Goal: Information Seeking & Learning: Learn about a topic

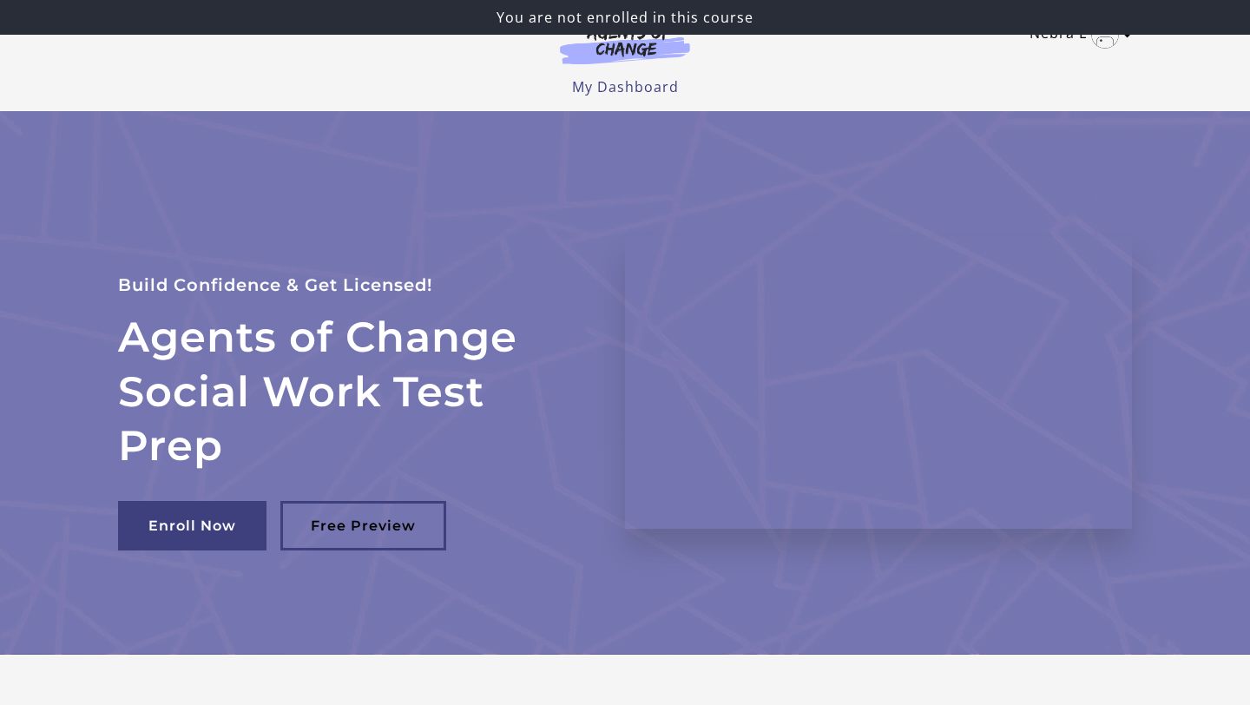
click at [1070, 41] on link "Nebra L" at bounding box center [1076, 35] width 94 height 28
click at [1085, 35] on link "Nebra L" at bounding box center [1076, 35] width 94 height 28
click at [647, 85] on link "My Dashboard" at bounding box center [625, 86] width 107 height 19
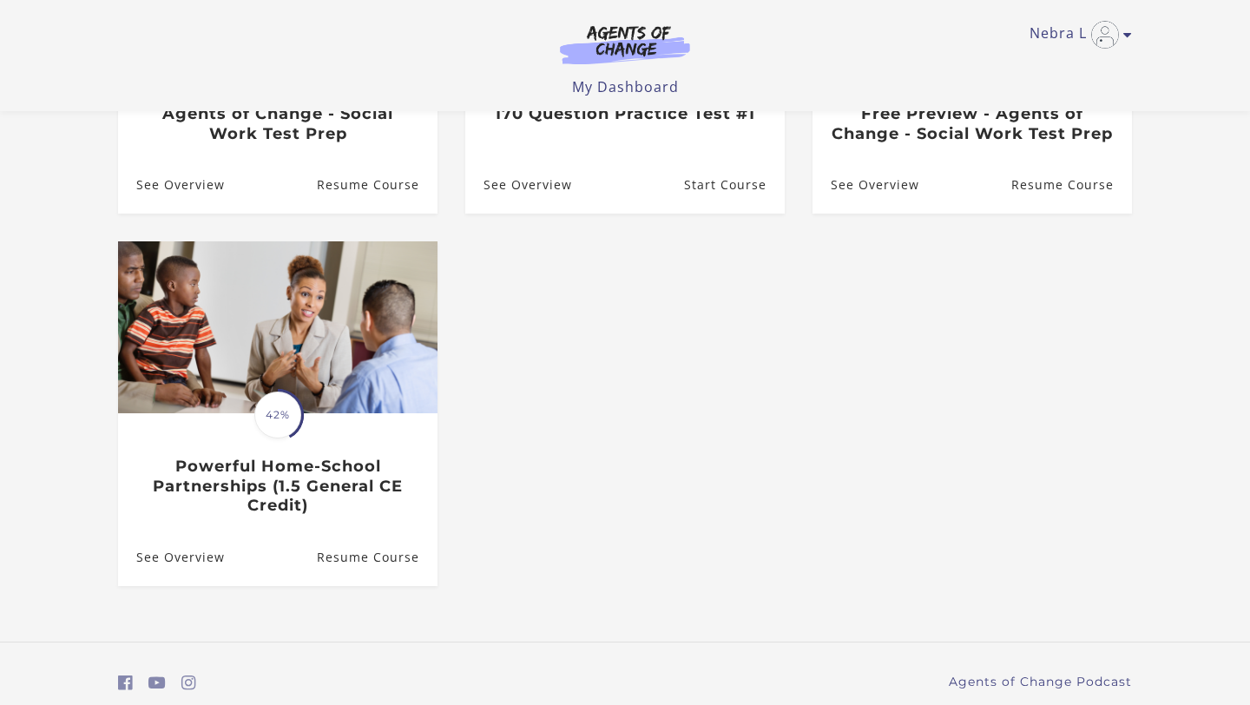
scroll to position [400, 0]
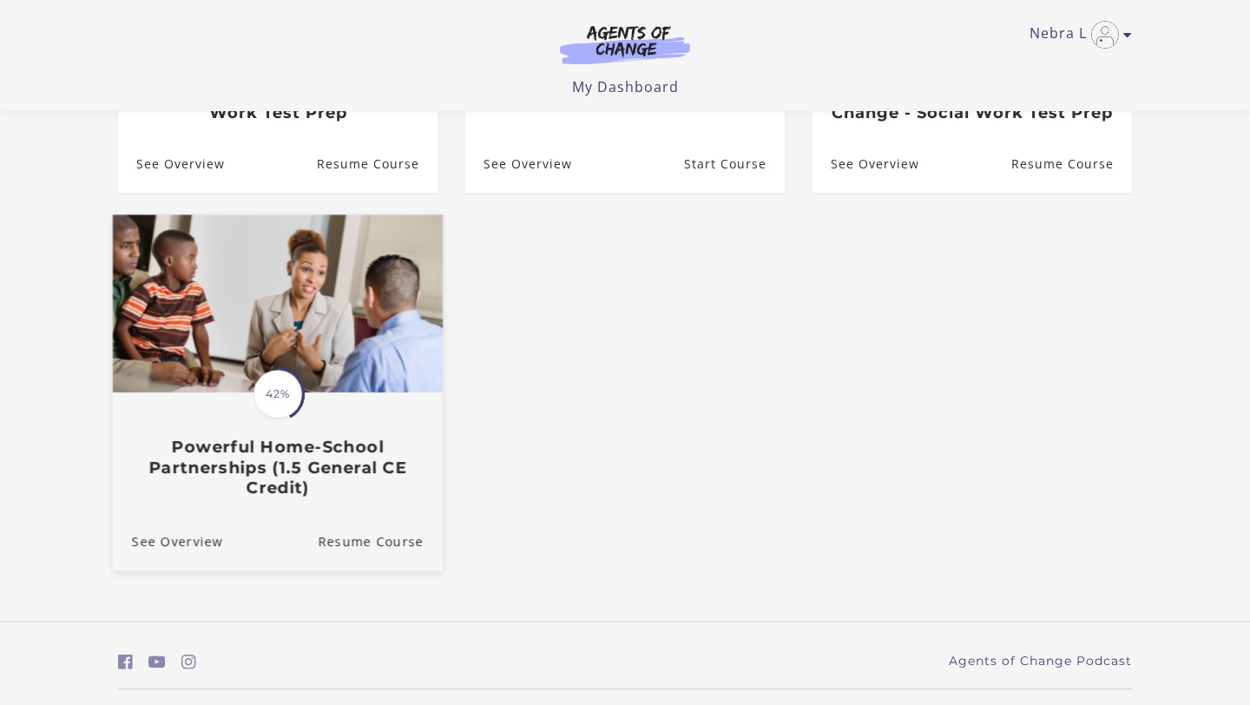
click at [353, 385] on img at bounding box center [278, 304] width 330 height 178
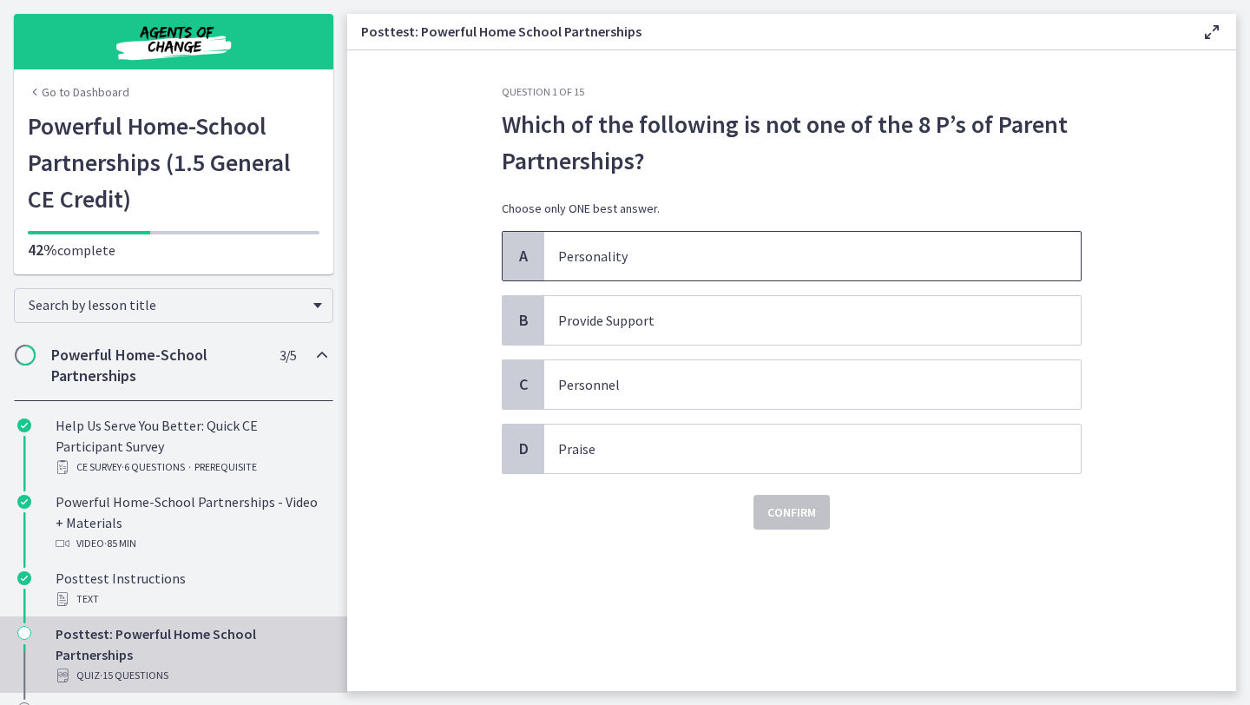
click at [562, 259] on p "Personality" at bounding box center [795, 256] width 474 height 21
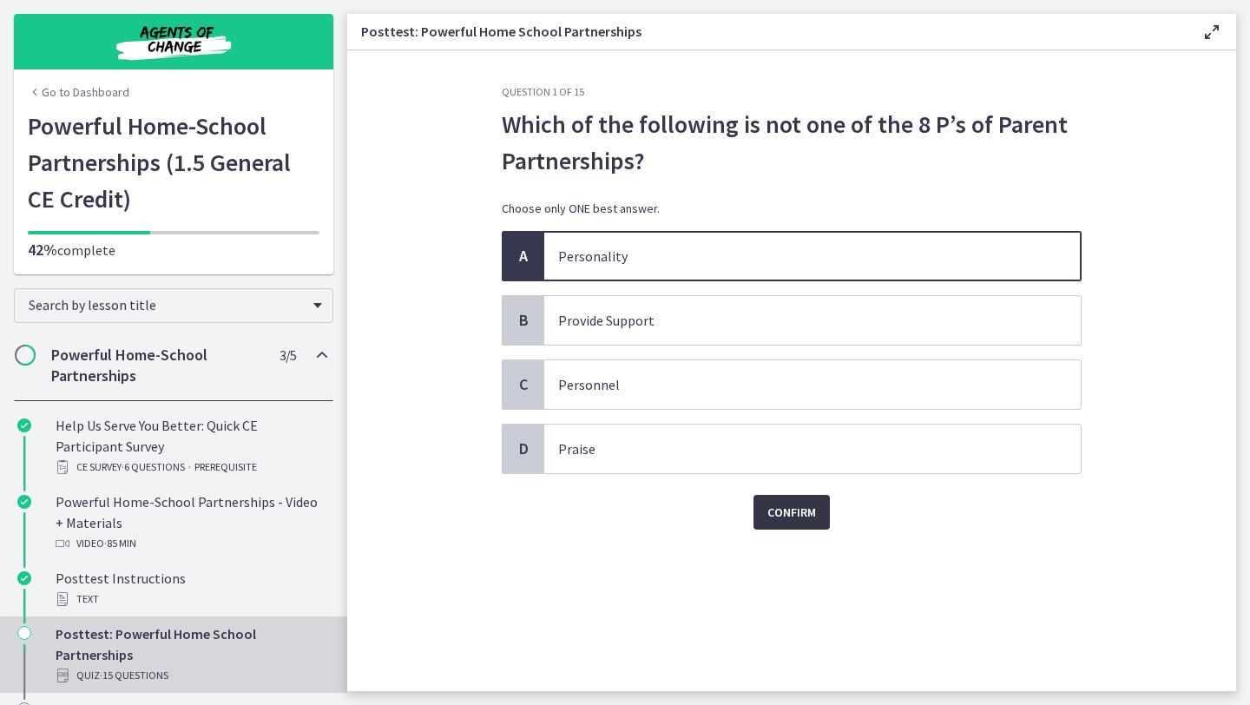
click at [786, 507] on span "Confirm" at bounding box center [791, 512] width 49 height 21
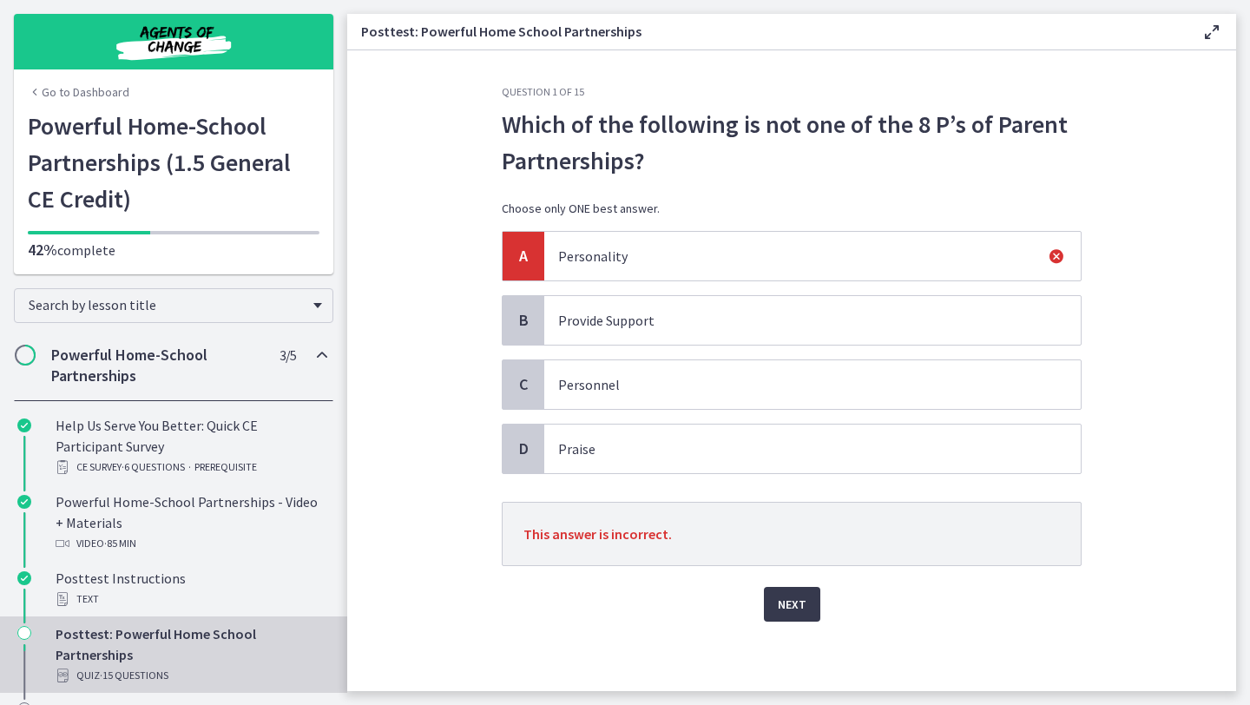
click at [694, 310] on p "Provide Support" at bounding box center [795, 320] width 474 height 21
click at [705, 339] on span "Provide Support" at bounding box center [812, 320] width 536 height 49
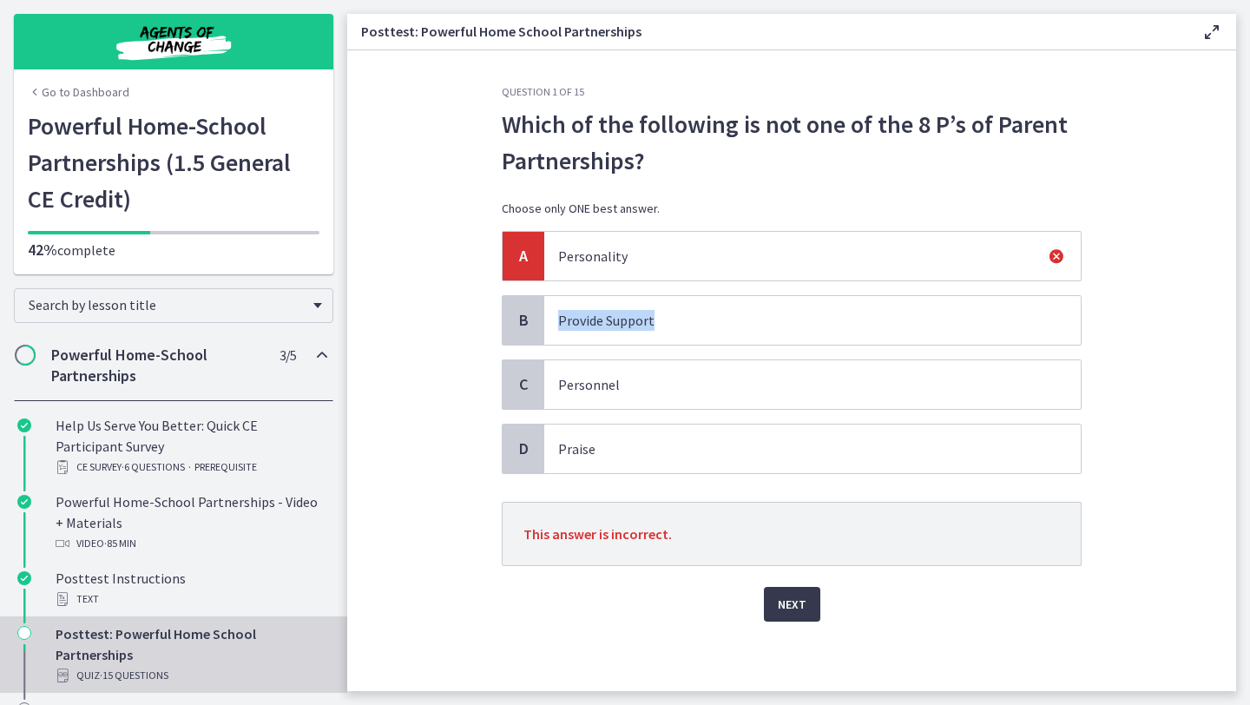
click at [1055, 253] on icon at bounding box center [1056, 256] width 21 height 21
click at [779, 613] on span "Next" at bounding box center [792, 604] width 29 height 21
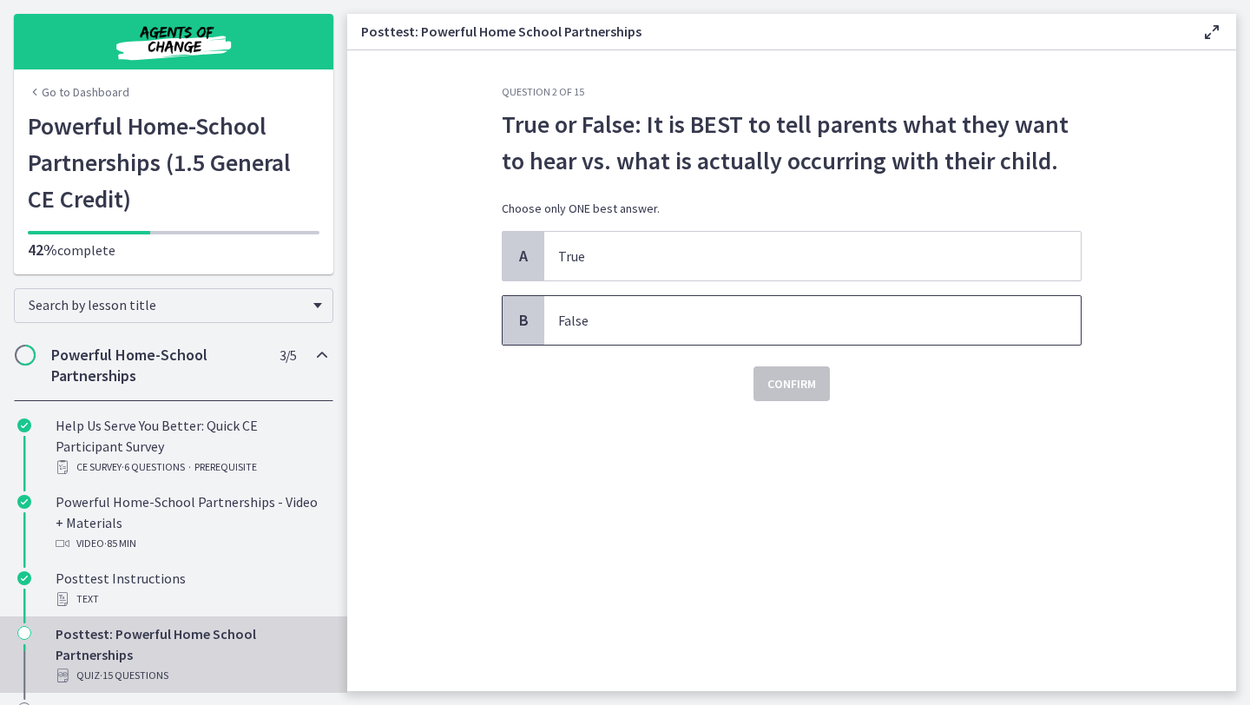
click at [701, 303] on span "False" at bounding box center [812, 320] width 536 height 49
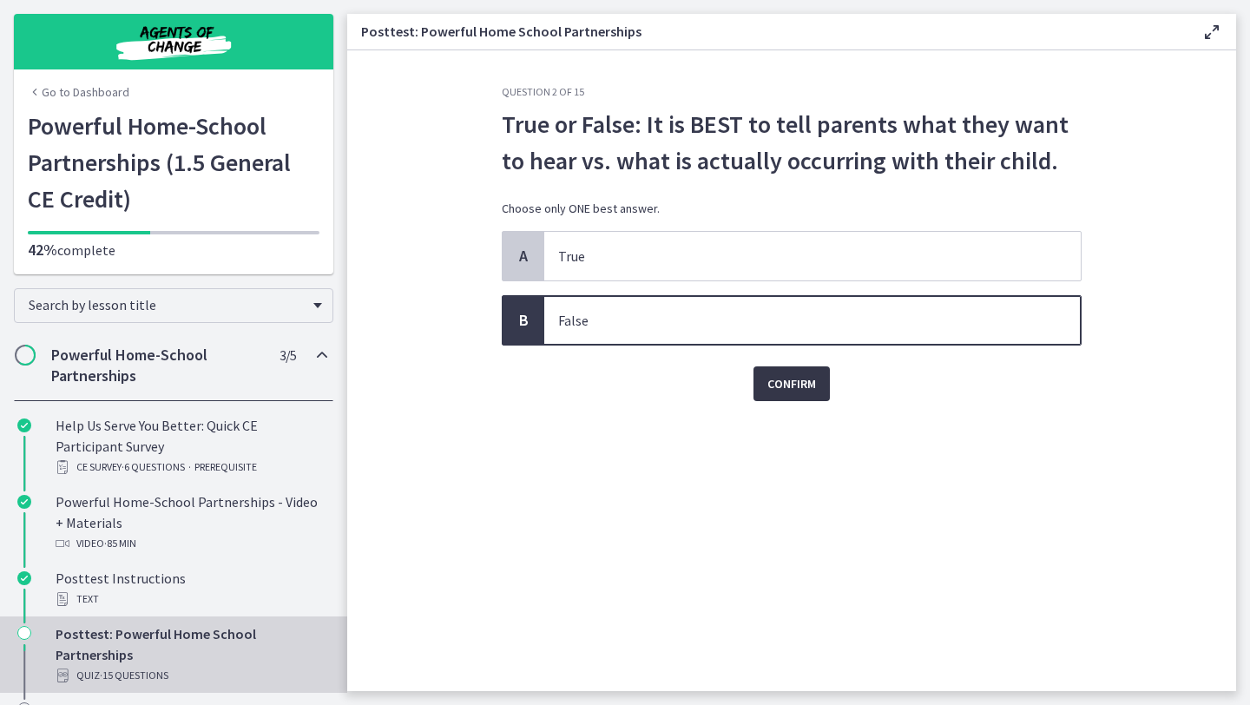
click at [779, 382] on span "Confirm" at bounding box center [791, 383] width 49 height 21
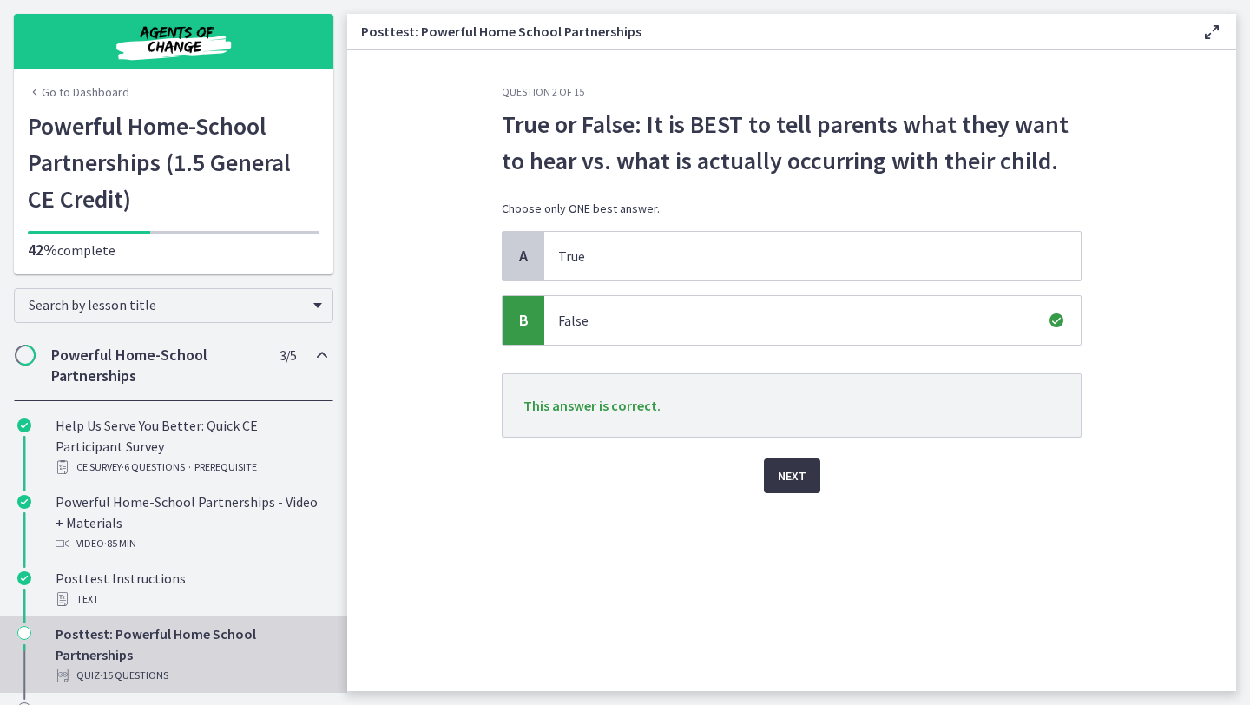
click at [792, 476] on span "Next" at bounding box center [792, 475] width 29 height 21
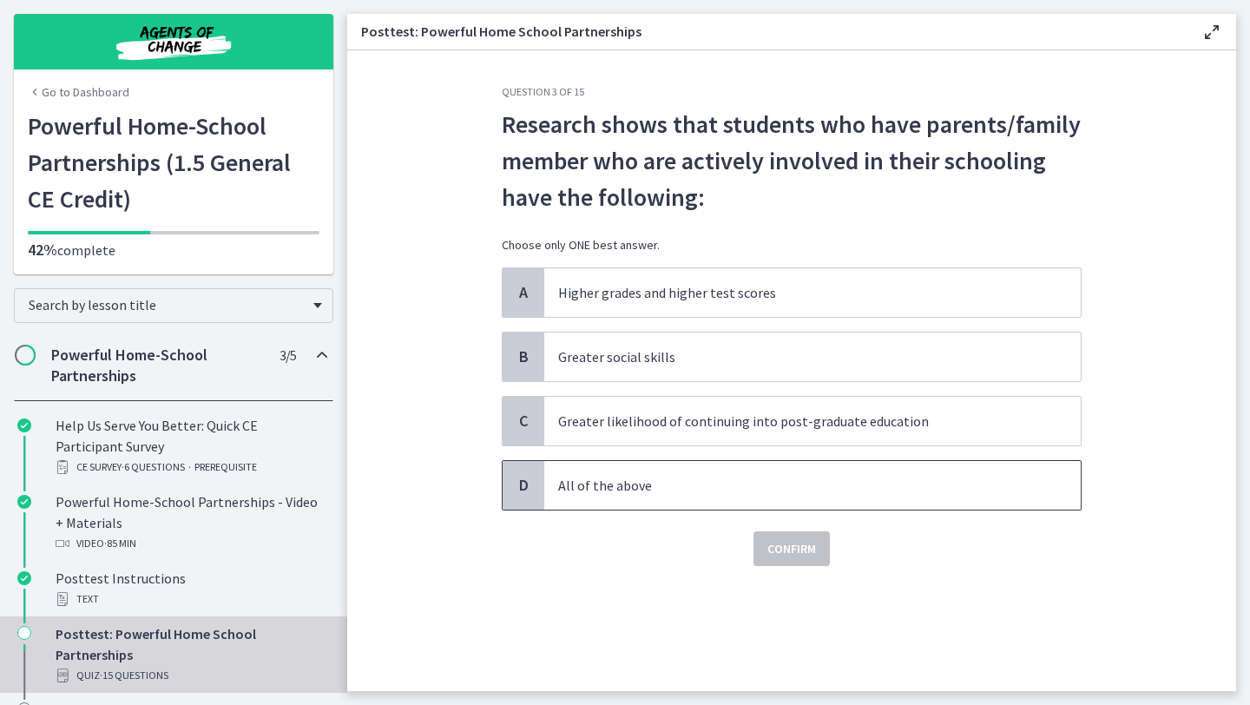
click at [792, 476] on p "All of the above" at bounding box center [795, 485] width 474 height 21
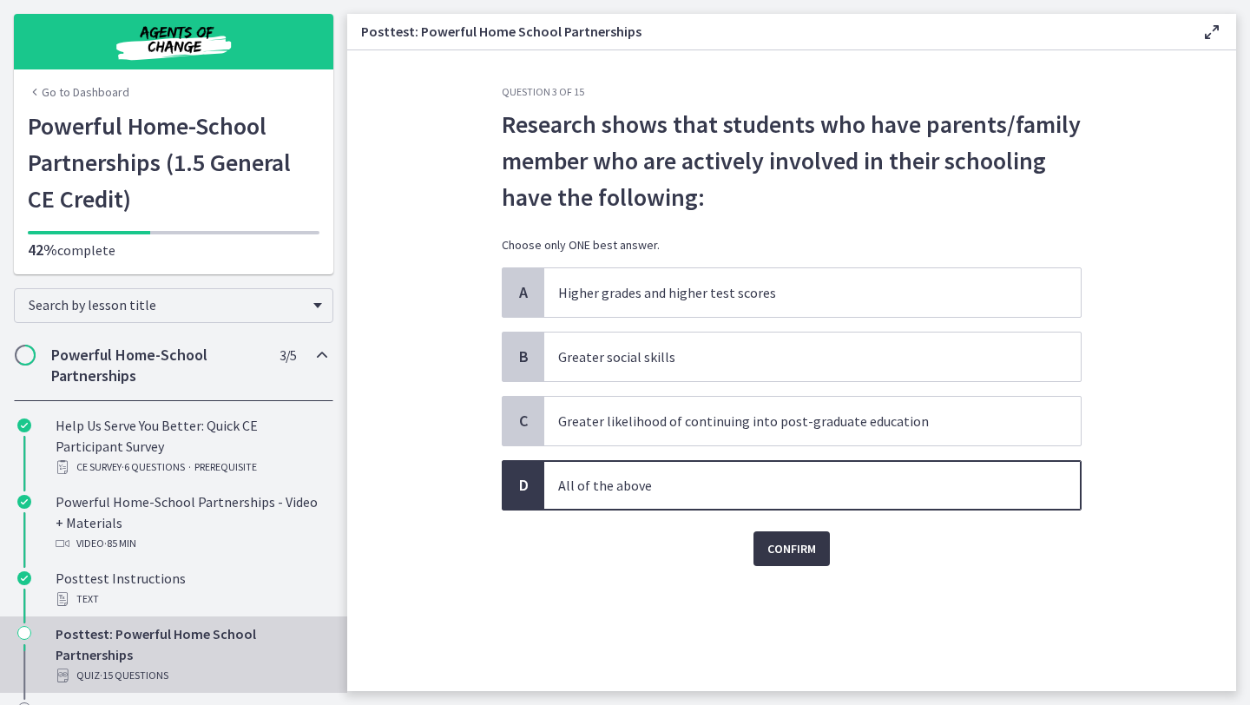
click at [788, 548] on span "Confirm" at bounding box center [791, 548] width 49 height 21
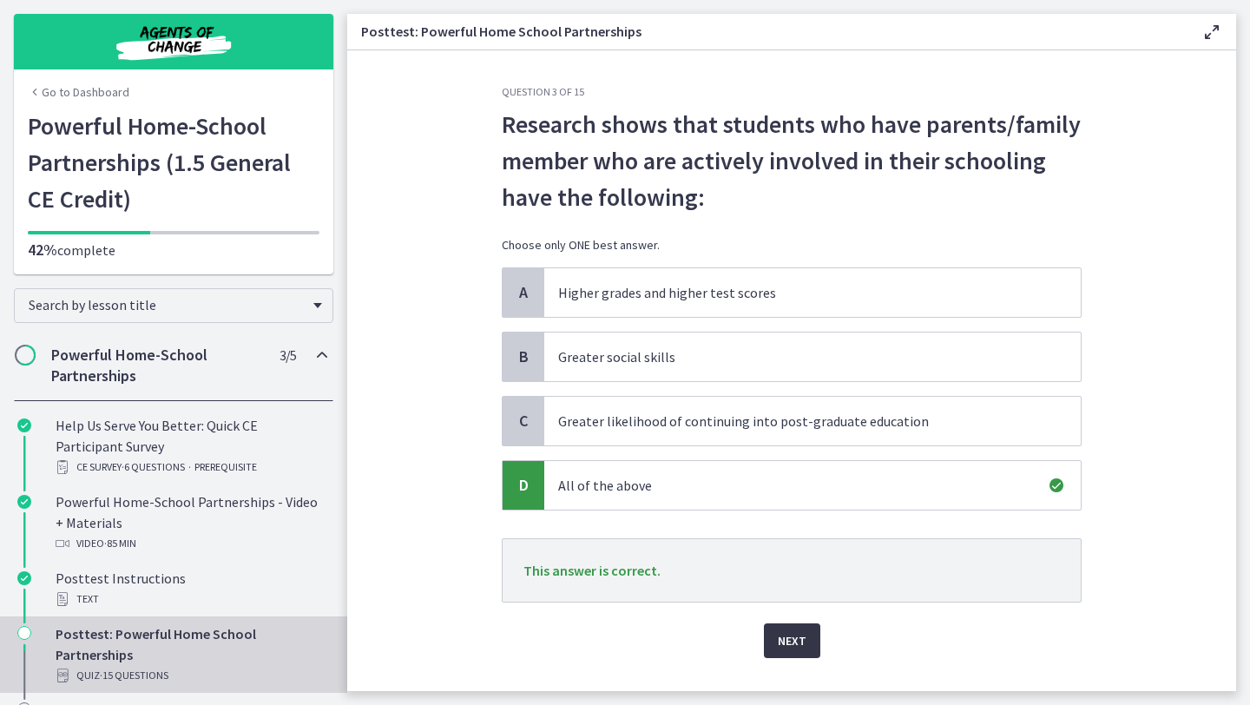
click at [794, 635] on span "Next" at bounding box center [792, 640] width 29 height 21
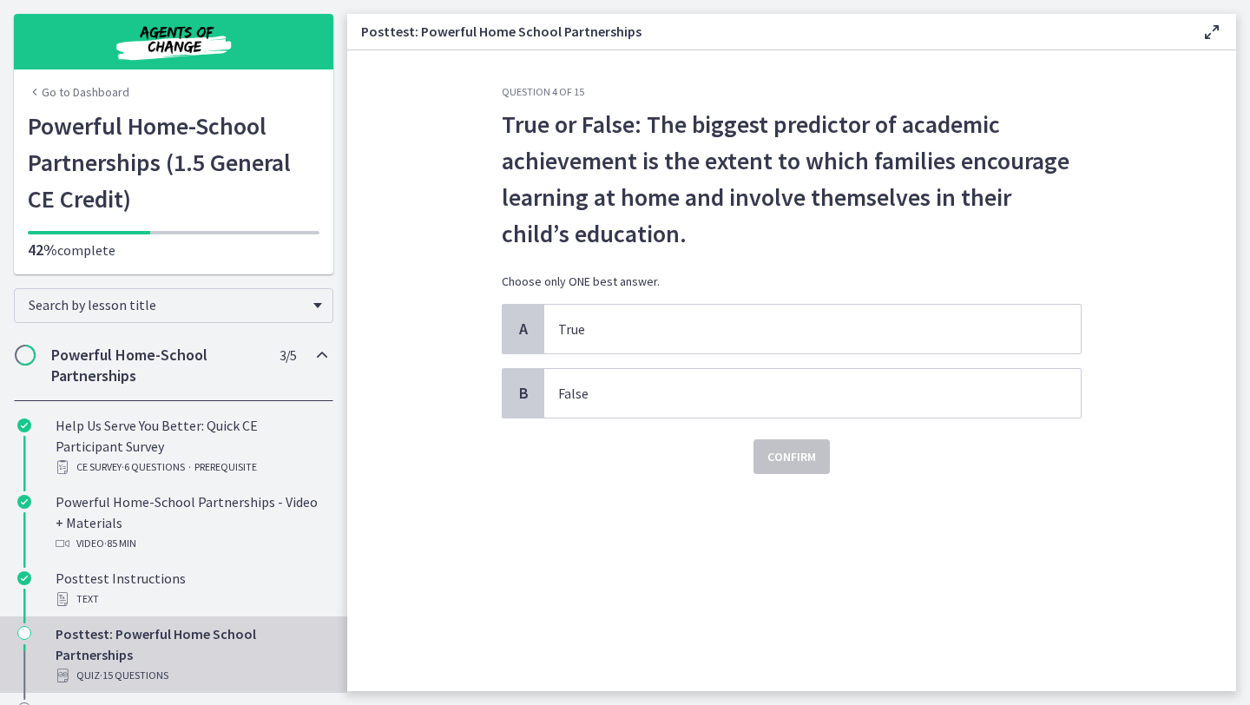
click at [700, 301] on div "True or False: The biggest predictor of academic achievement is the extent to w…" at bounding box center [792, 205] width 580 height 198
click at [700, 321] on p "True" at bounding box center [795, 329] width 474 height 21
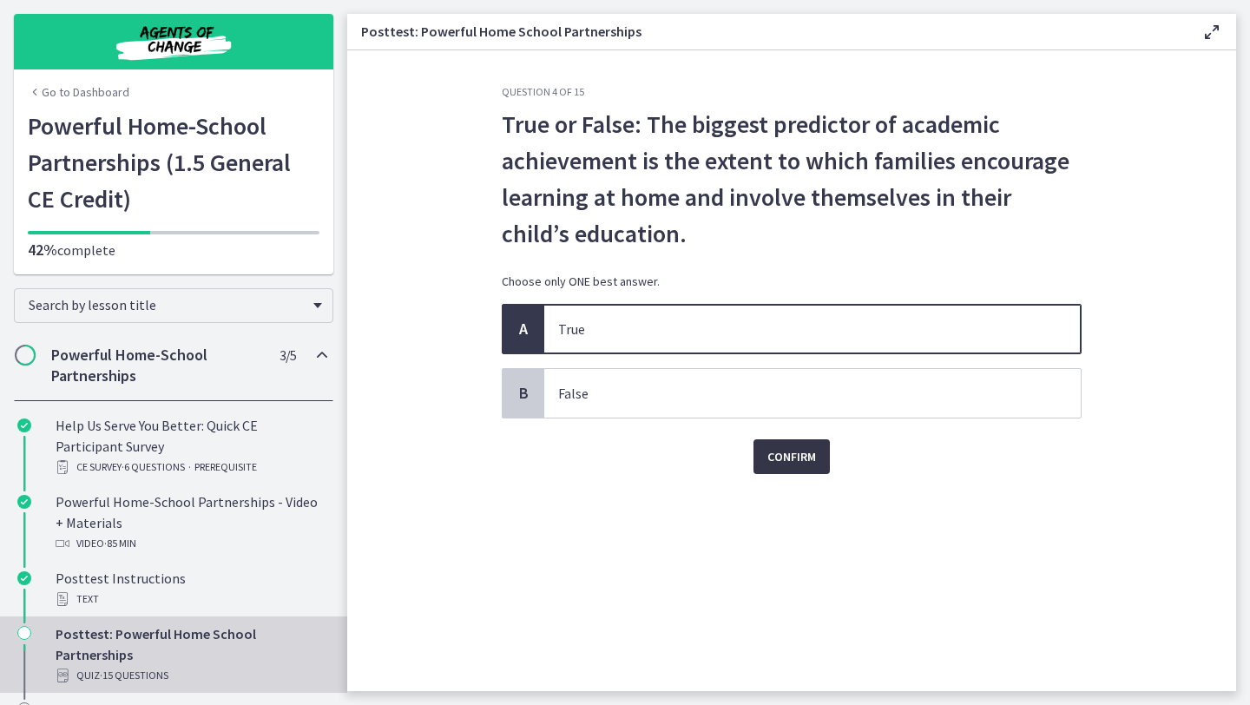
click at [777, 457] on span "Confirm" at bounding box center [791, 456] width 49 height 21
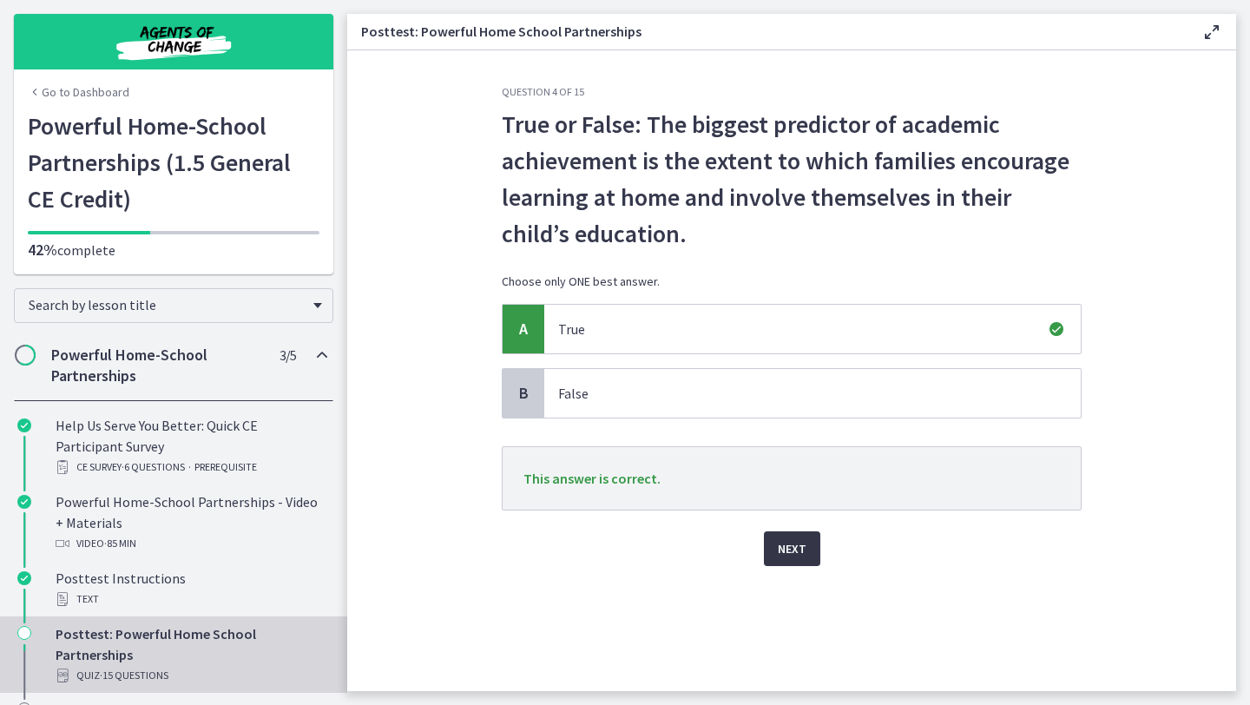
click at [812, 548] on button "Next" at bounding box center [792, 548] width 56 height 35
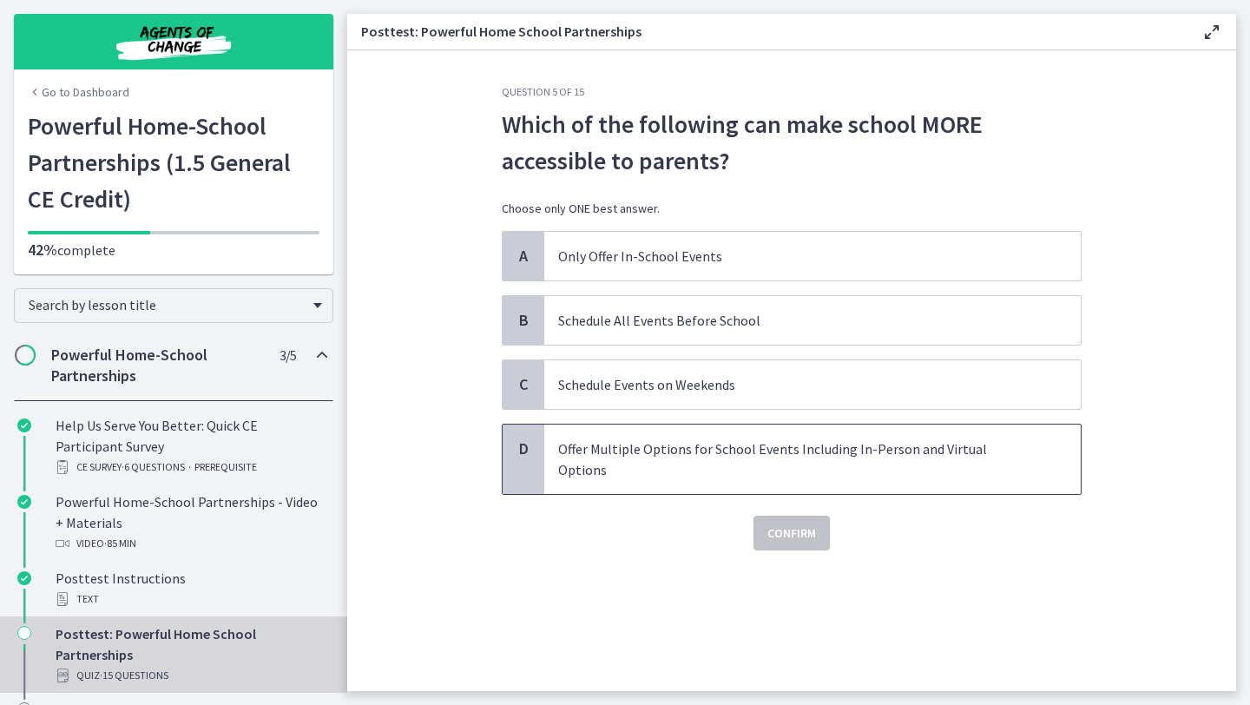
click at [780, 465] on span "Offer Multiple Options for School Events Including In-Person and Virtual Options" at bounding box center [812, 458] width 536 height 69
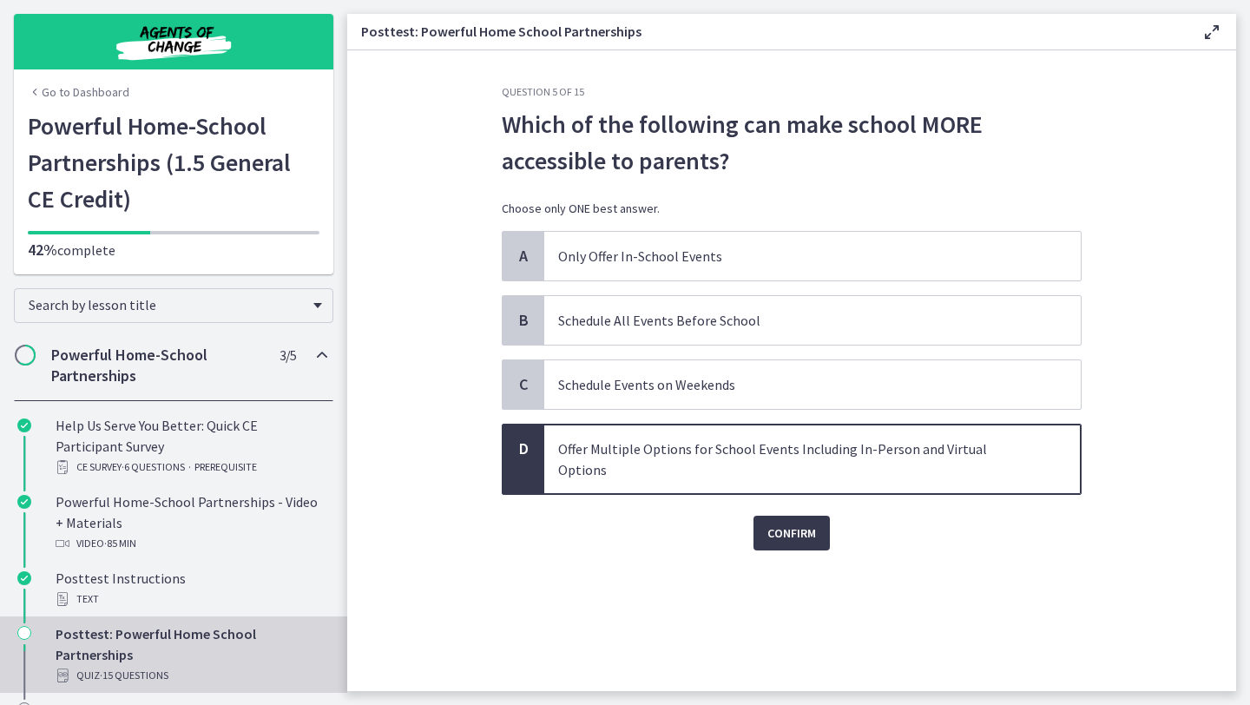
click at [790, 545] on div "Question 5 of 15 Which of the following can make school MORE accessible to pare…" at bounding box center [792, 388] width 608 height 606
click at [785, 523] on span "Confirm" at bounding box center [791, 533] width 49 height 21
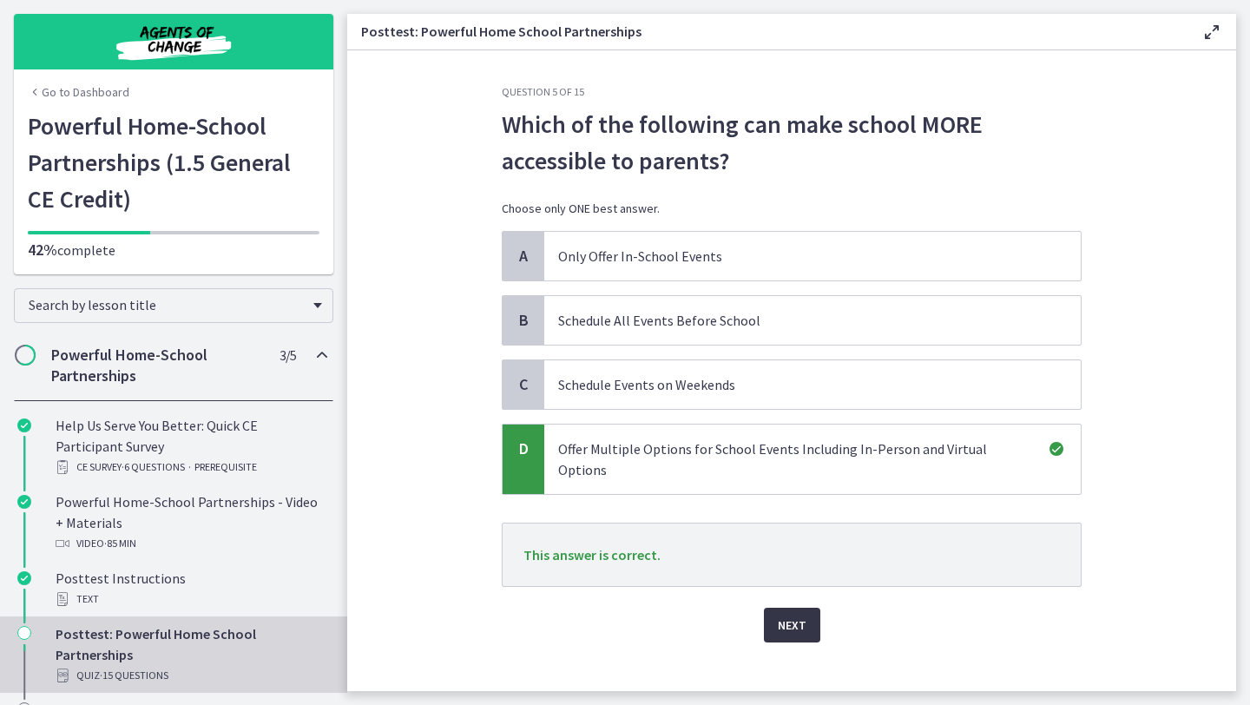
click at [793, 608] on button "Next" at bounding box center [792, 625] width 56 height 35
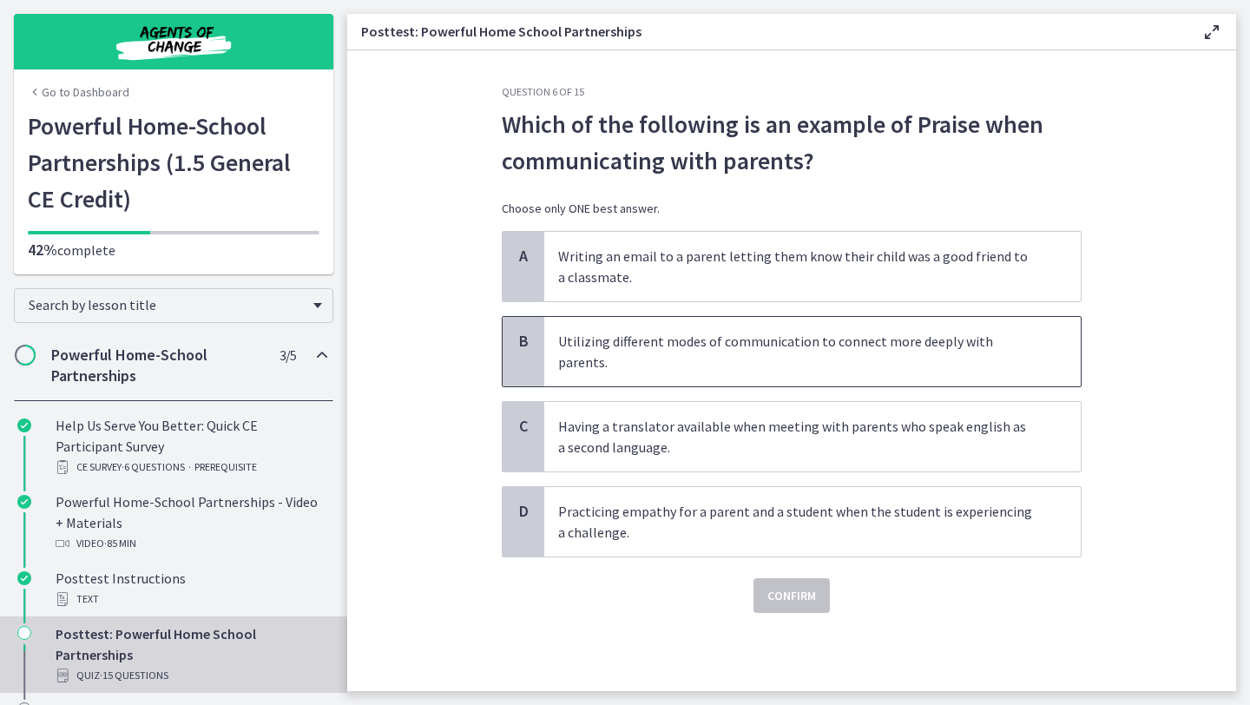
click at [733, 321] on span "Utilizing different modes of communication to connect more deeply with parents." at bounding box center [812, 351] width 536 height 69
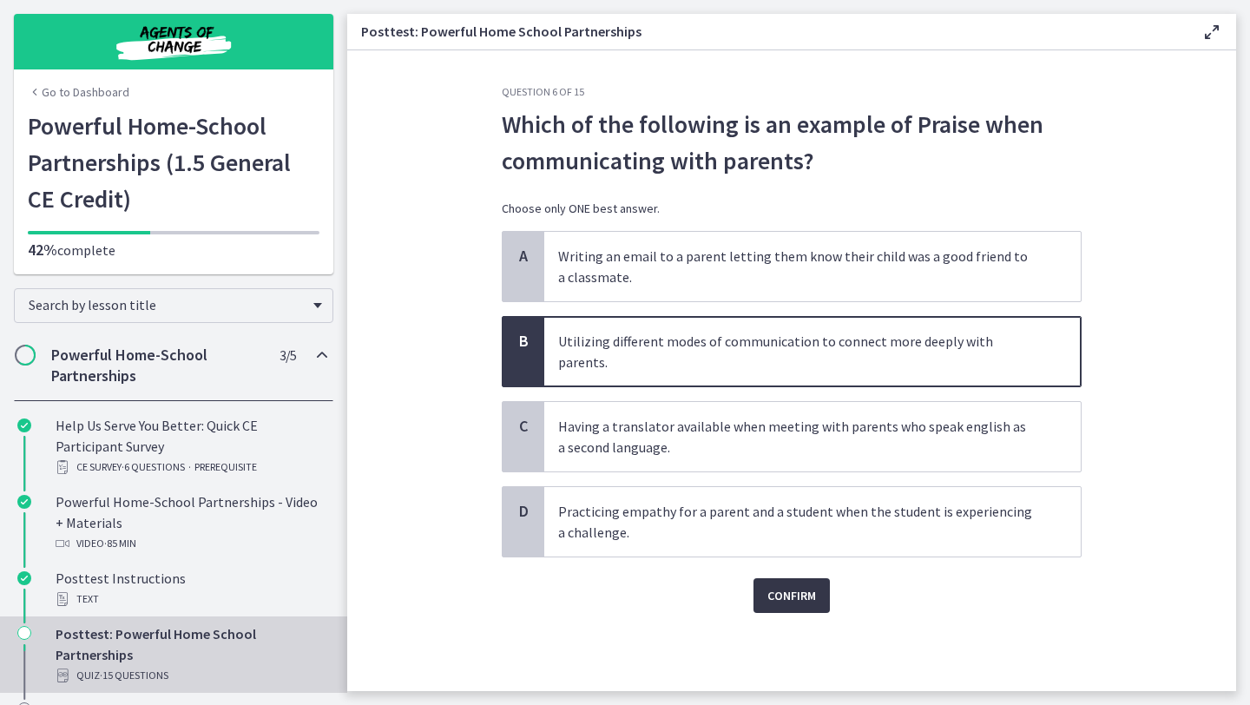
click at [785, 585] on span "Confirm" at bounding box center [791, 595] width 49 height 21
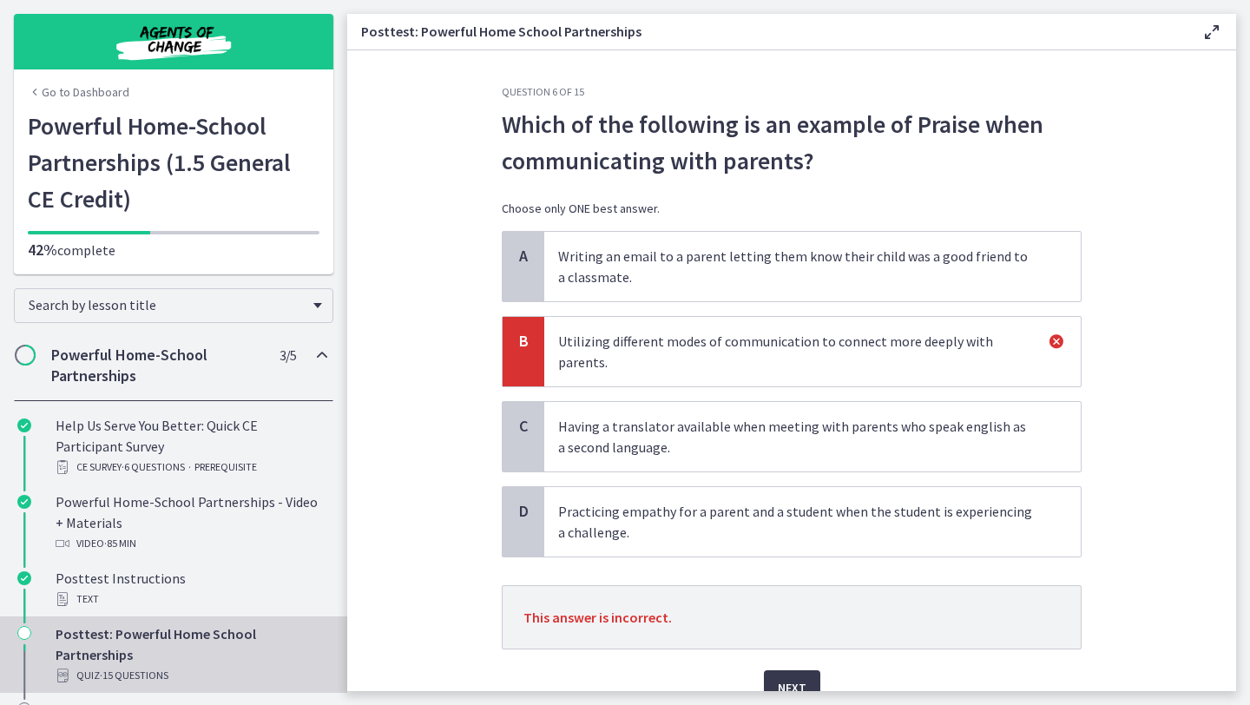
click at [719, 419] on p "Having a translator available when meeting with parents who speak english as a …" at bounding box center [795, 437] width 474 height 42
click at [778, 677] on span "Next" at bounding box center [792, 687] width 29 height 21
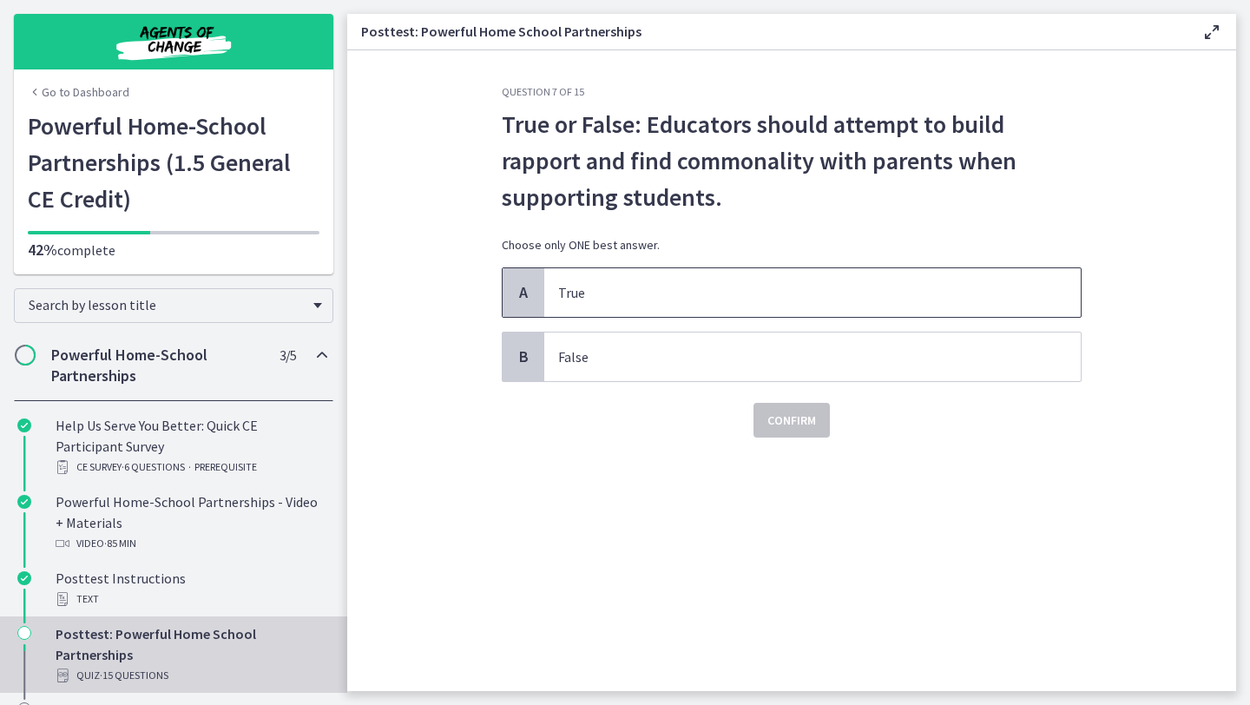
click at [785, 293] on p "True" at bounding box center [795, 292] width 474 height 21
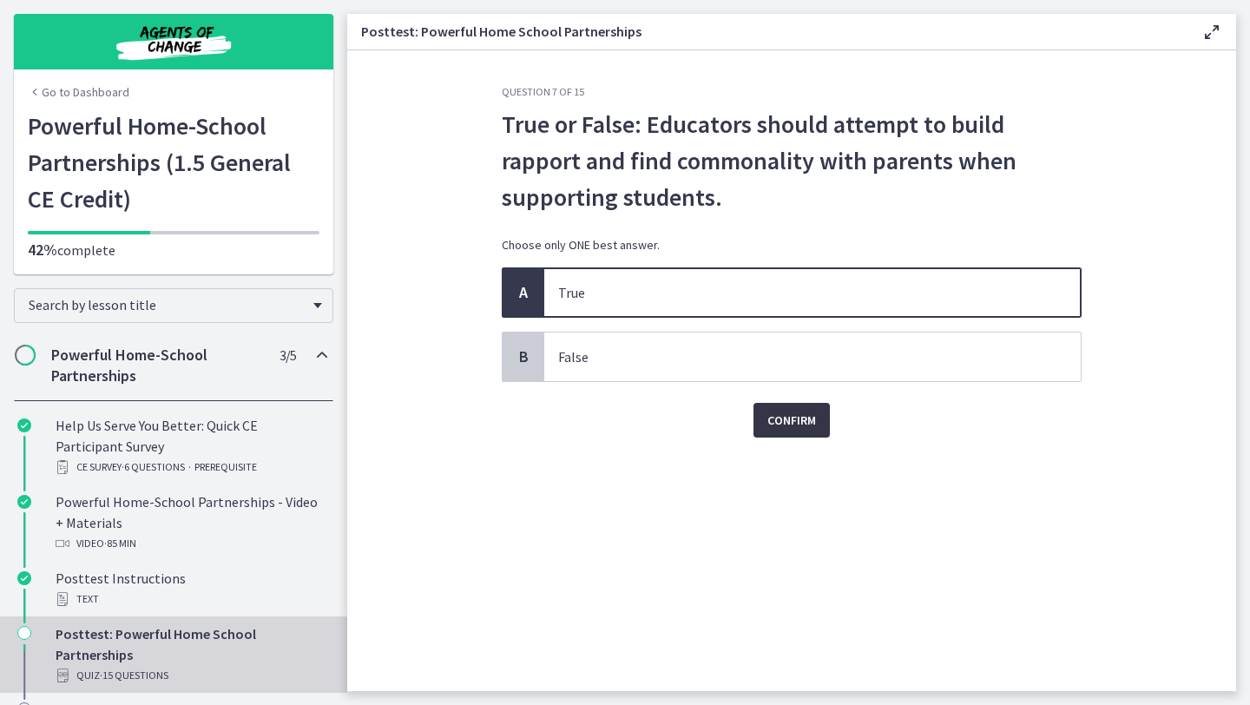
click at [803, 416] on span "Confirm" at bounding box center [791, 420] width 49 height 21
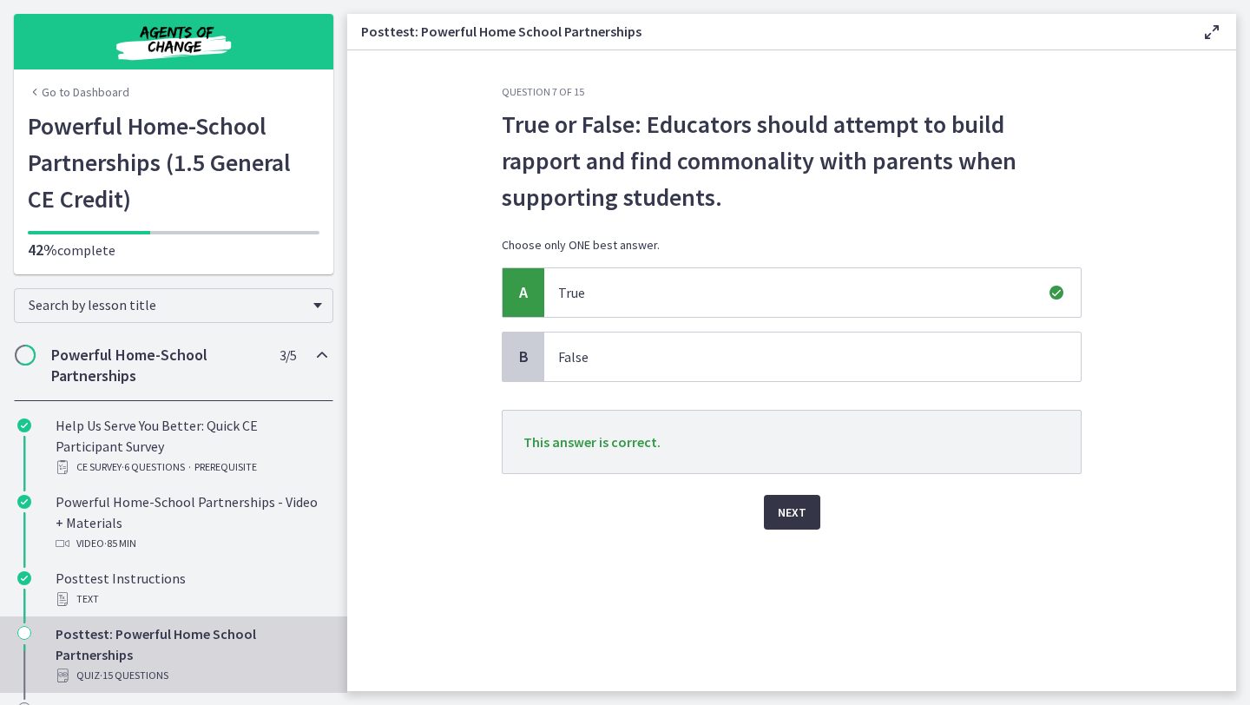
click at [792, 516] on span "Next" at bounding box center [792, 512] width 29 height 21
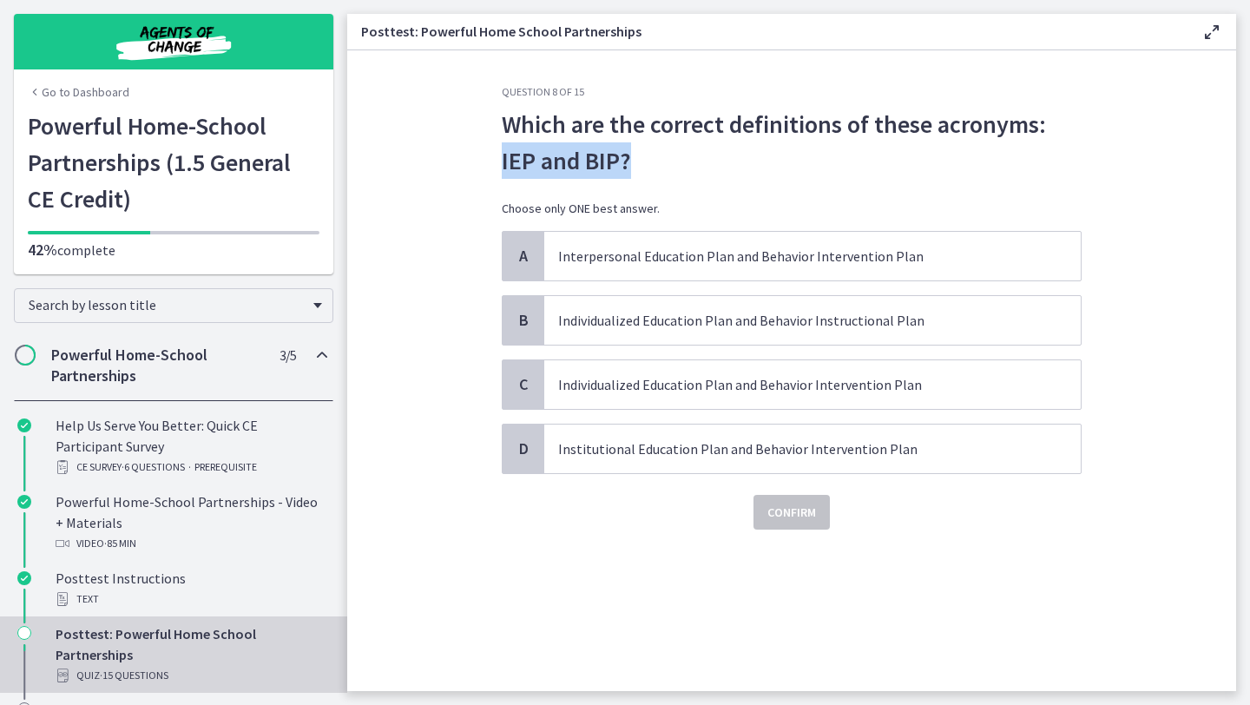
drag, startPoint x: 1043, startPoint y: 124, endPoint x: 1049, endPoint y: 160, distance: 36.1
click at [1049, 160] on p "Which are the correct definitions of these acronyms: IEP and BIP?" at bounding box center [792, 142] width 580 height 73
copy p "IEP and BIP?"
click at [621, 383] on p "Individualized Education Plan and Behavior Intervention Plan" at bounding box center [795, 384] width 474 height 21
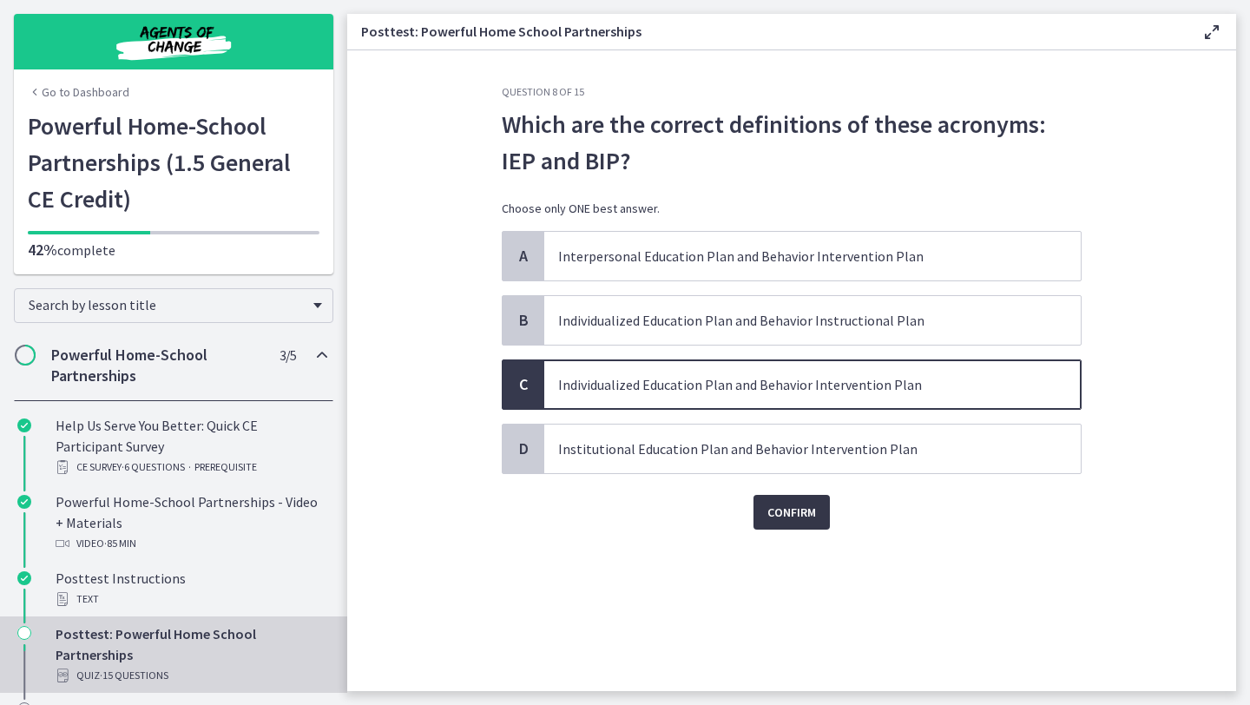
click at [772, 510] on span "Confirm" at bounding box center [791, 512] width 49 height 21
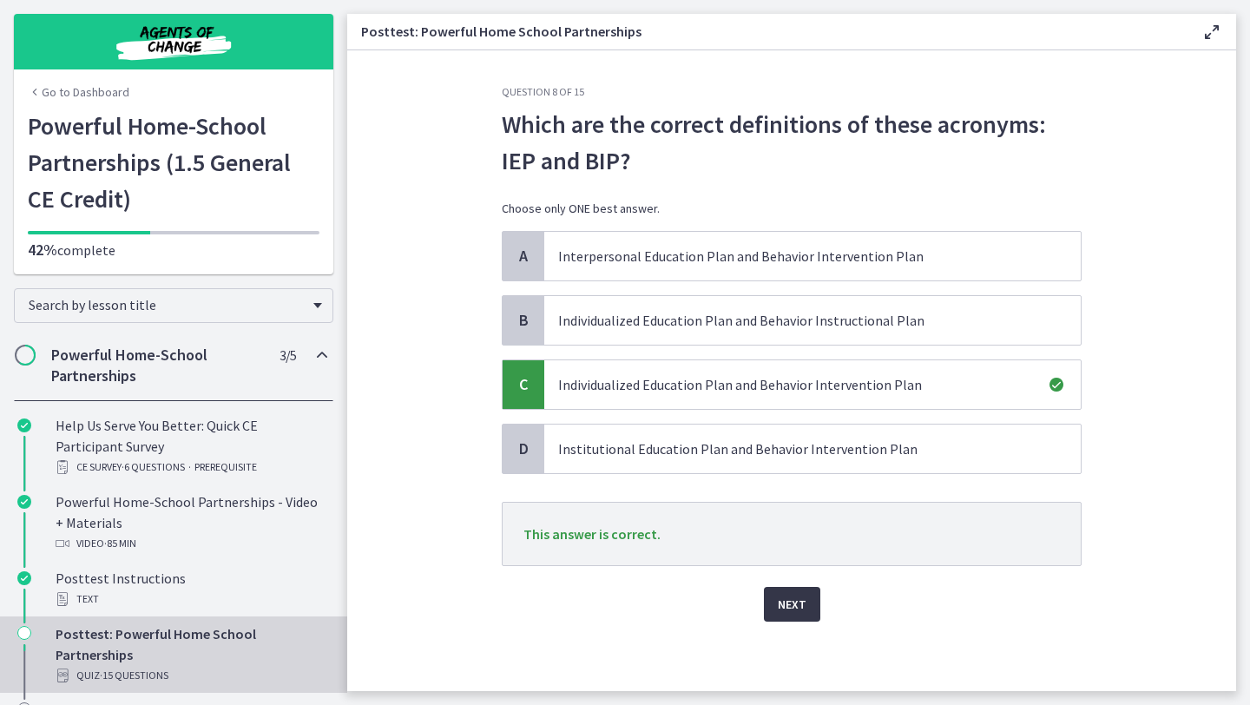
click at [779, 595] on span "Next" at bounding box center [792, 604] width 29 height 21
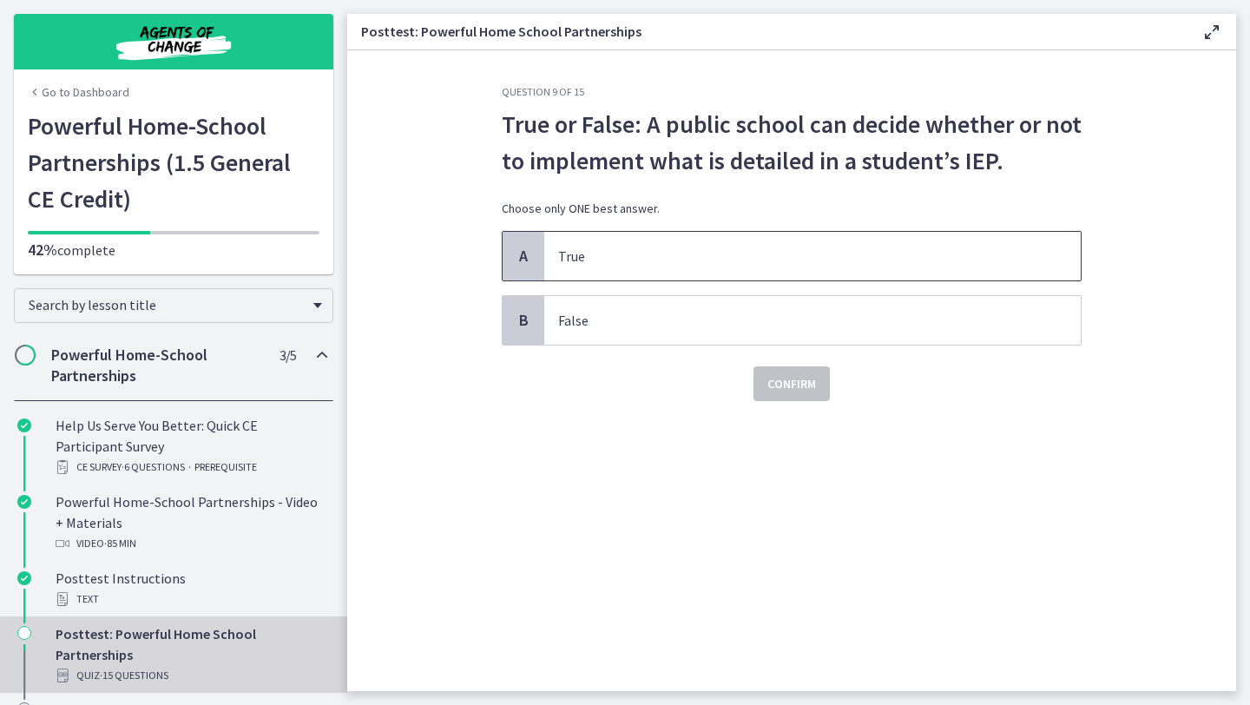
click at [728, 239] on span "True" at bounding box center [812, 256] width 536 height 49
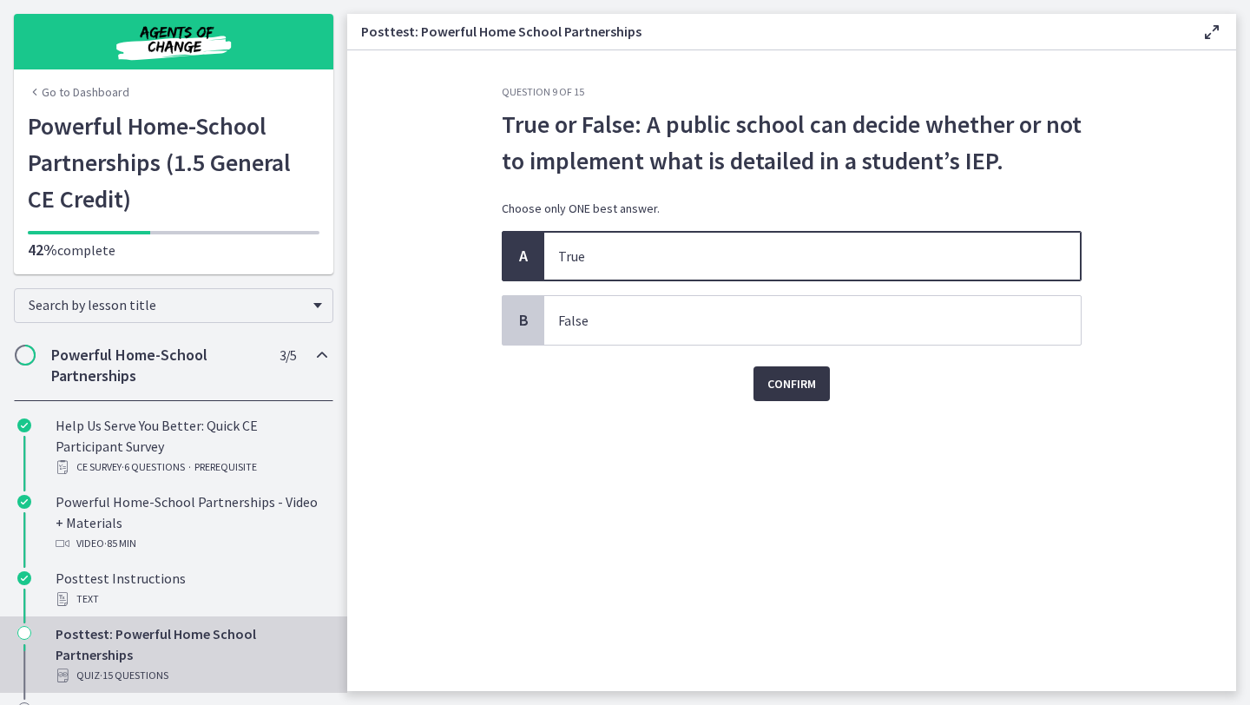
click at [779, 378] on span "Confirm" at bounding box center [791, 383] width 49 height 21
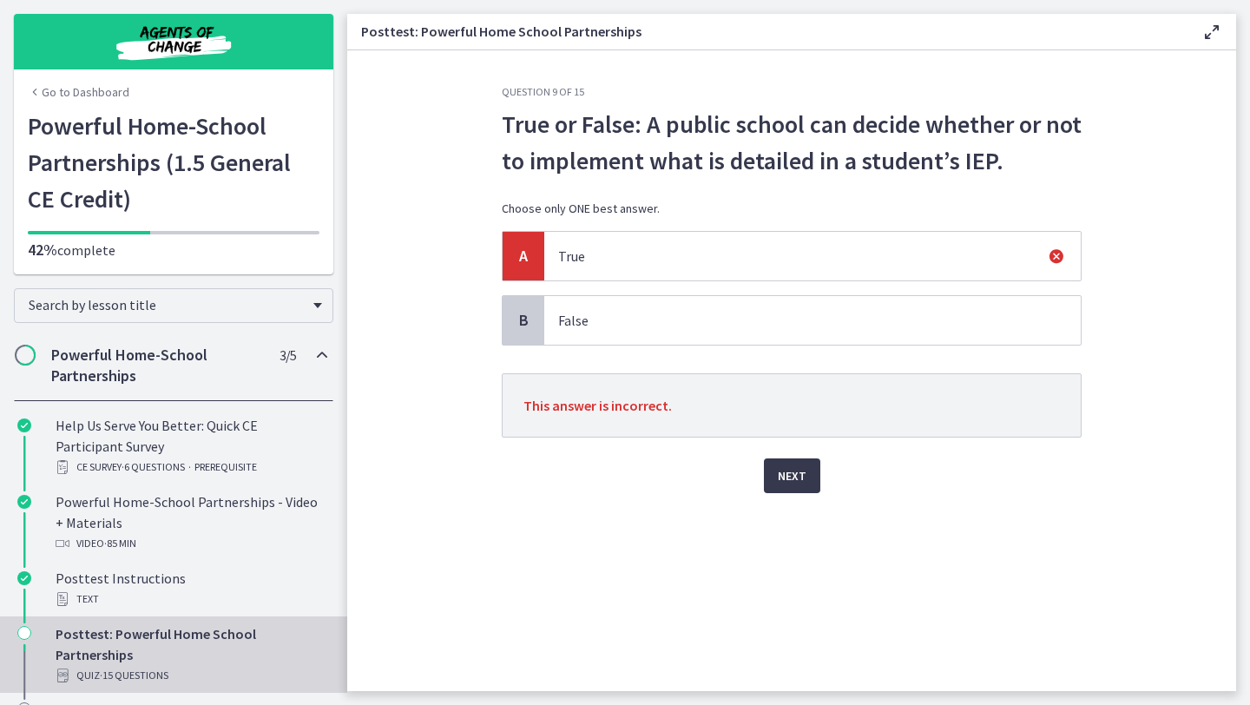
click at [721, 311] on p "False" at bounding box center [795, 320] width 474 height 21
click at [775, 456] on div "Next" at bounding box center [792, 465] width 580 height 56
click at [780, 477] on span "Next" at bounding box center [792, 475] width 29 height 21
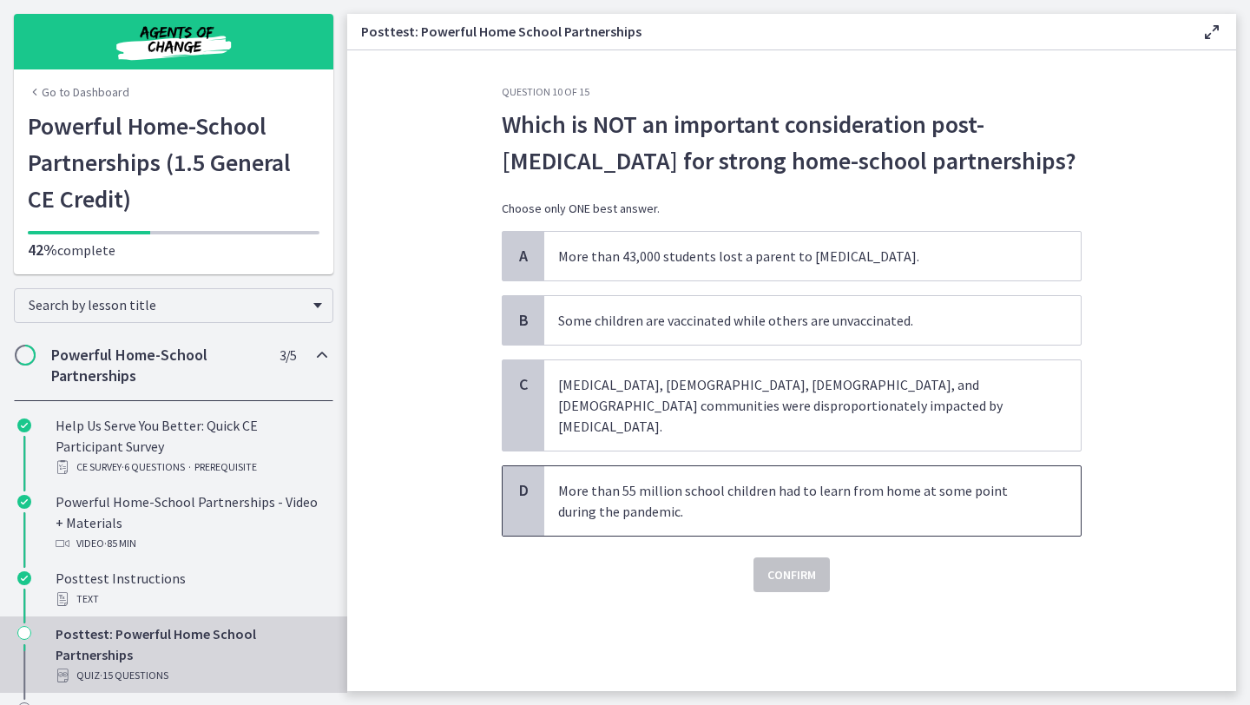
click at [740, 496] on p "More than 55 million school children had to learn from home at some point durin…" at bounding box center [795, 501] width 474 height 42
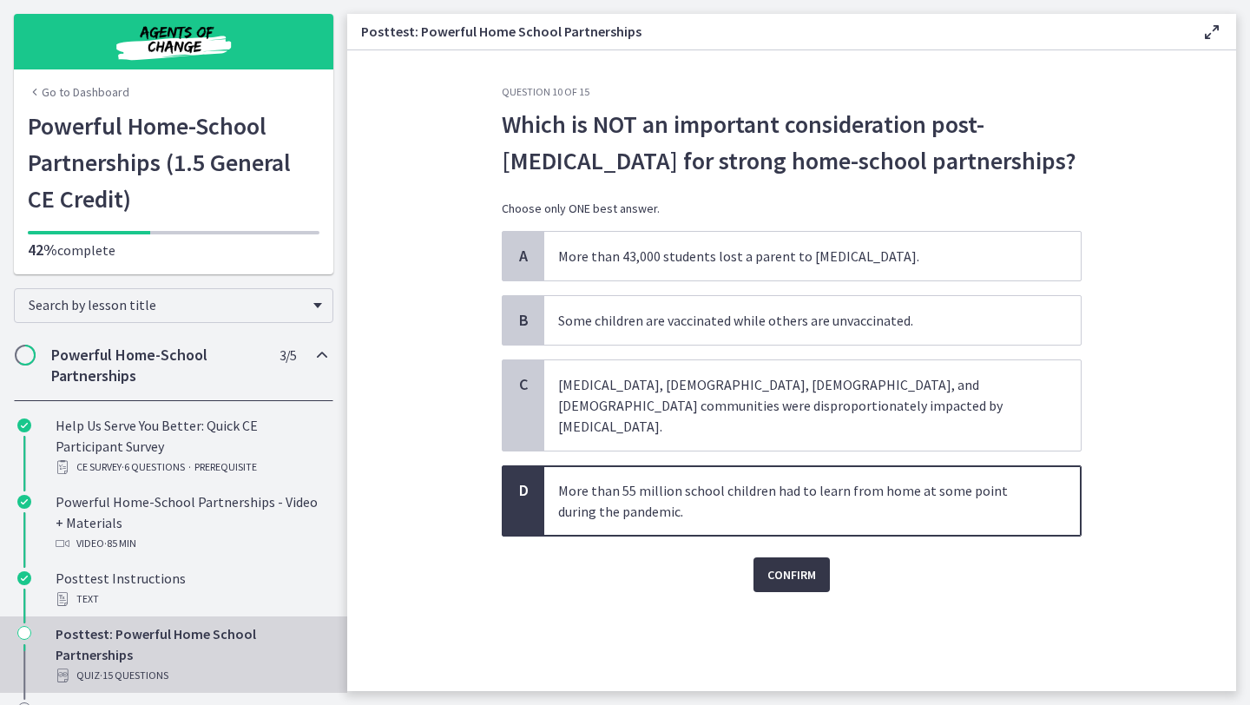
click at [785, 564] on span "Confirm" at bounding box center [791, 574] width 49 height 21
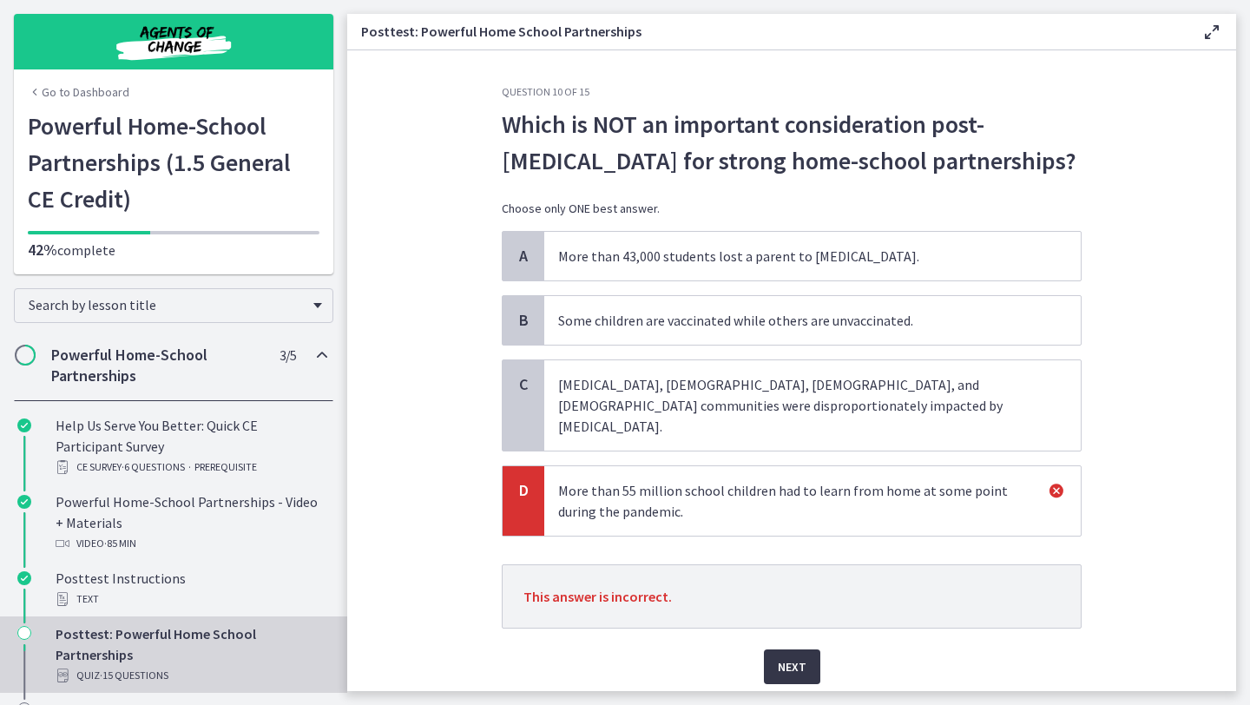
click at [798, 656] on span "Next" at bounding box center [792, 666] width 29 height 21
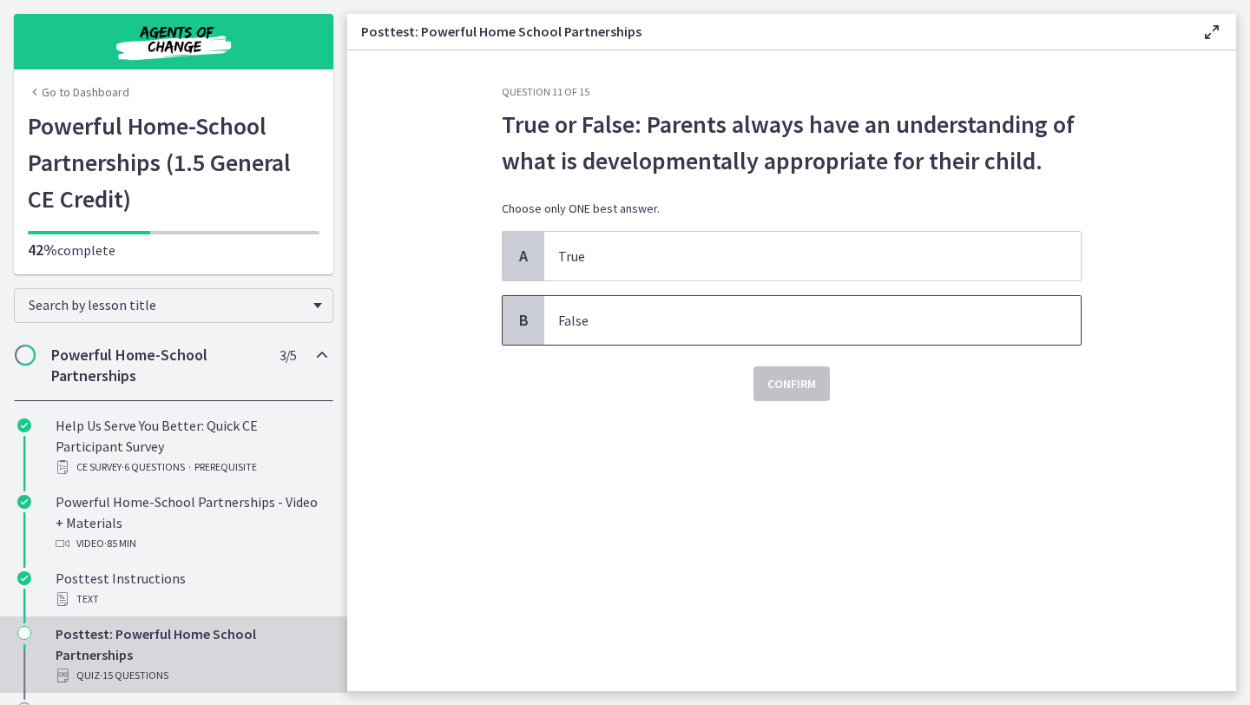
click at [680, 315] on p "False" at bounding box center [795, 320] width 474 height 21
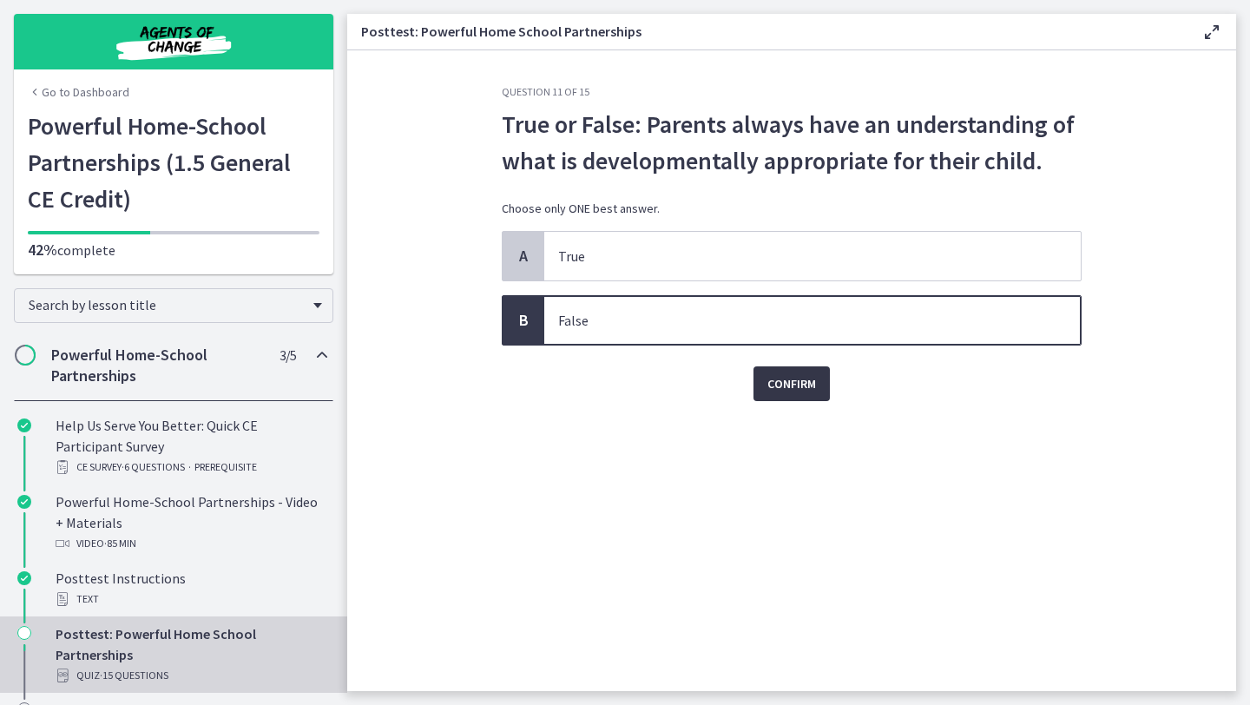
click at [758, 376] on button "Confirm" at bounding box center [791, 383] width 76 height 35
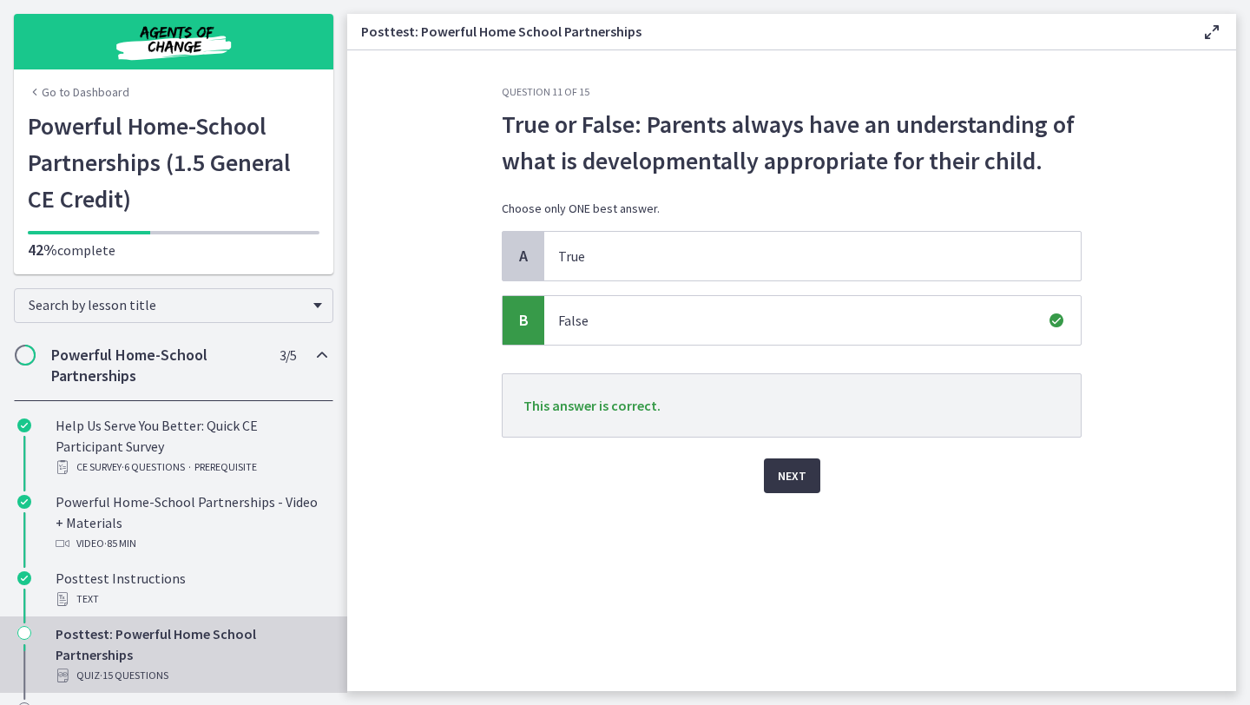
click at [790, 465] on span "Next" at bounding box center [792, 475] width 29 height 21
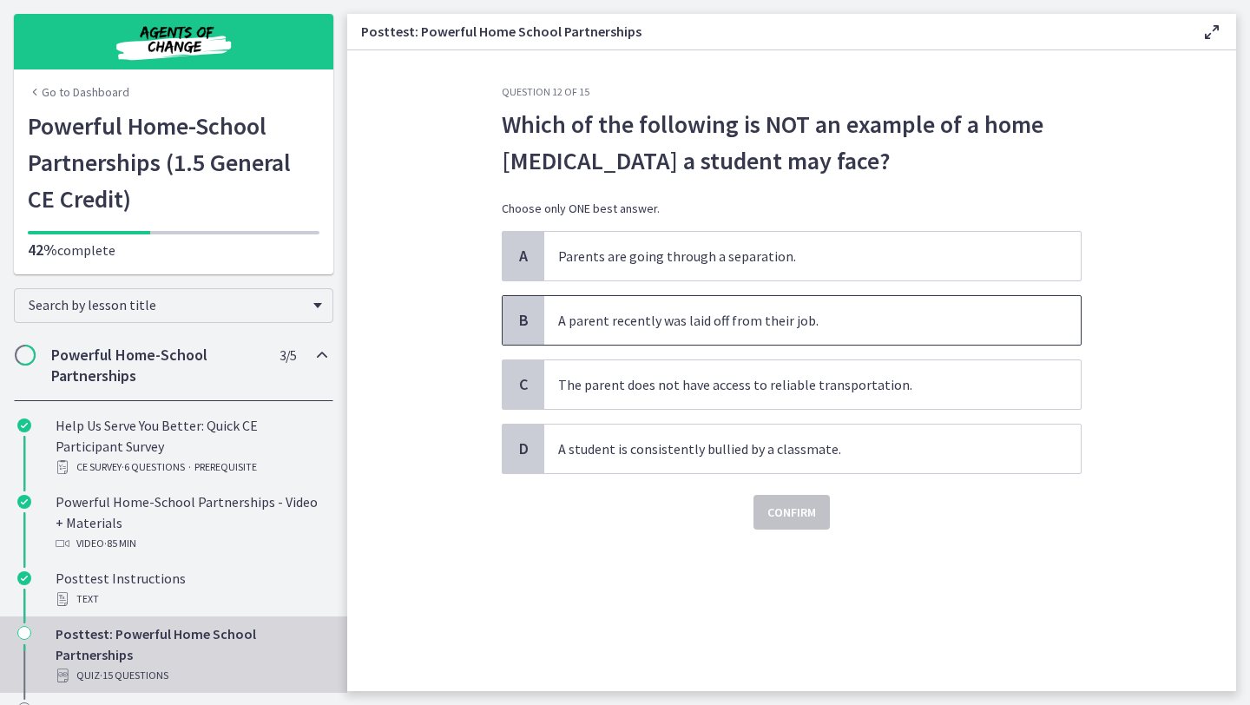
click at [699, 326] on p "A parent recently was laid off from their job." at bounding box center [795, 320] width 474 height 21
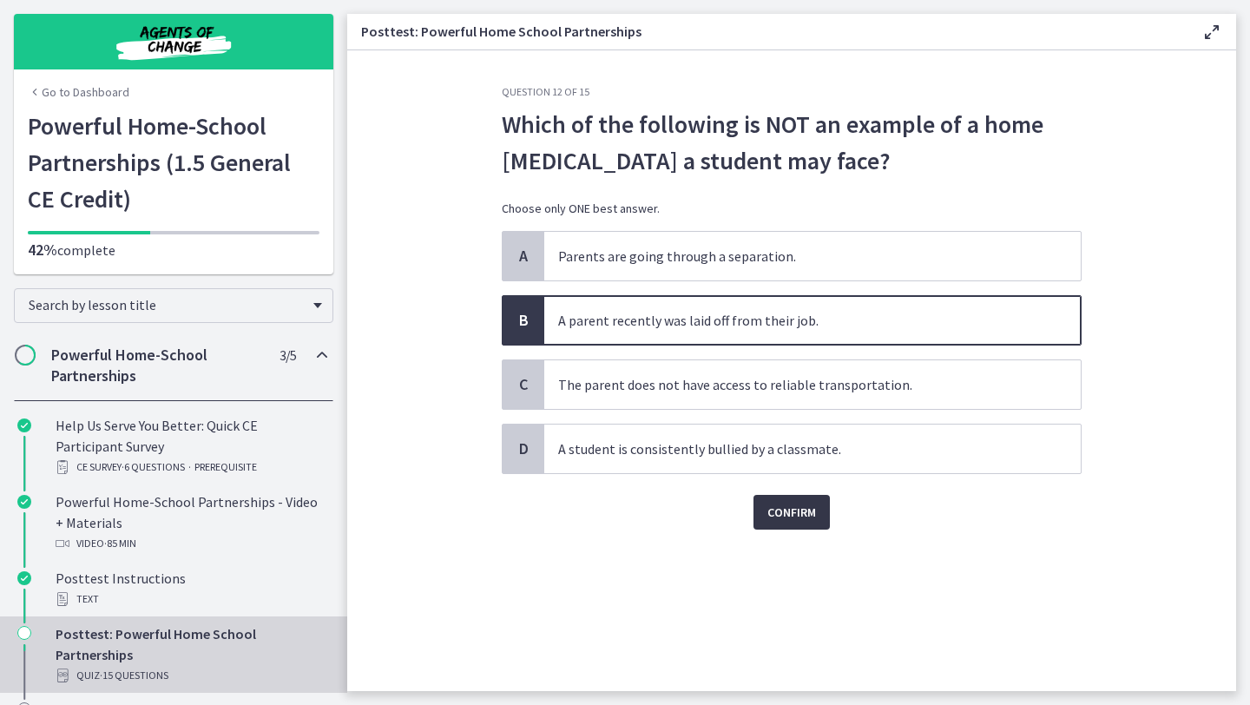
click at [772, 523] on button "Confirm" at bounding box center [791, 512] width 76 height 35
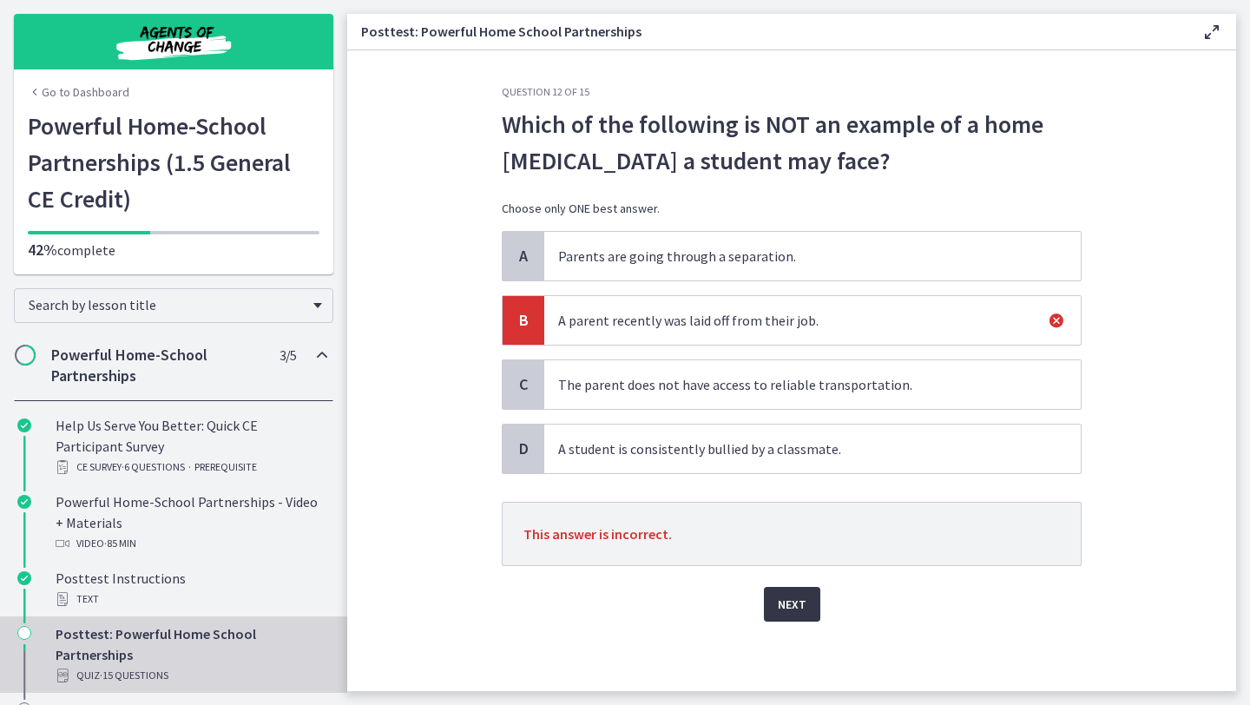
click at [781, 603] on span "Next" at bounding box center [792, 604] width 29 height 21
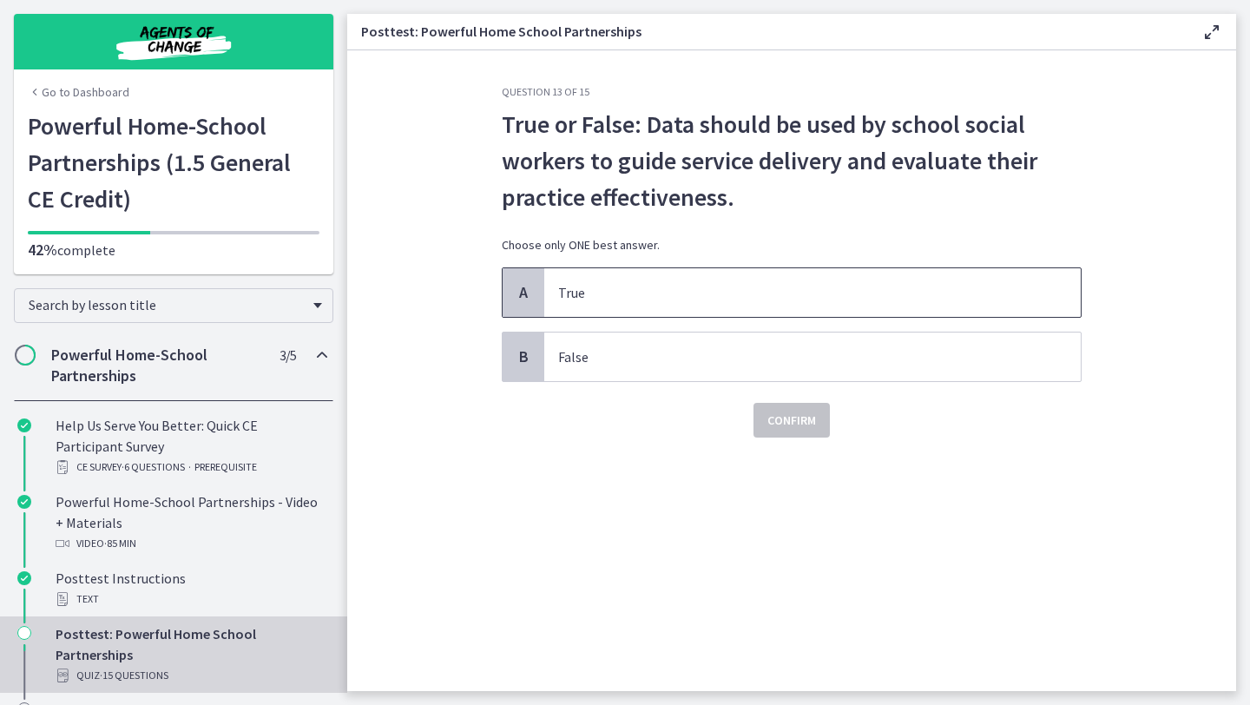
click at [895, 286] on p "True" at bounding box center [795, 292] width 474 height 21
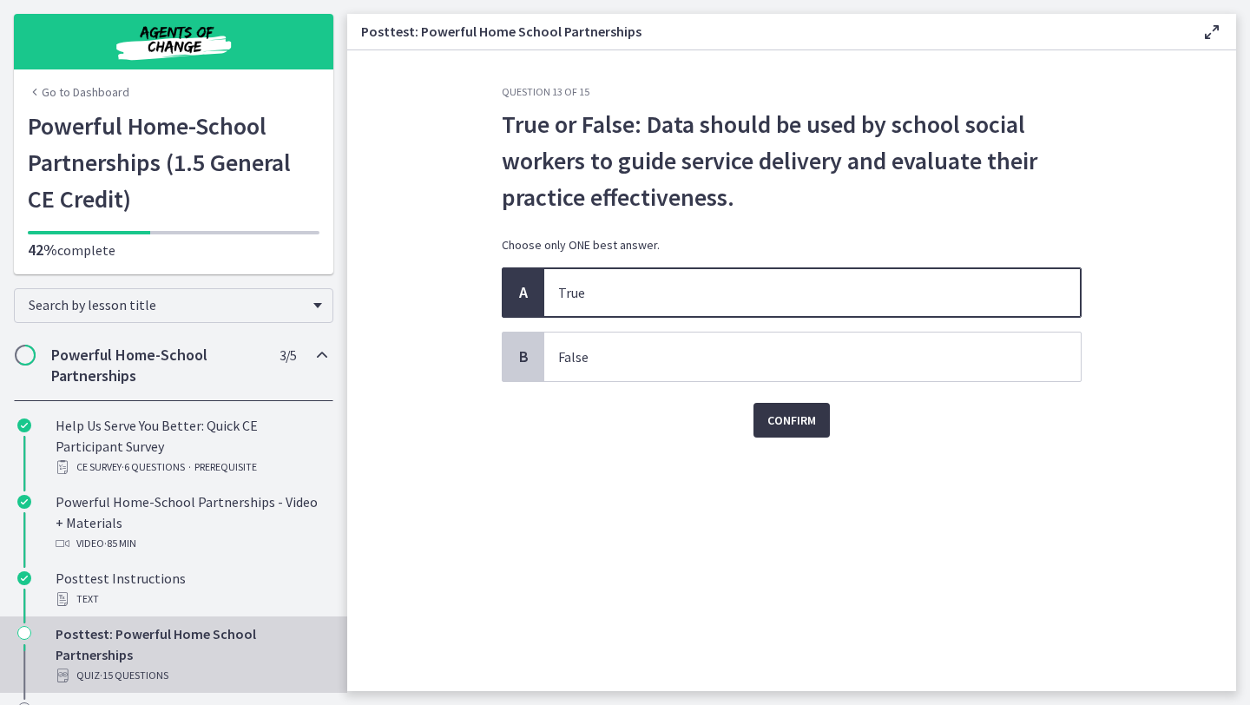
click at [802, 412] on span "Confirm" at bounding box center [791, 420] width 49 height 21
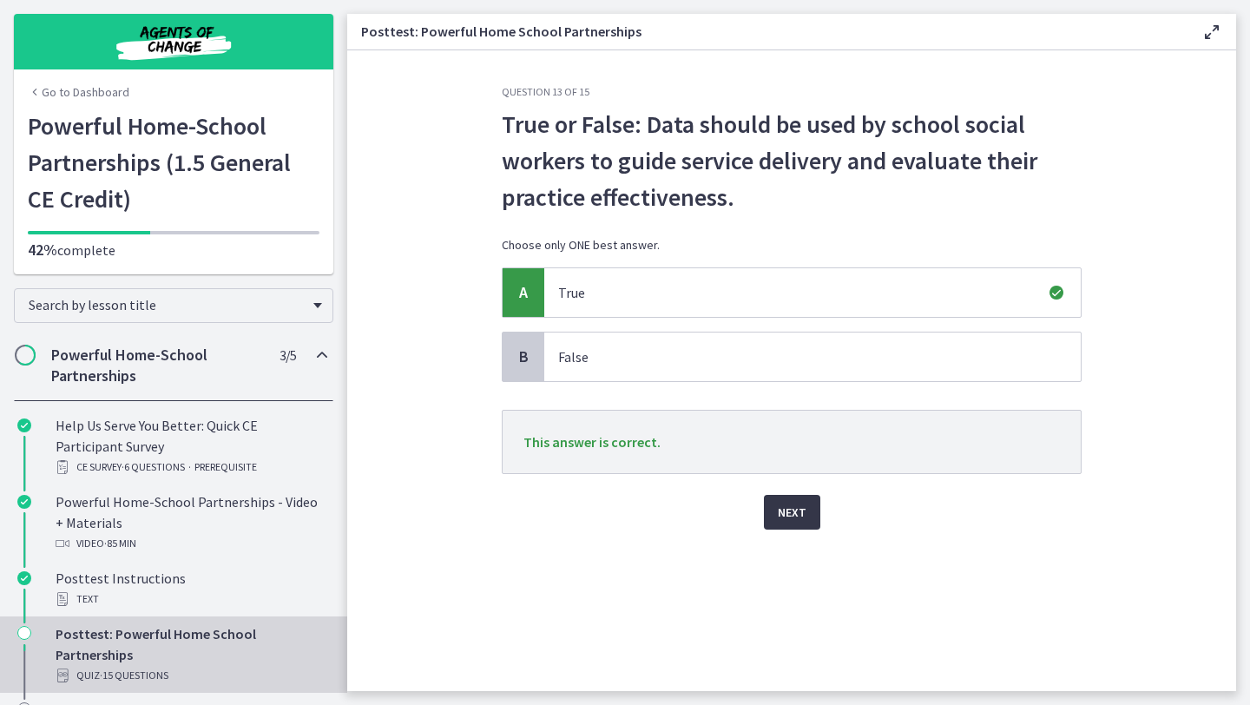
click at [796, 522] on span "Next" at bounding box center [792, 512] width 29 height 21
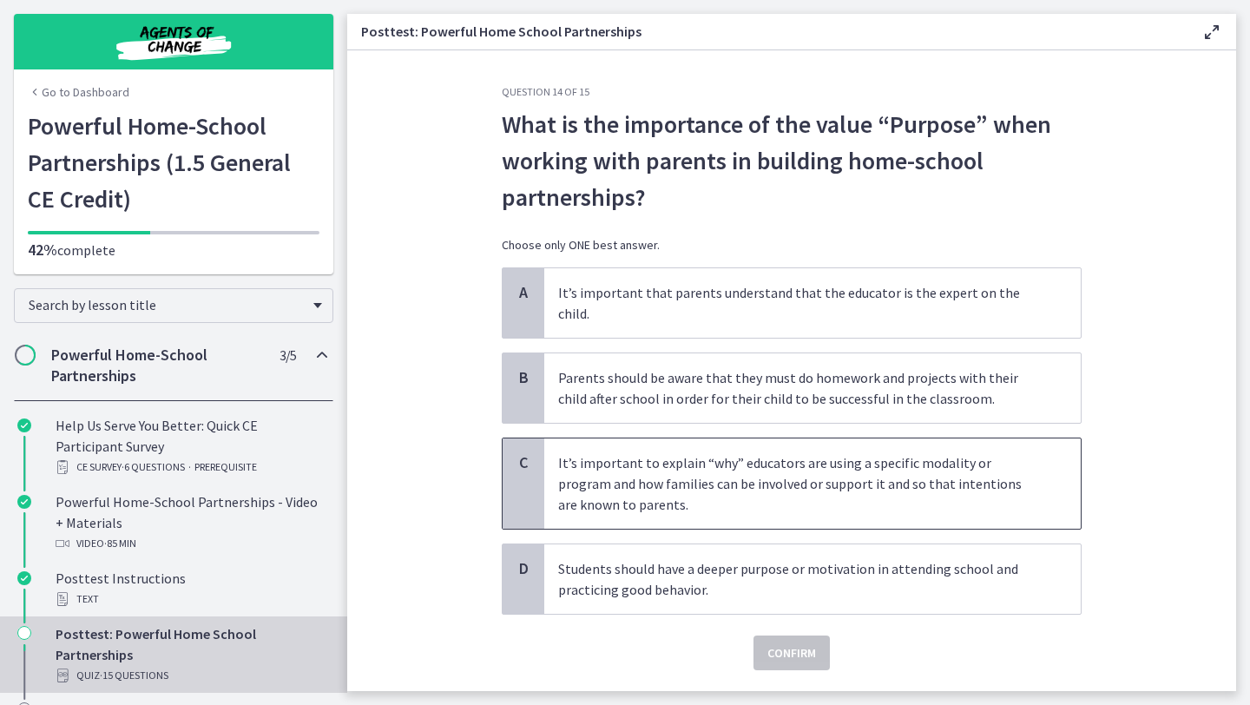
click at [789, 488] on p "It’s important to explain “why” educators are using a specific modality or prog…" at bounding box center [795, 483] width 474 height 62
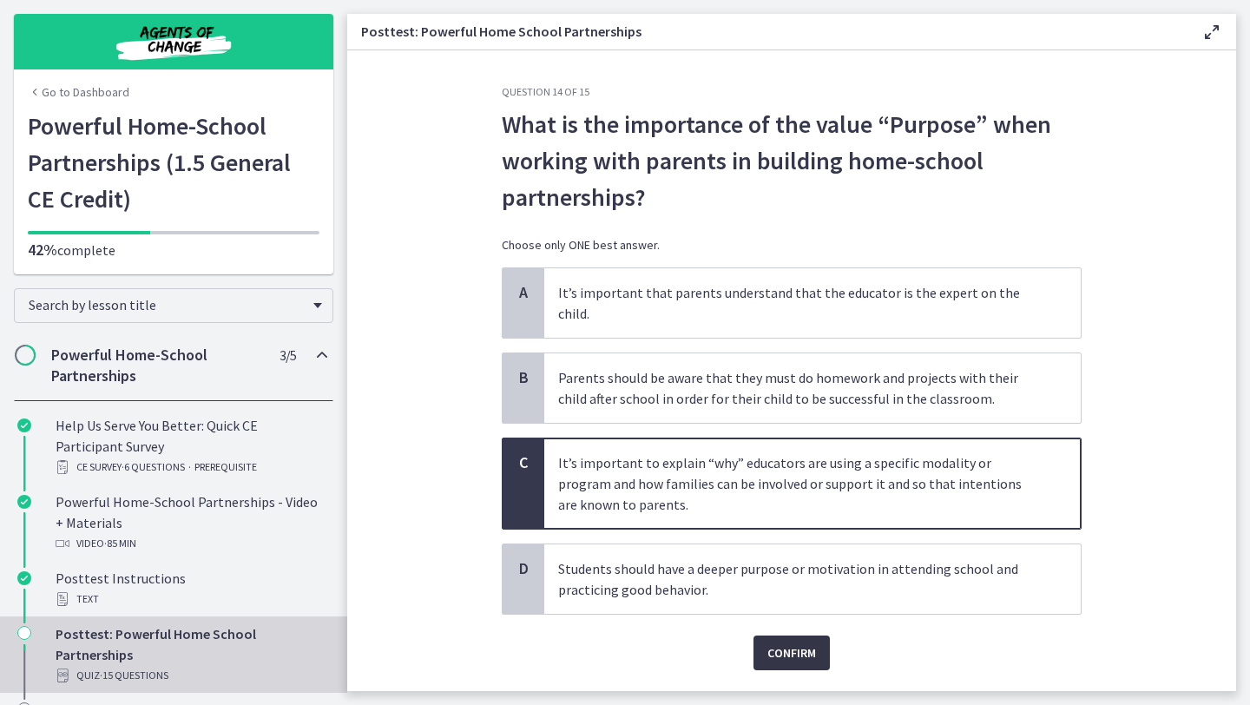
click at [782, 642] on span "Confirm" at bounding box center [791, 652] width 49 height 21
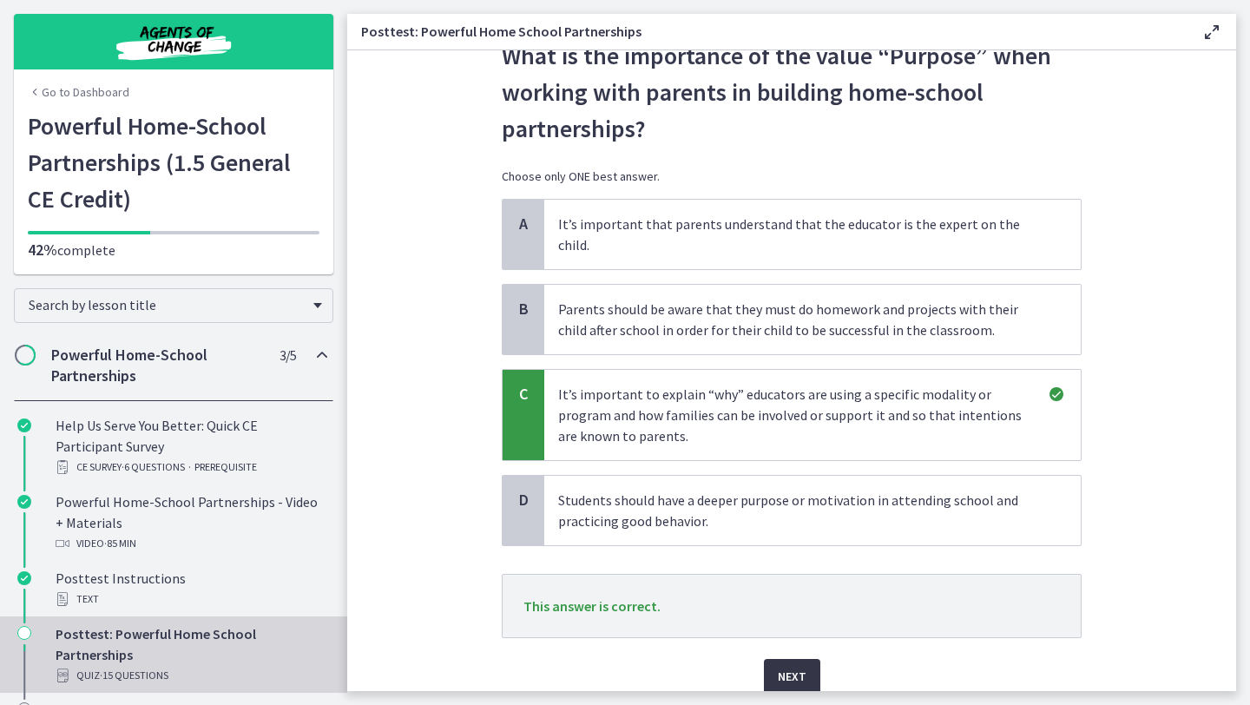
scroll to position [120, 0]
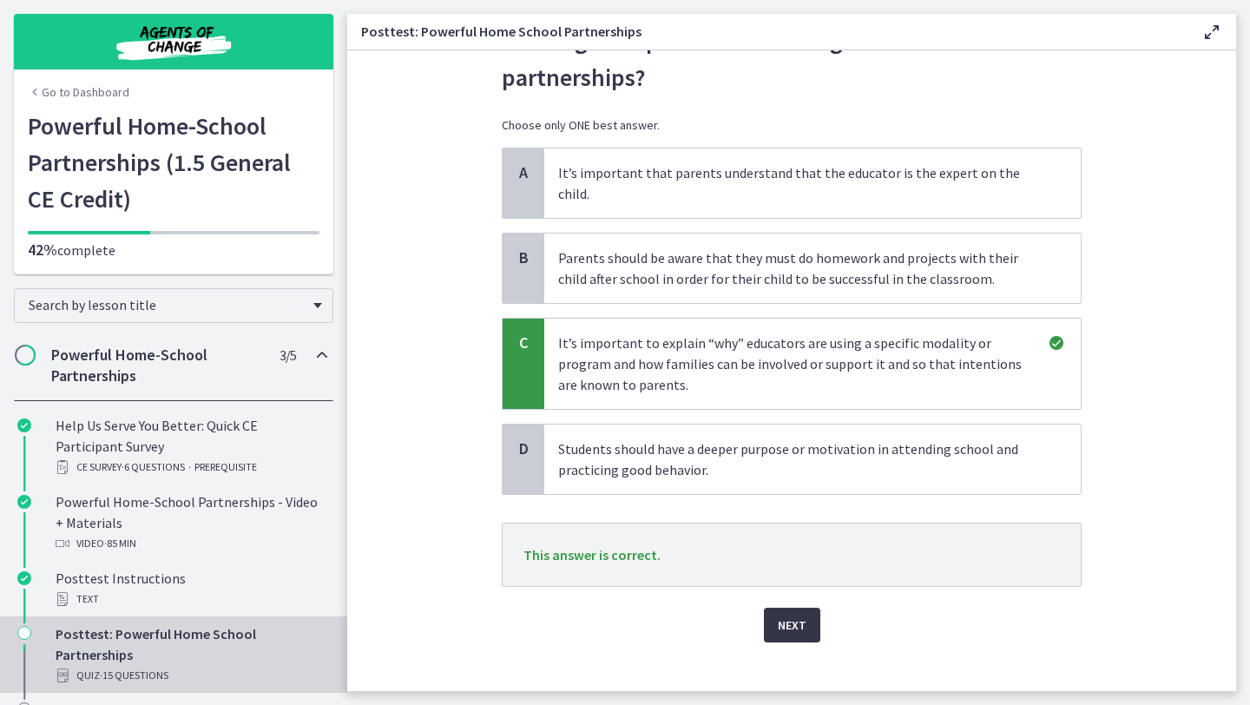
click at [786, 615] on span "Next" at bounding box center [792, 625] width 29 height 21
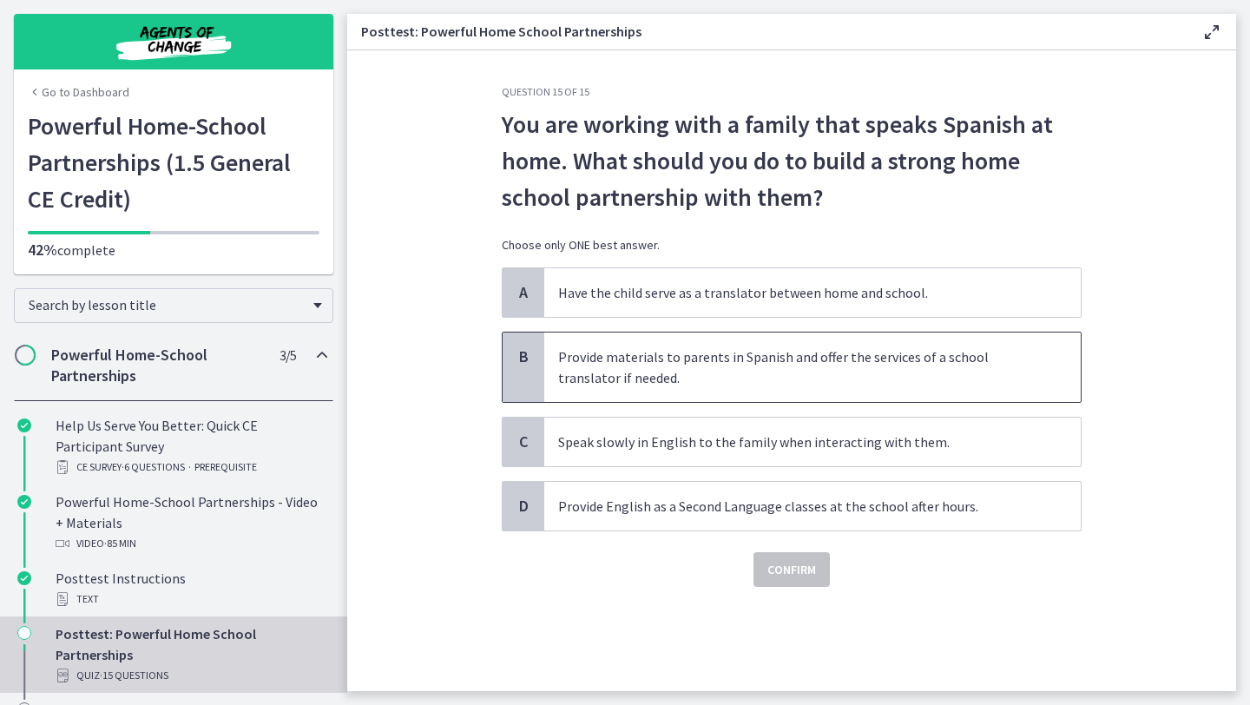
click at [895, 375] on p "Provide materials to parents in Spanish and offer the services of a school tran…" at bounding box center [795, 367] width 474 height 42
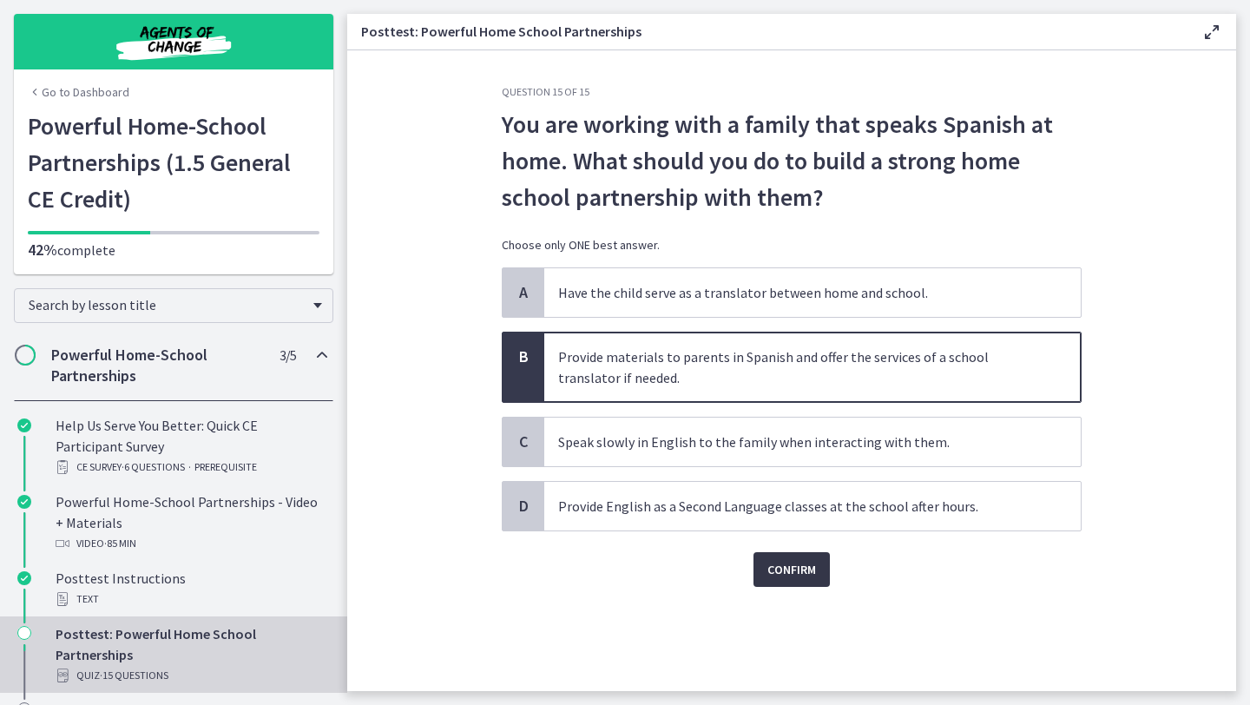
click at [810, 580] on button "Confirm" at bounding box center [791, 569] width 76 height 35
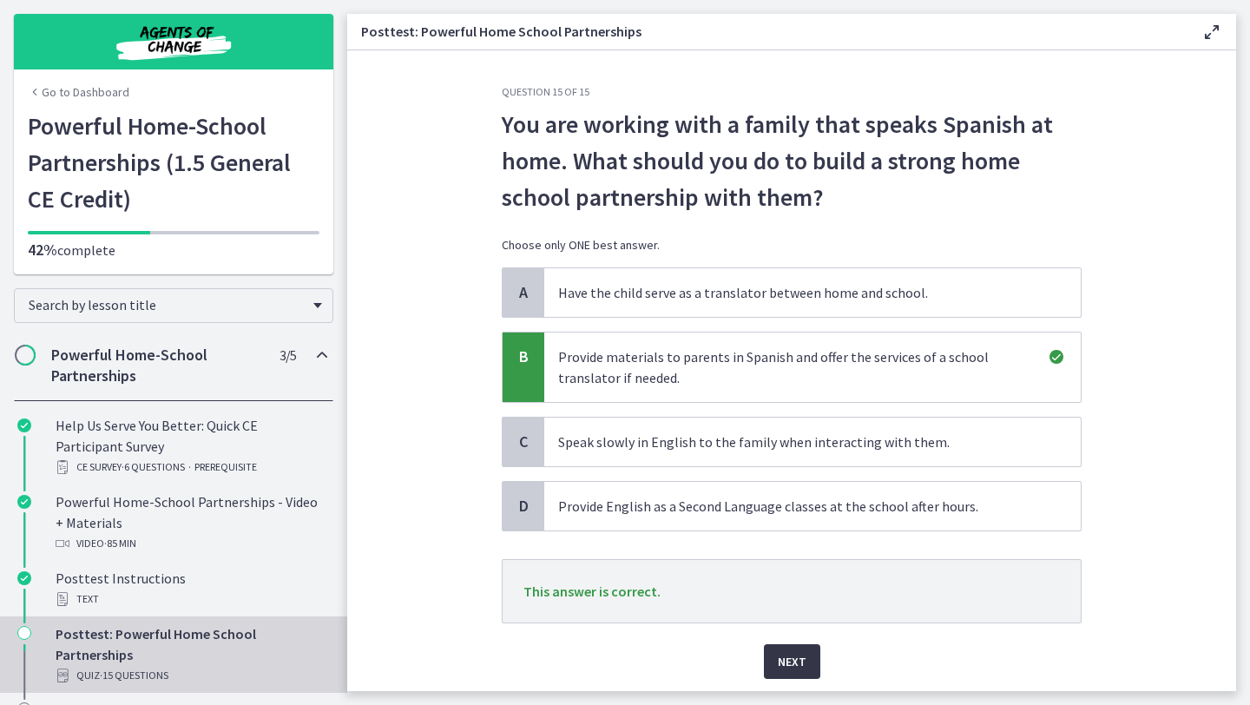
click at [790, 670] on span "Next" at bounding box center [792, 661] width 29 height 21
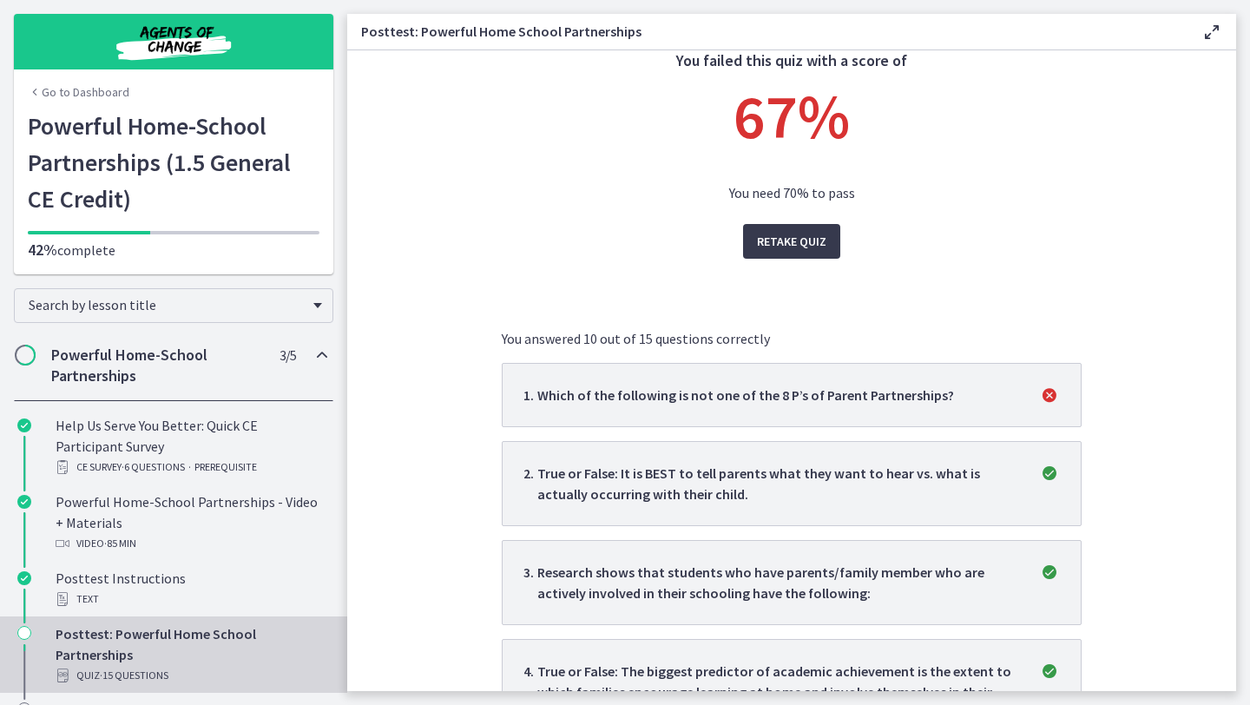
scroll to position [41, 0]
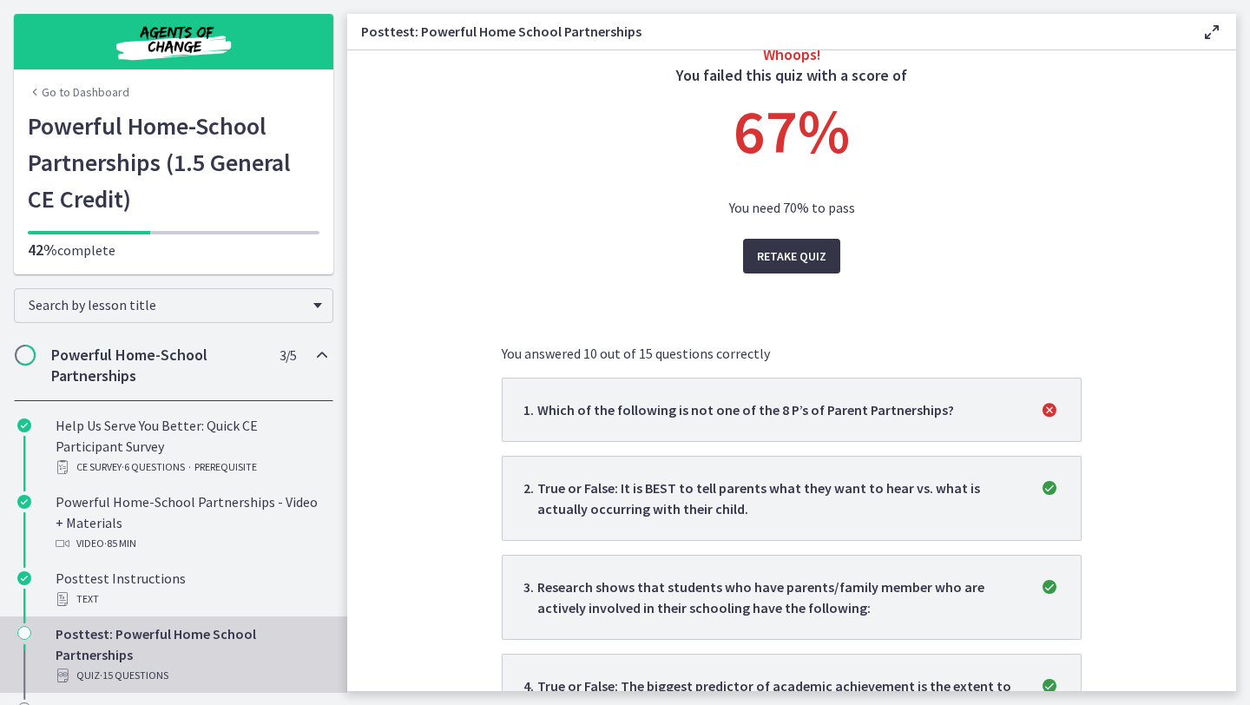
click at [784, 254] on span "Retake Quiz" at bounding box center [791, 256] width 69 height 21
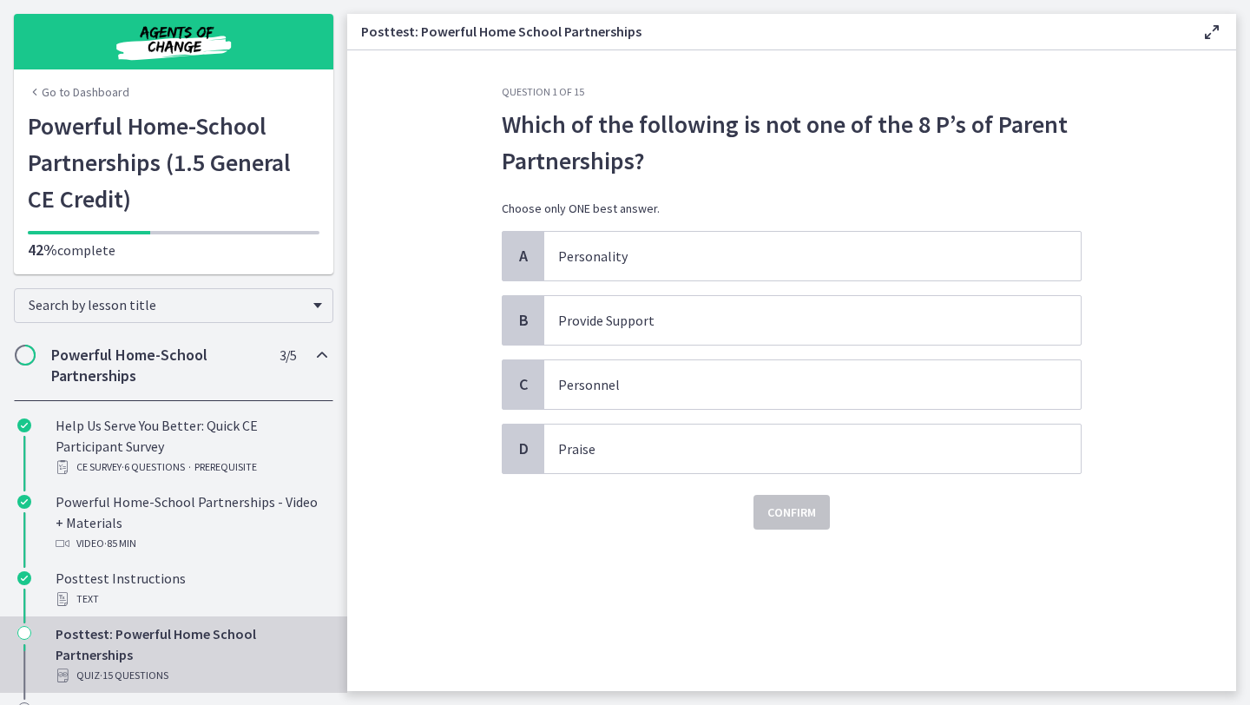
scroll to position [0, 0]
click at [754, 307] on span "Provide Support" at bounding box center [812, 320] width 536 height 49
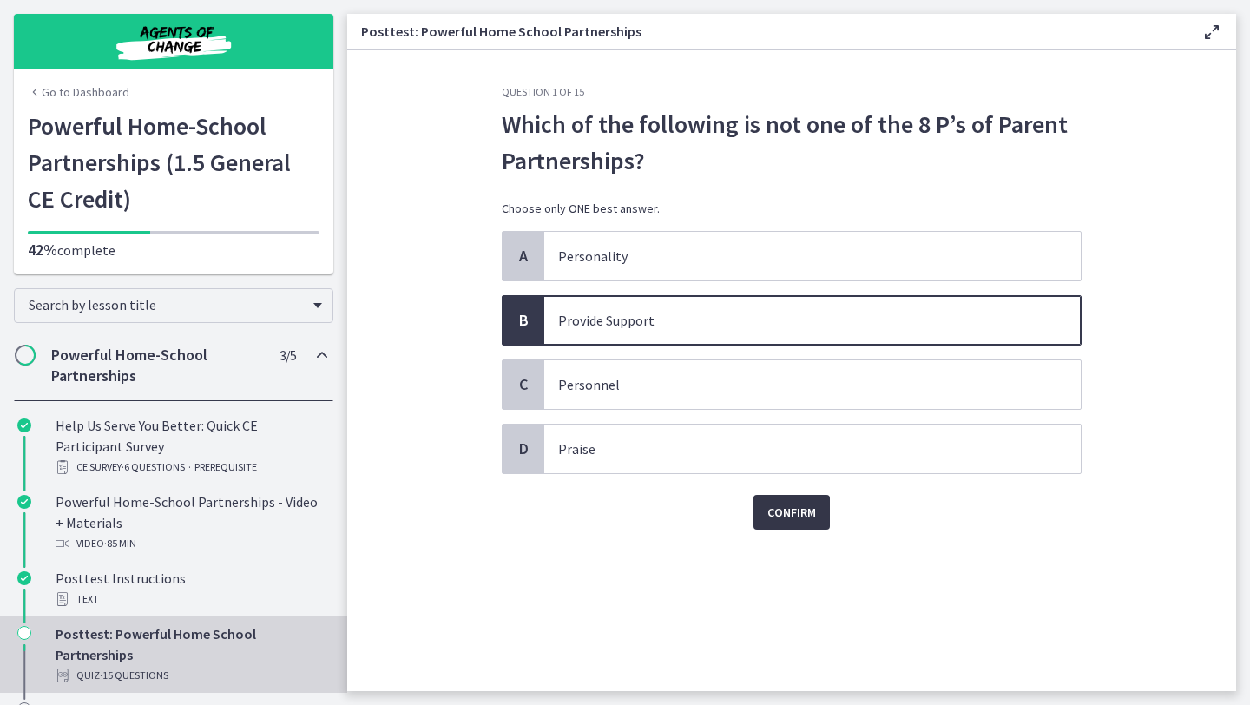
click at [780, 503] on span "Confirm" at bounding box center [791, 512] width 49 height 21
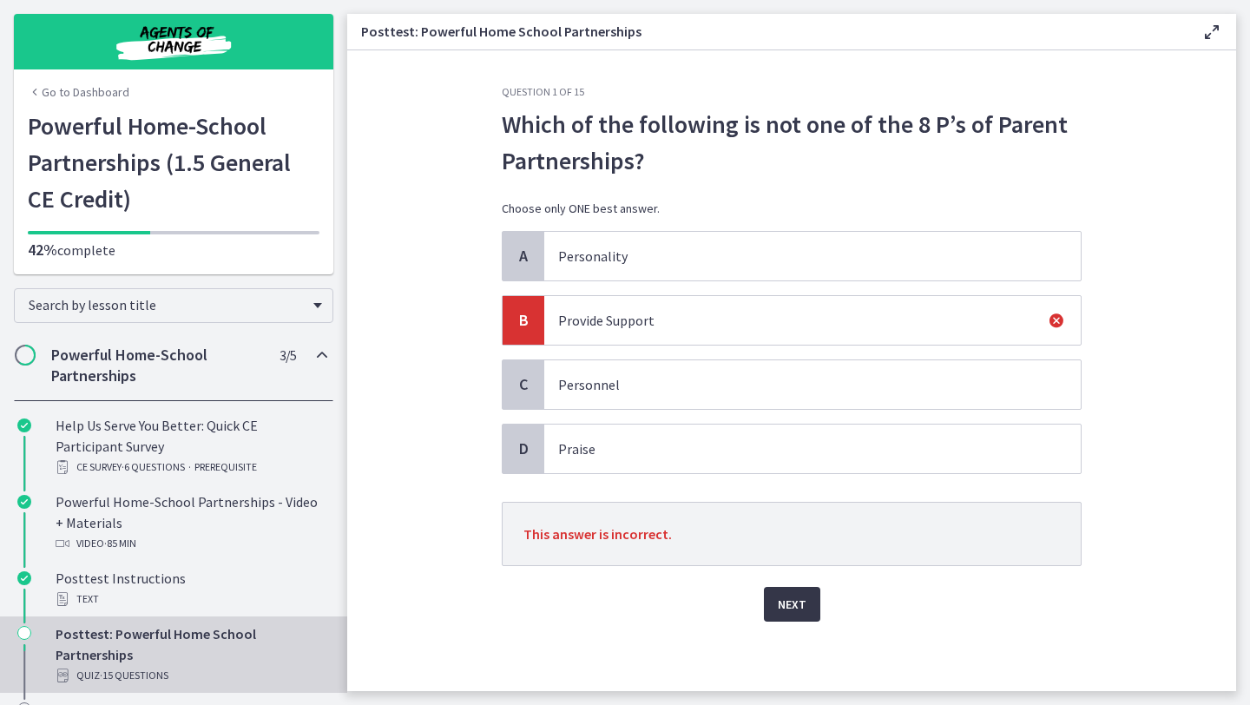
click at [781, 608] on span "Next" at bounding box center [792, 604] width 29 height 21
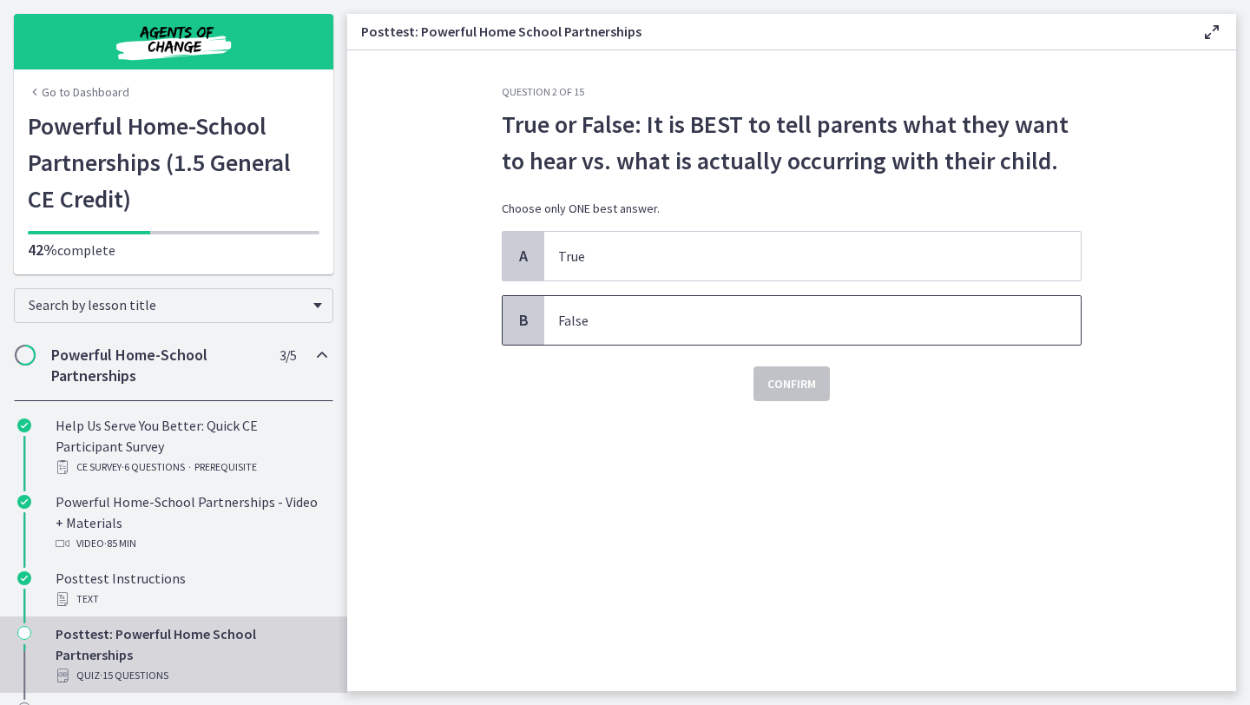
click at [823, 322] on p "False" at bounding box center [795, 320] width 474 height 21
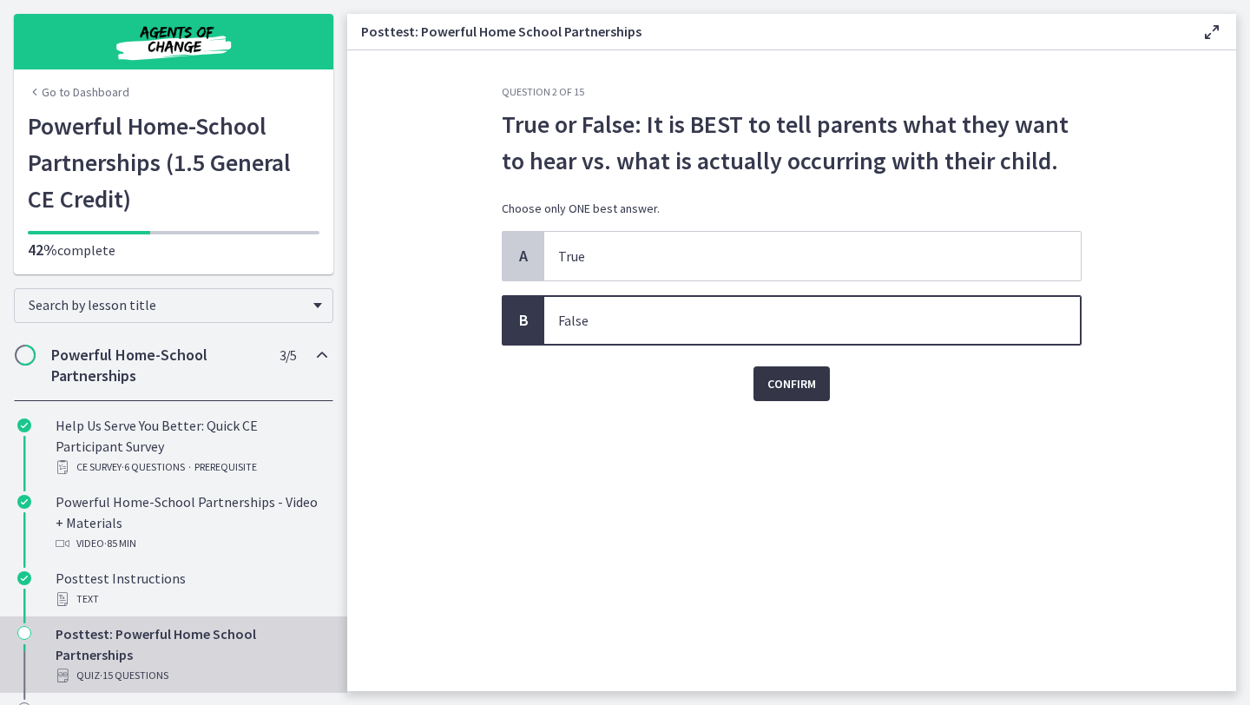
click at [812, 372] on button "Confirm" at bounding box center [791, 383] width 76 height 35
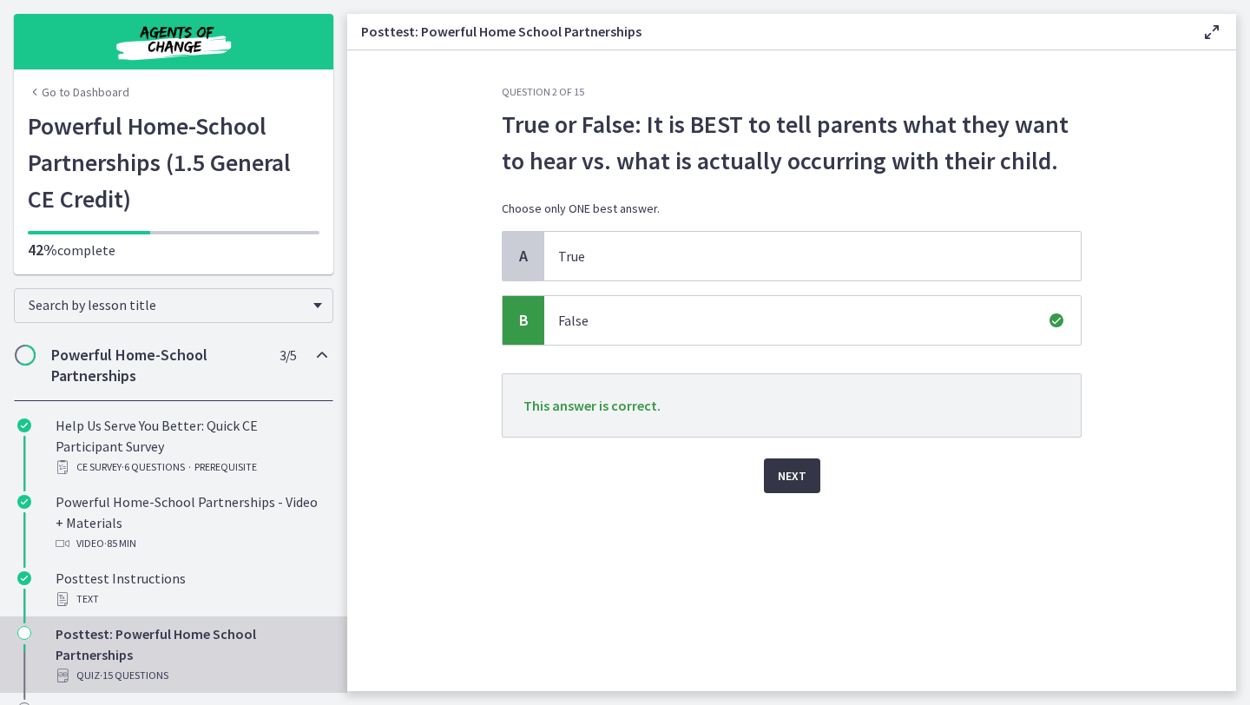
click at [792, 485] on span "Next" at bounding box center [792, 475] width 29 height 21
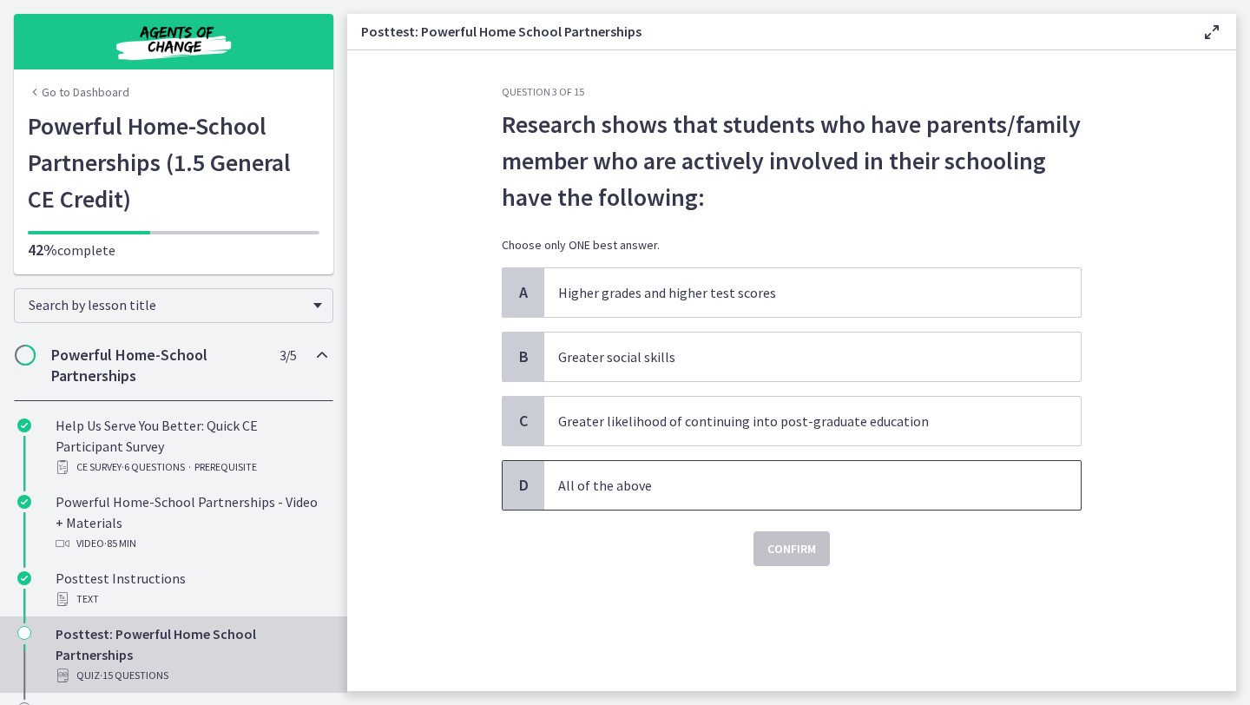
click at [792, 485] on p "All of the above" at bounding box center [795, 485] width 474 height 21
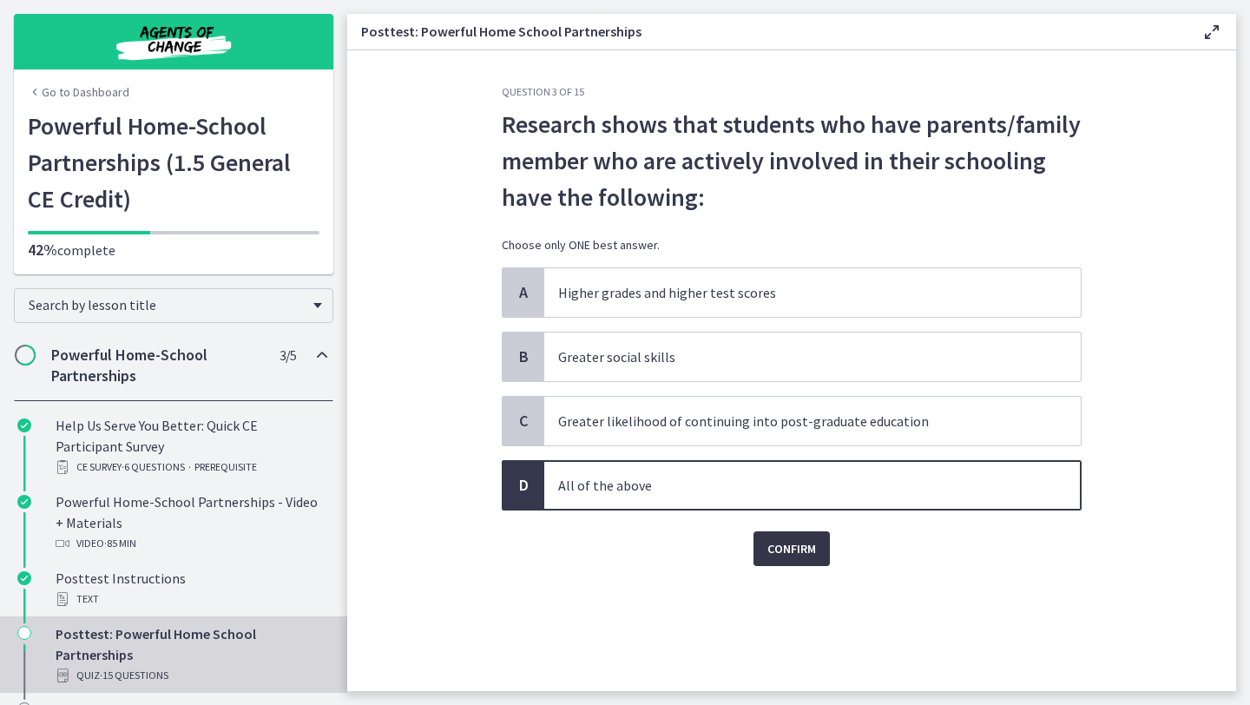
click at [799, 556] on span "Confirm" at bounding box center [791, 548] width 49 height 21
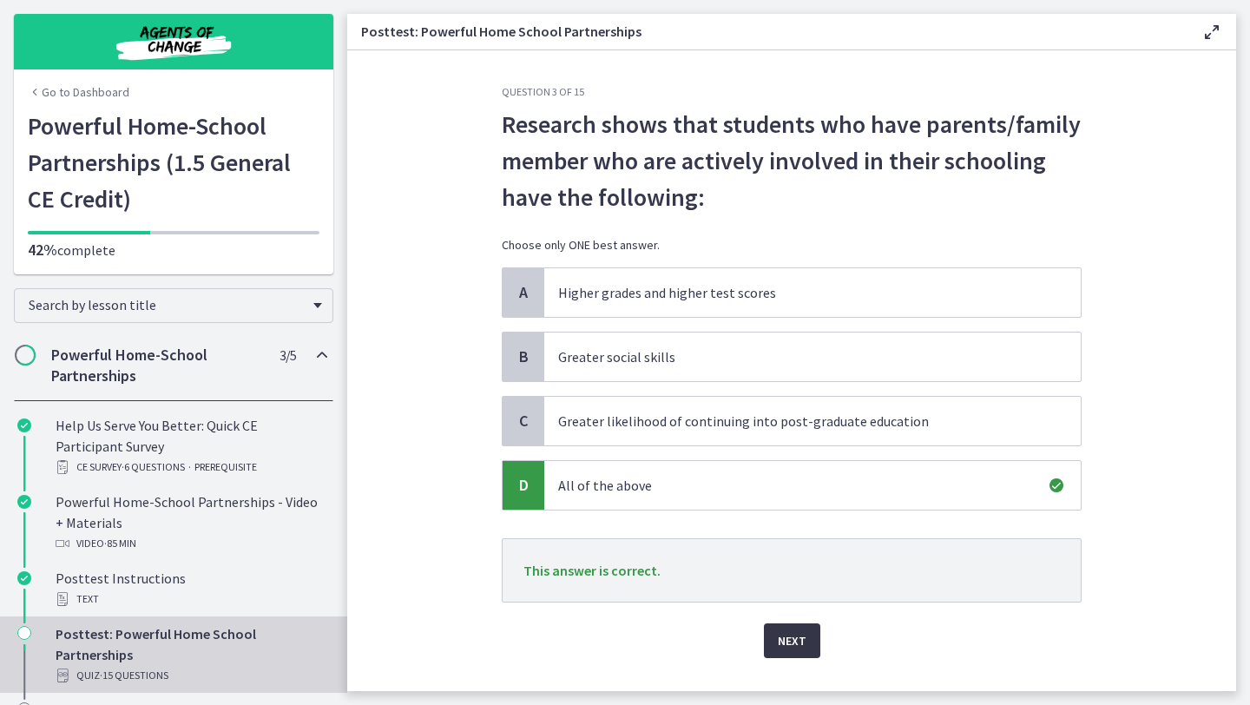
click at [789, 624] on button "Next" at bounding box center [792, 640] width 56 height 35
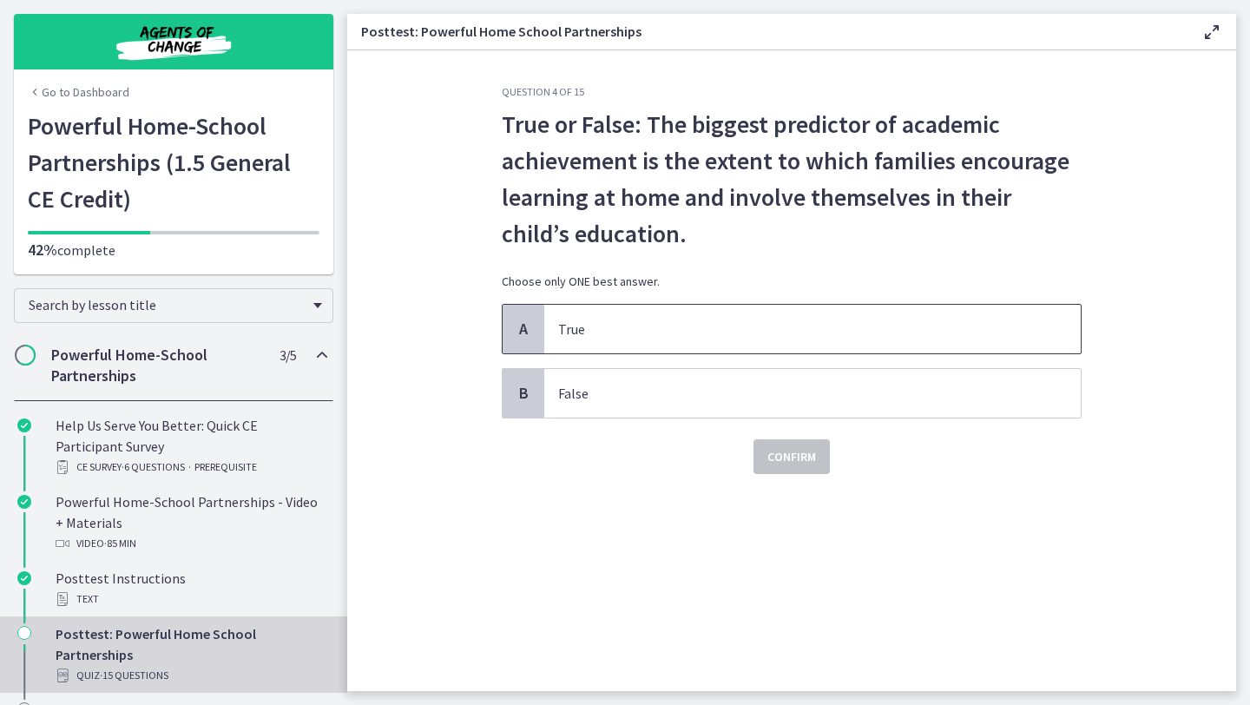
click at [832, 339] on span "True" at bounding box center [812, 329] width 536 height 49
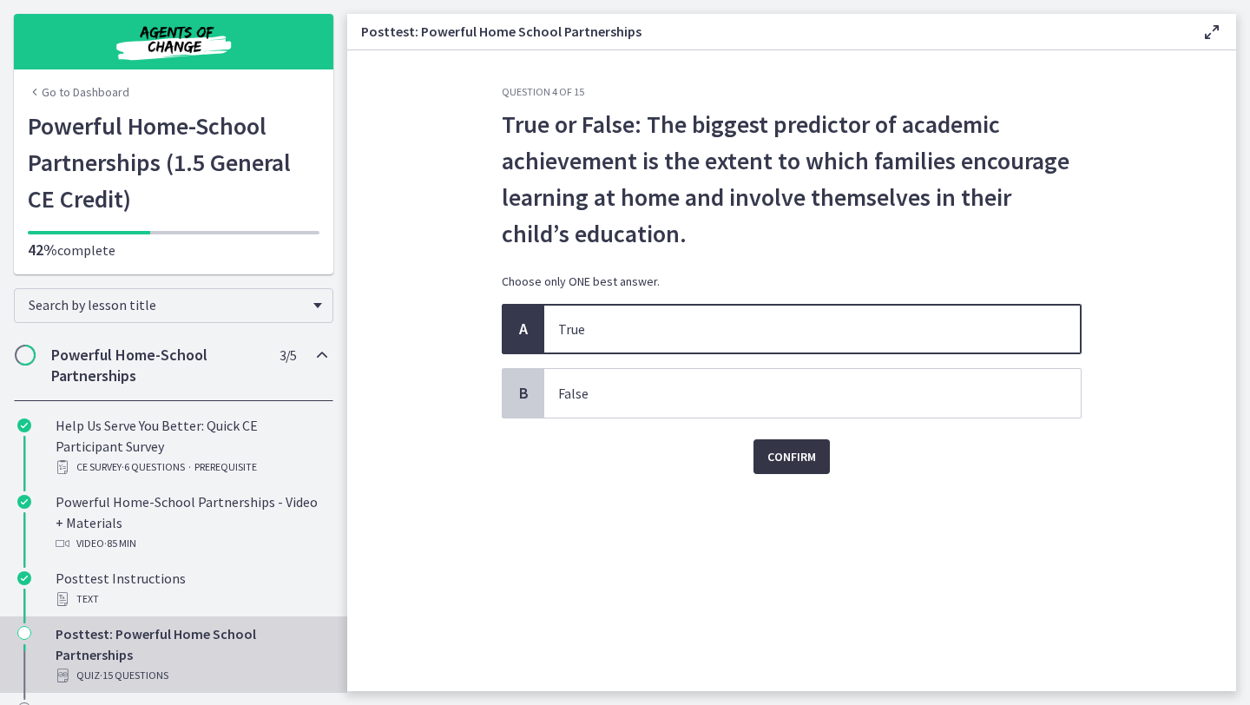
click at [812, 451] on span "Confirm" at bounding box center [791, 456] width 49 height 21
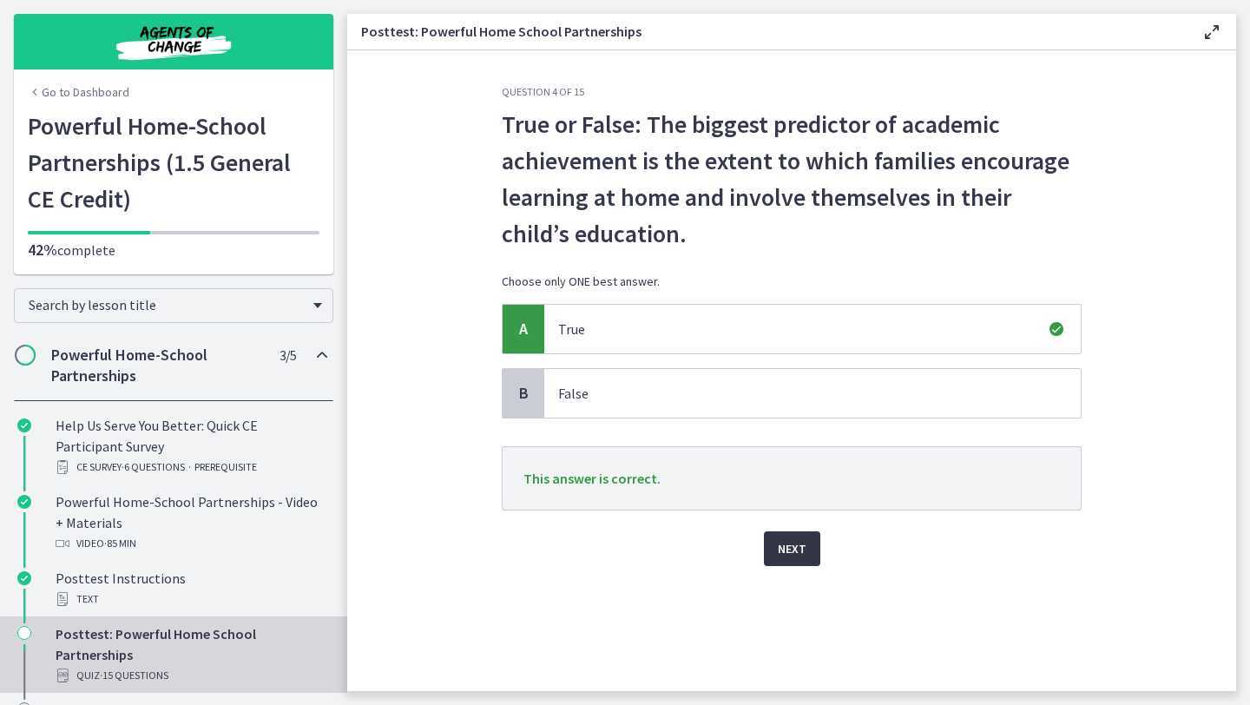
click at [812, 543] on button "Next" at bounding box center [792, 548] width 56 height 35
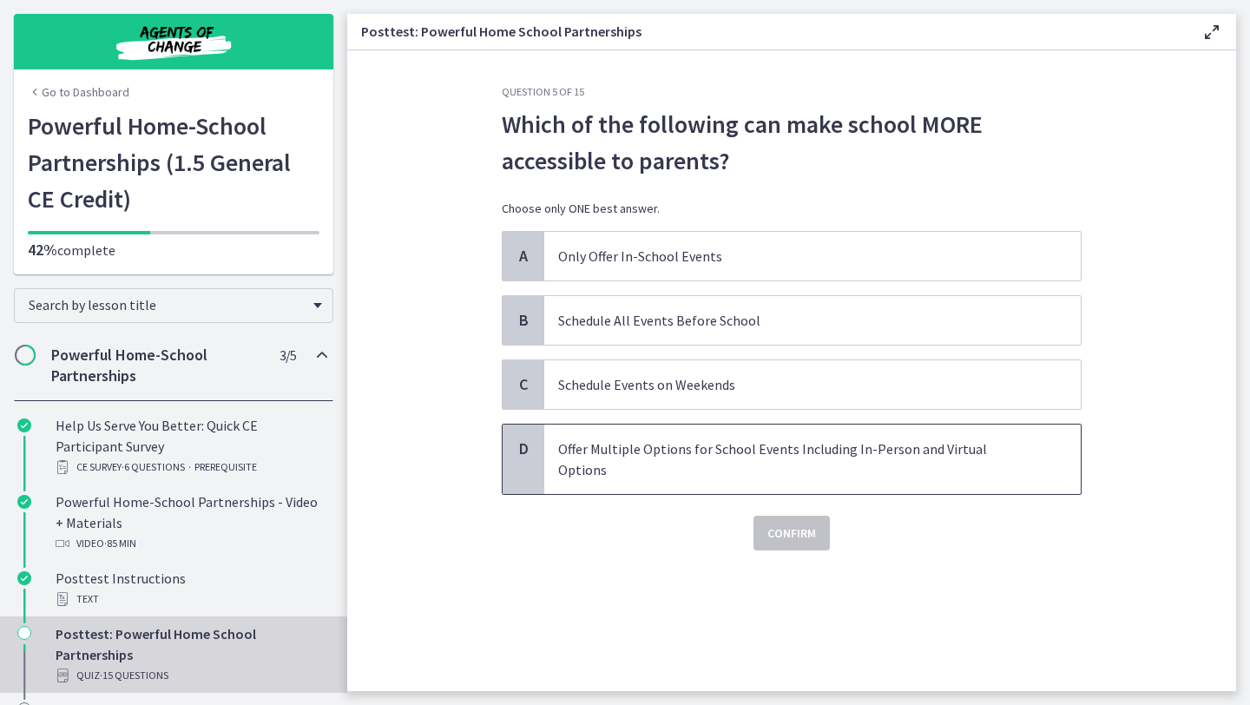
click at [854, 460] on span "Offer Multiple Options for School Events Including In-Person and Virtual Options" at bounding box center [812, 458] width 536 height 69
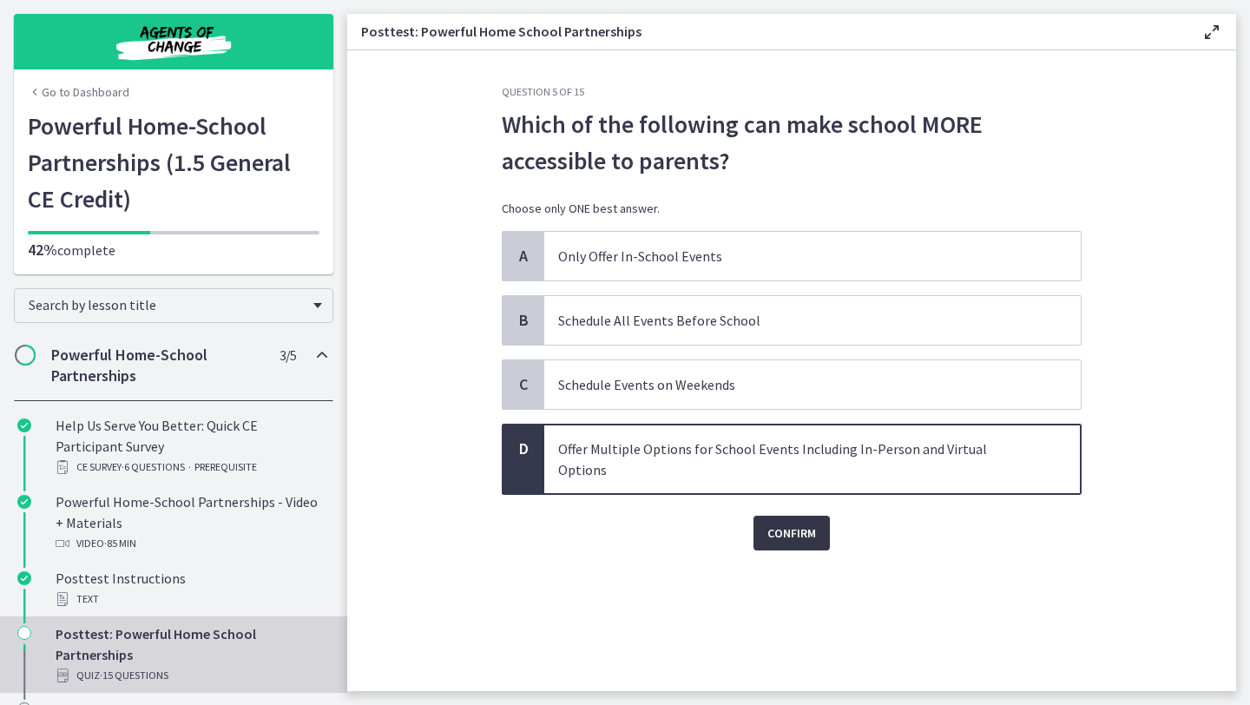
click at [805, 523] on span "Confirm" at bounding box center [791, 533] width 49 height 21
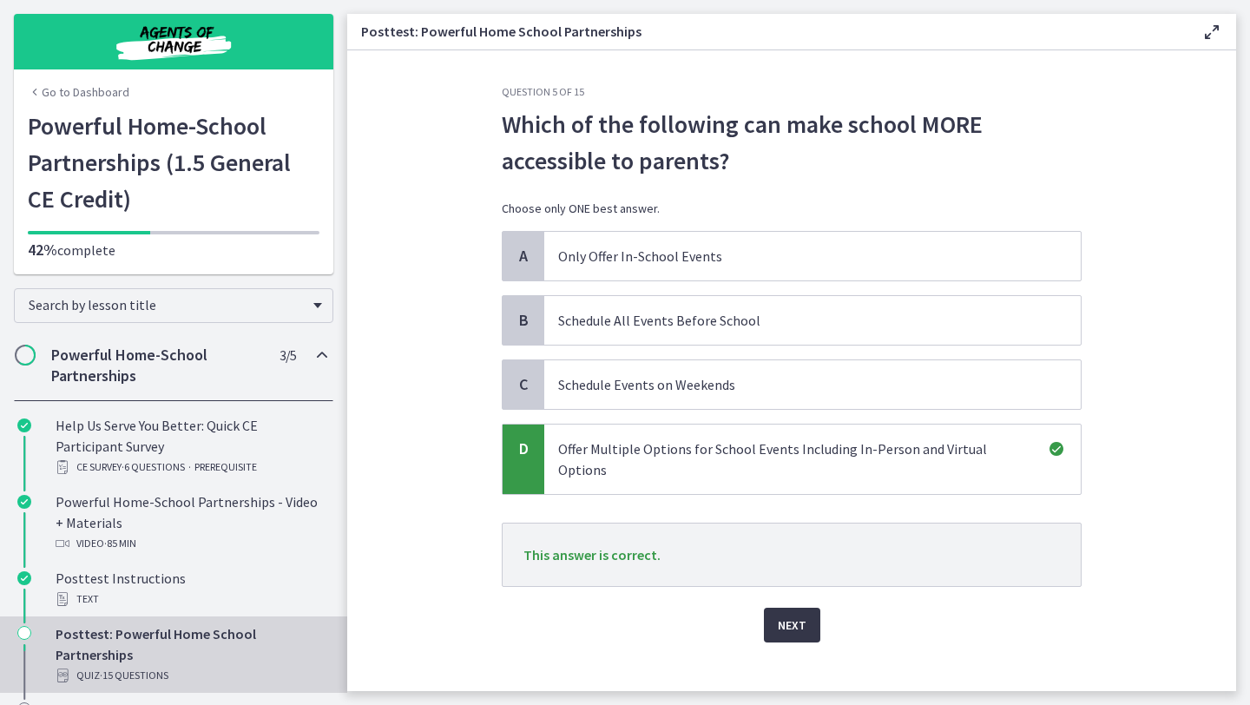
click at [798, 608] on button "Next" at bounding box center [792, 625] width 56 height 35
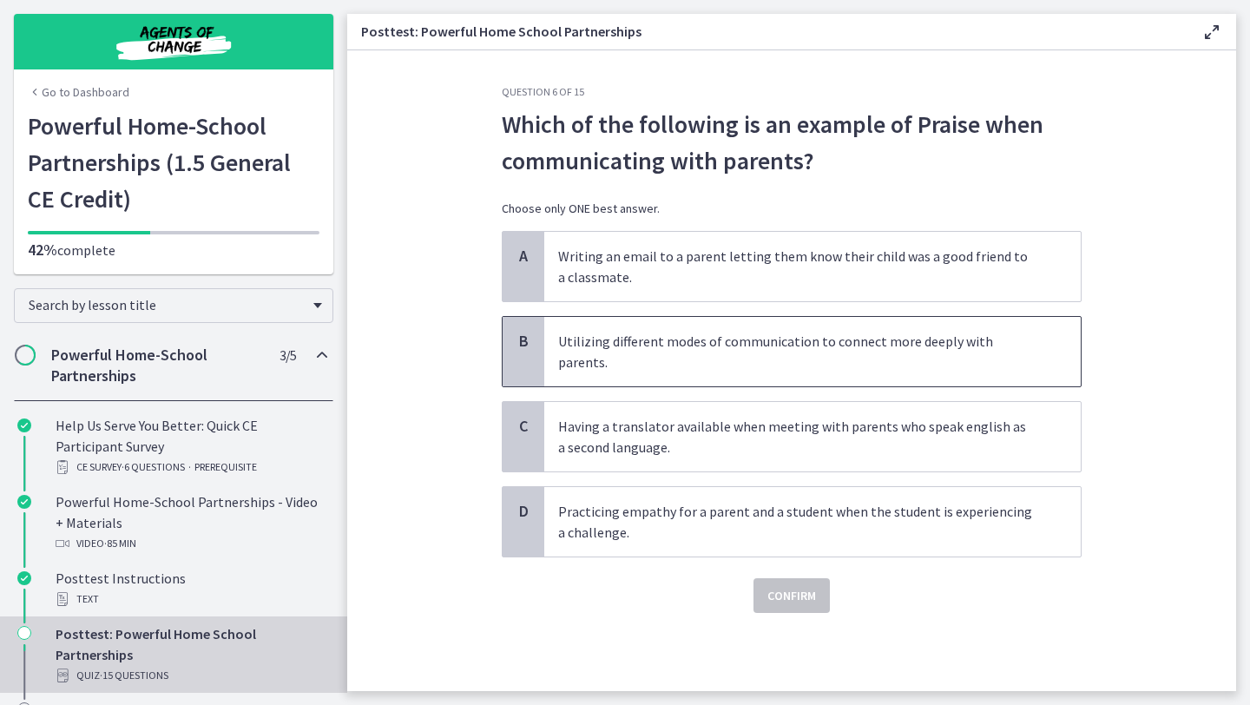
click at [898, 360] on span "Utilizing different modes of communication to connect more deeply with parents." at bounding box center [812, 351] width 536 height 69
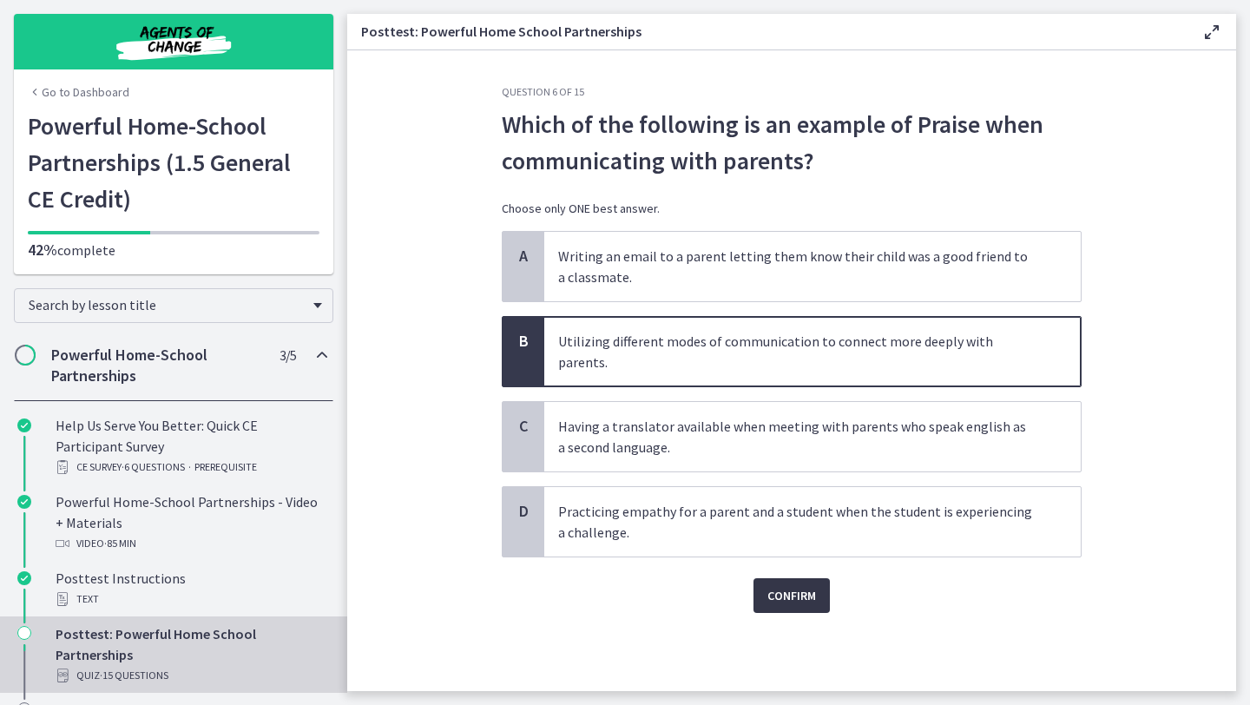
click at [805, 578] on button "Confirm" at bounding box center [791, 595] width 76 height 35
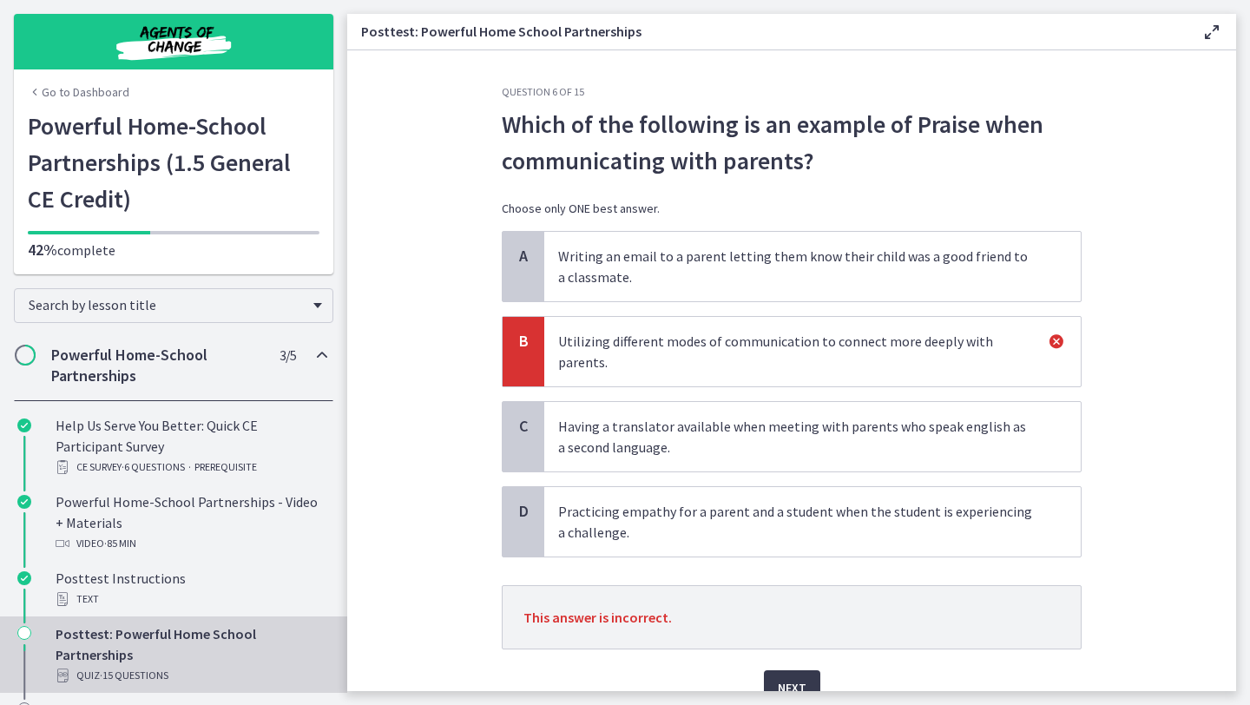
click at [836, 443] on span "Having a translator available when meeting with parents who speak english as a …" at bounding box center [812, 436] width 536 height 69
click at [795, 677] on span "Next" at bounding box center [792, 687] width 29 height 21
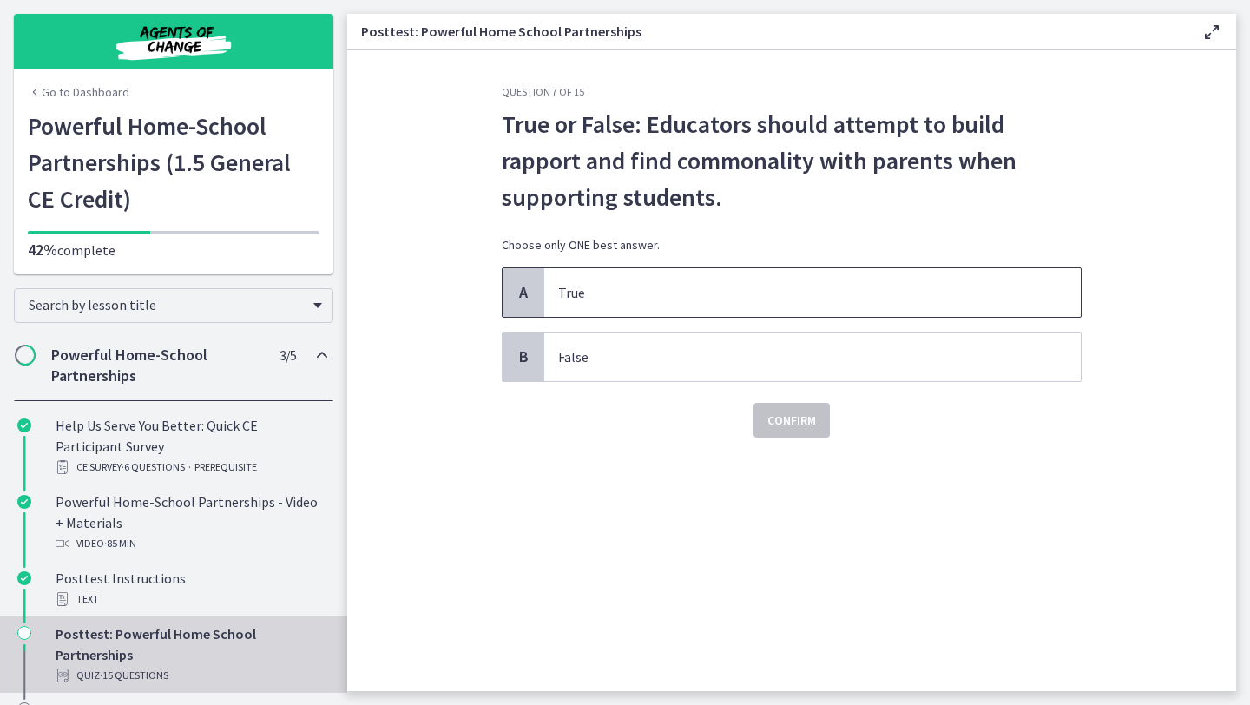
click at [902, 306] on span "True" at bounding box center [812, 292] width 536 height 49
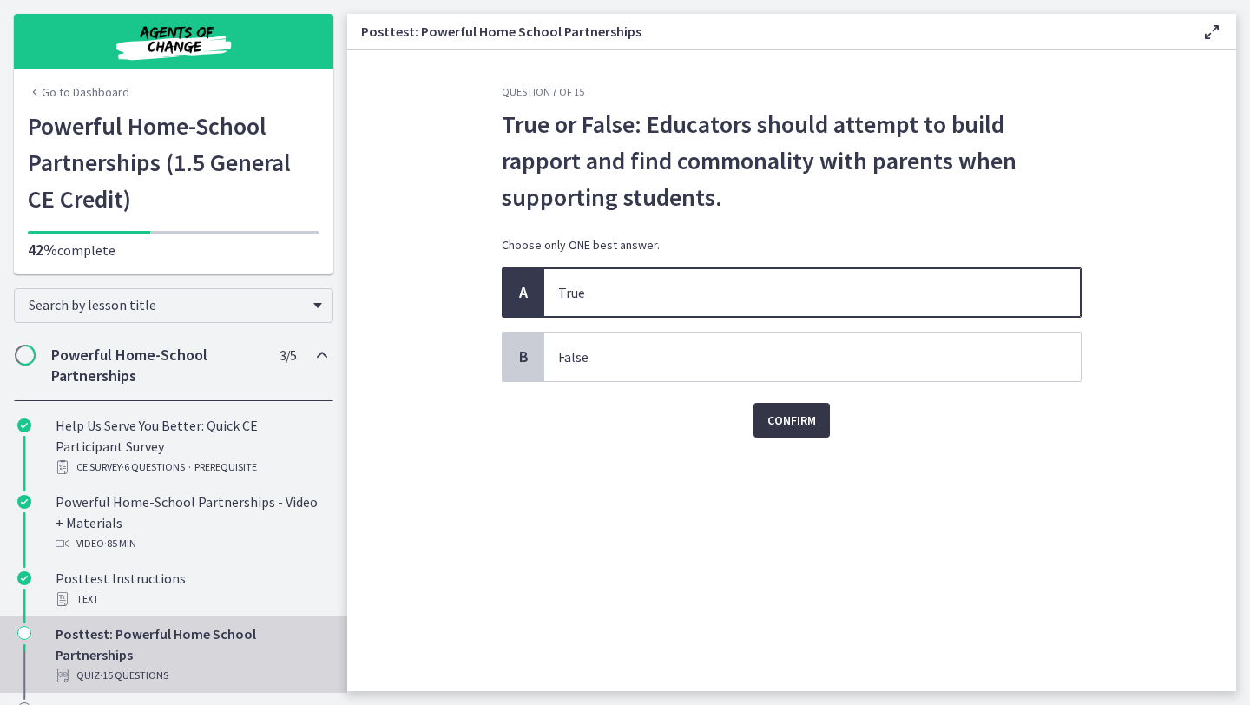
click at [812, 415] on span "Confirm" at bounding box center [791, 420] width 49 height 21
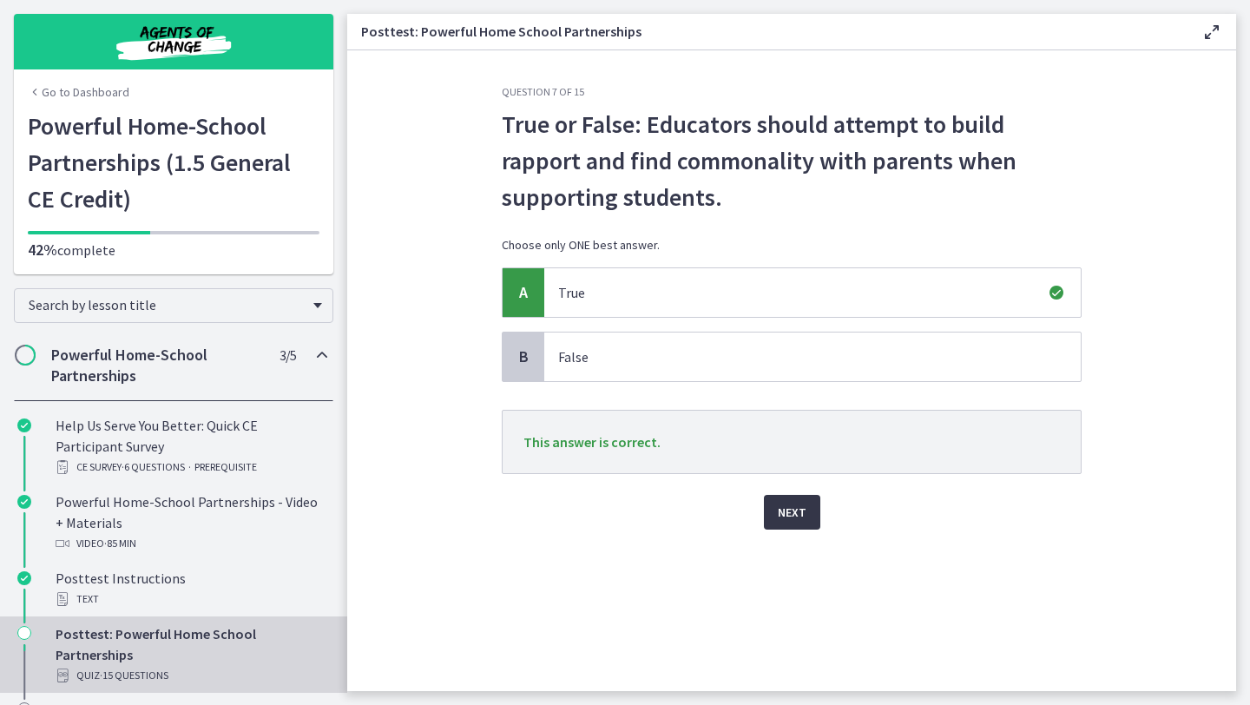
click at [795, 528] on button "Next" at bounding box center [792, 512] width 56 height 35
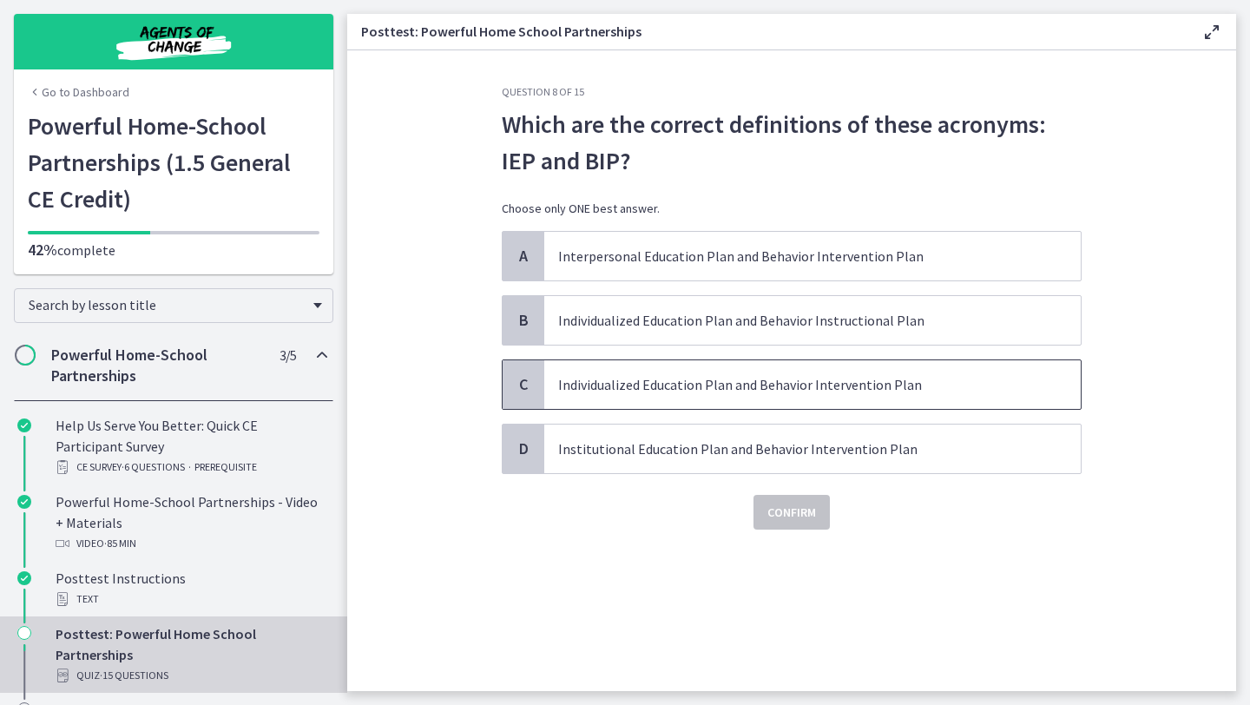
click at [861, 401] on span "Individualized Education Plan and Behavior Intervention Plan" at bounding box center [812, 384] width 536 height 49
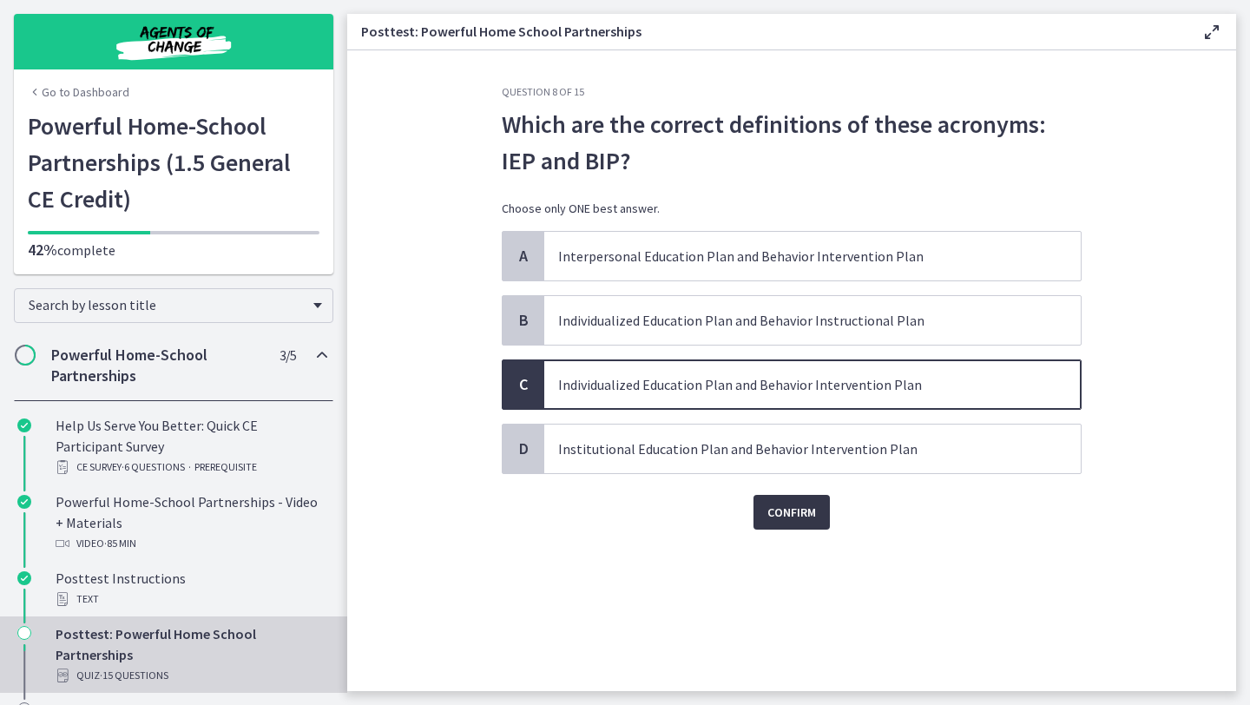
click at [812, 517] on span "Confirm" at bounding box center [791, 512] width 49 height 21
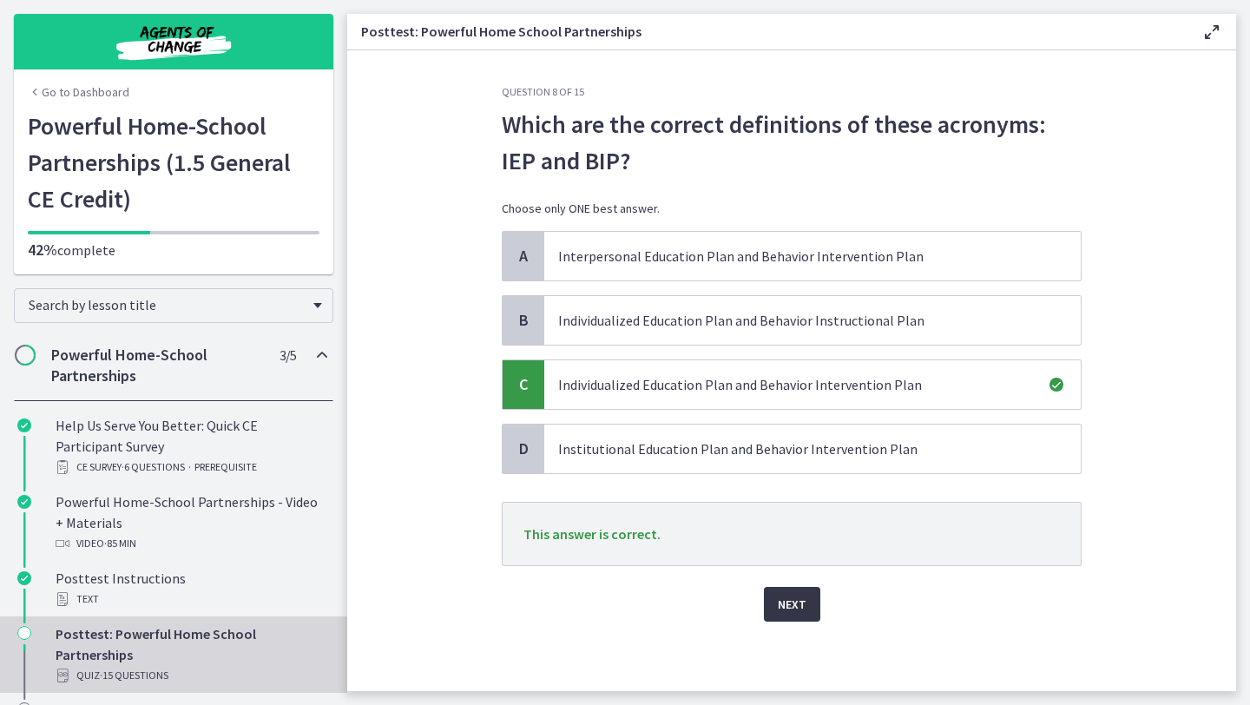
click at [792, 602] on span "Next" at bounding box center [792, 604] width 29 height 21
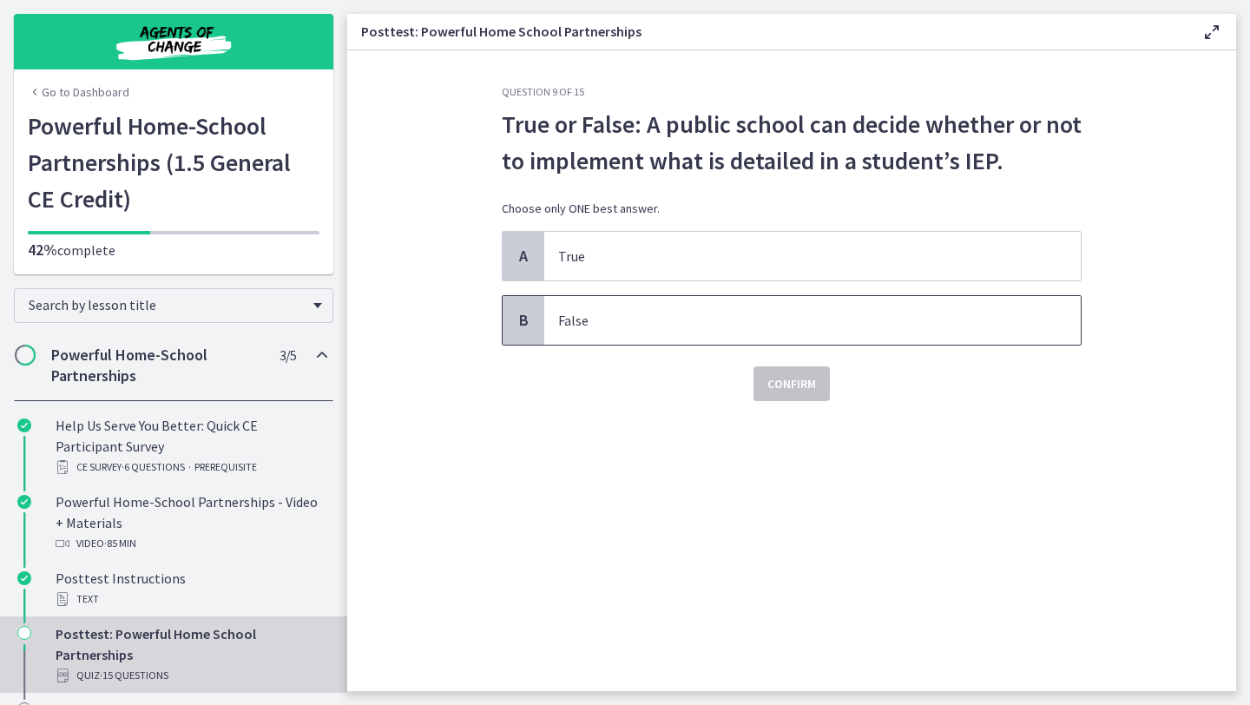
click at [804, 344] on span "False" at bounding box center [812, 320] width 536 height 49
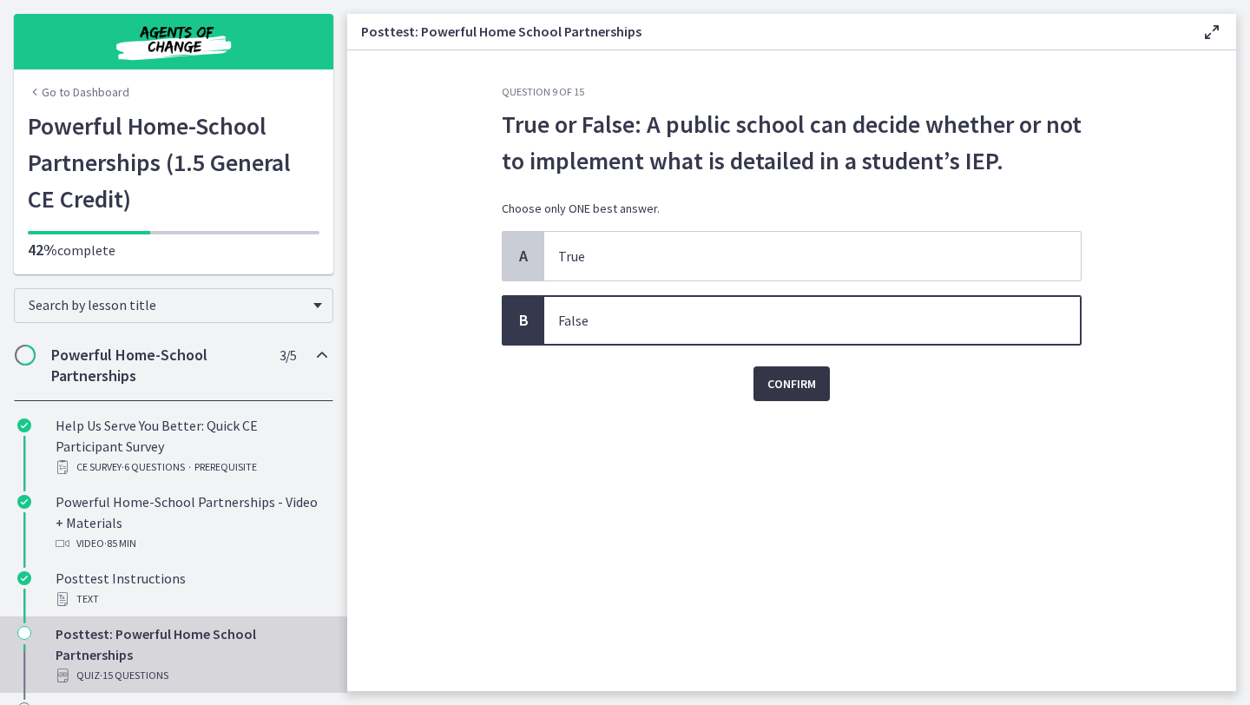
click at [786, 398] on button "Confirm" at bounding box center [791, 383] width 76 height 35
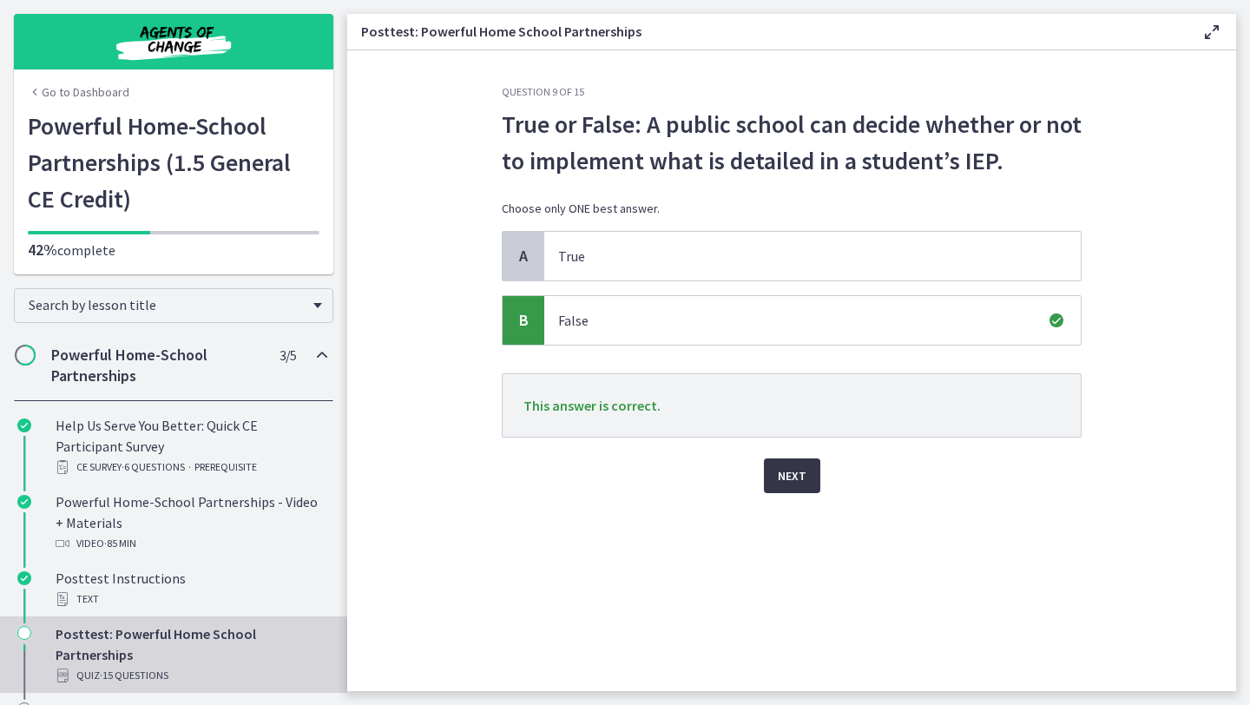
click at [786, 470] on span "Next" at bounding box center [792, 475] width 29 height 21
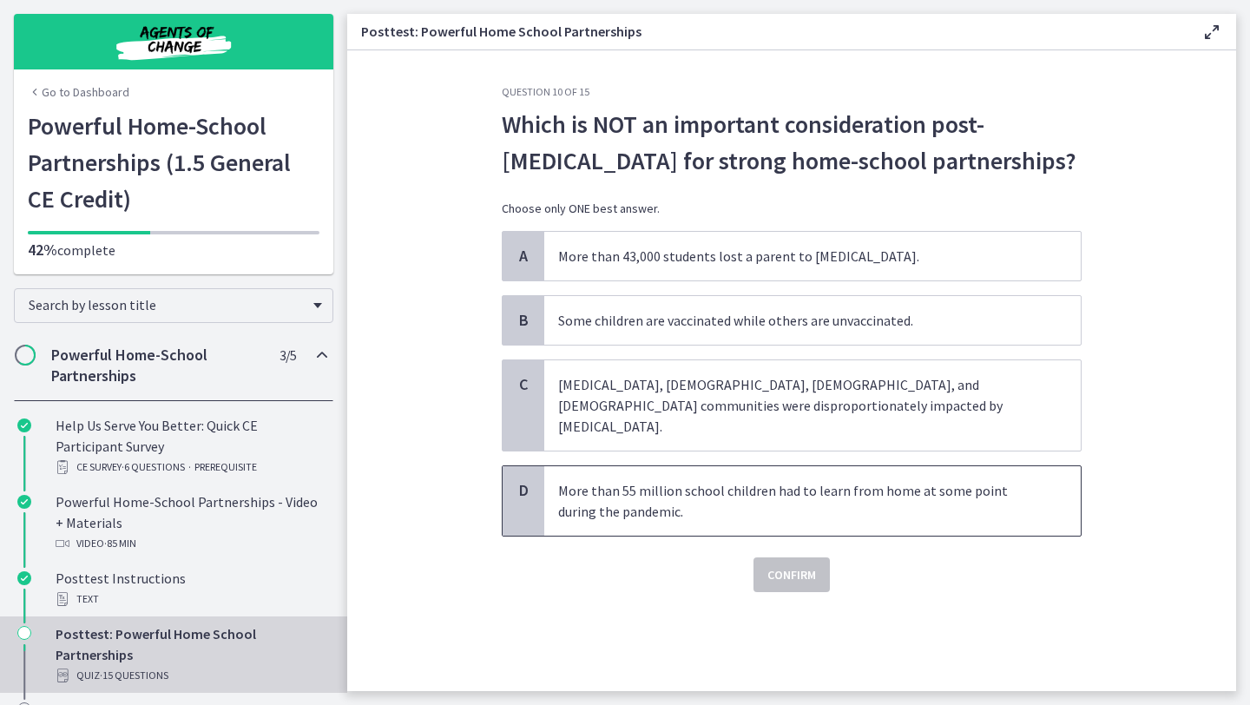
click at [654, 503] on span "More than 55 million school children had to learn from home at some point durin…" at bounding box center [812, 500] width 536 height 69
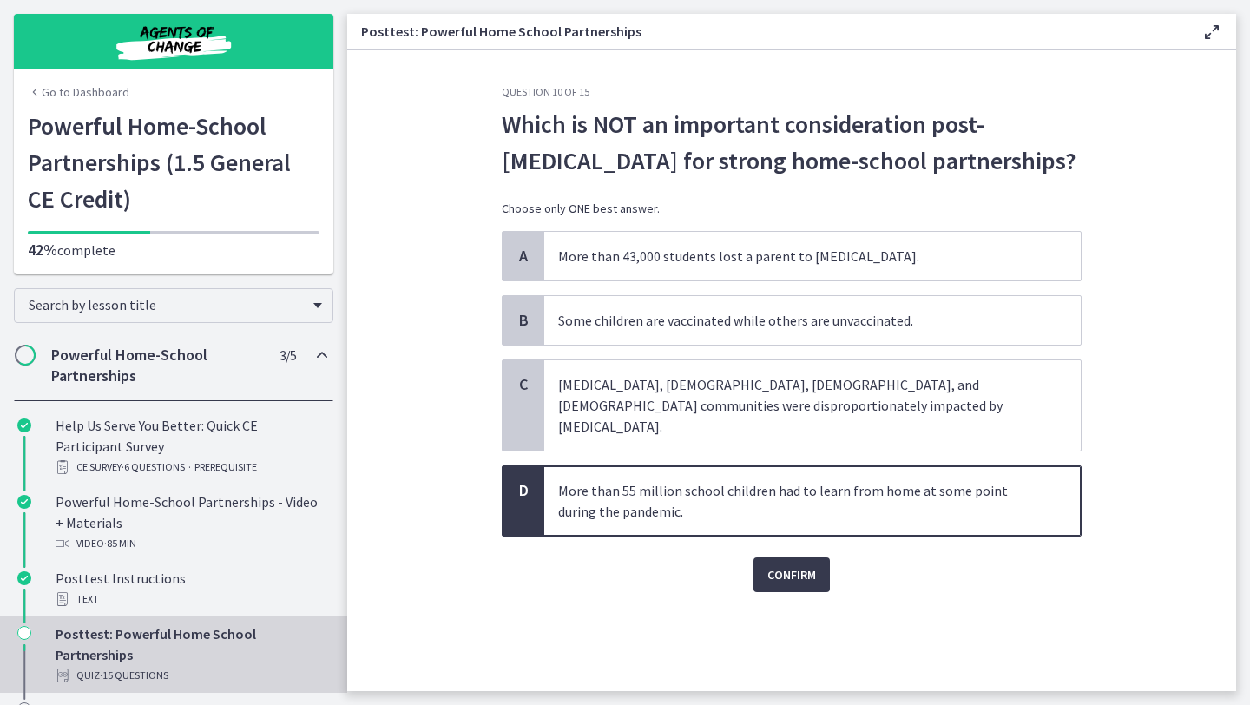
click at [751, 546] on div "Confirm" at bounding box center [792, 564] width 580 height 56
click at [764, 557] on button "Confirm" at bounding box center [791, 574] width 76 height 35
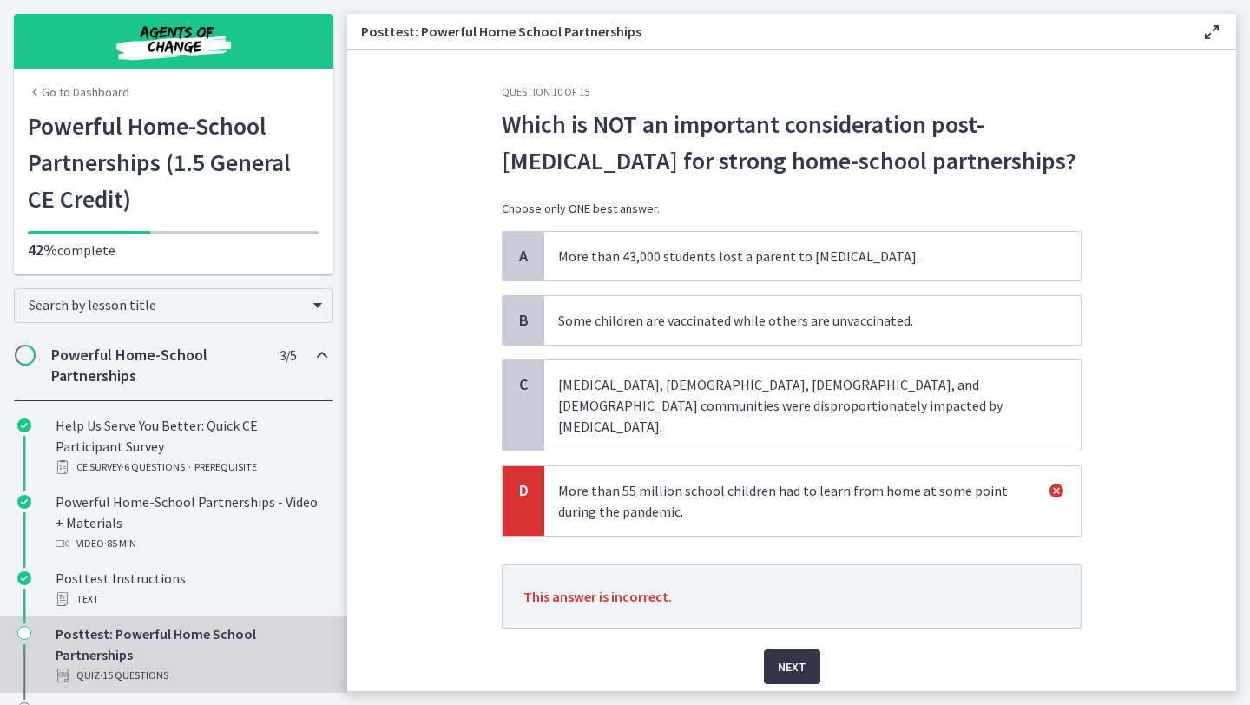
click at [795, 656] on span "Next" at bounding box center [792, 666] width 29 height 21
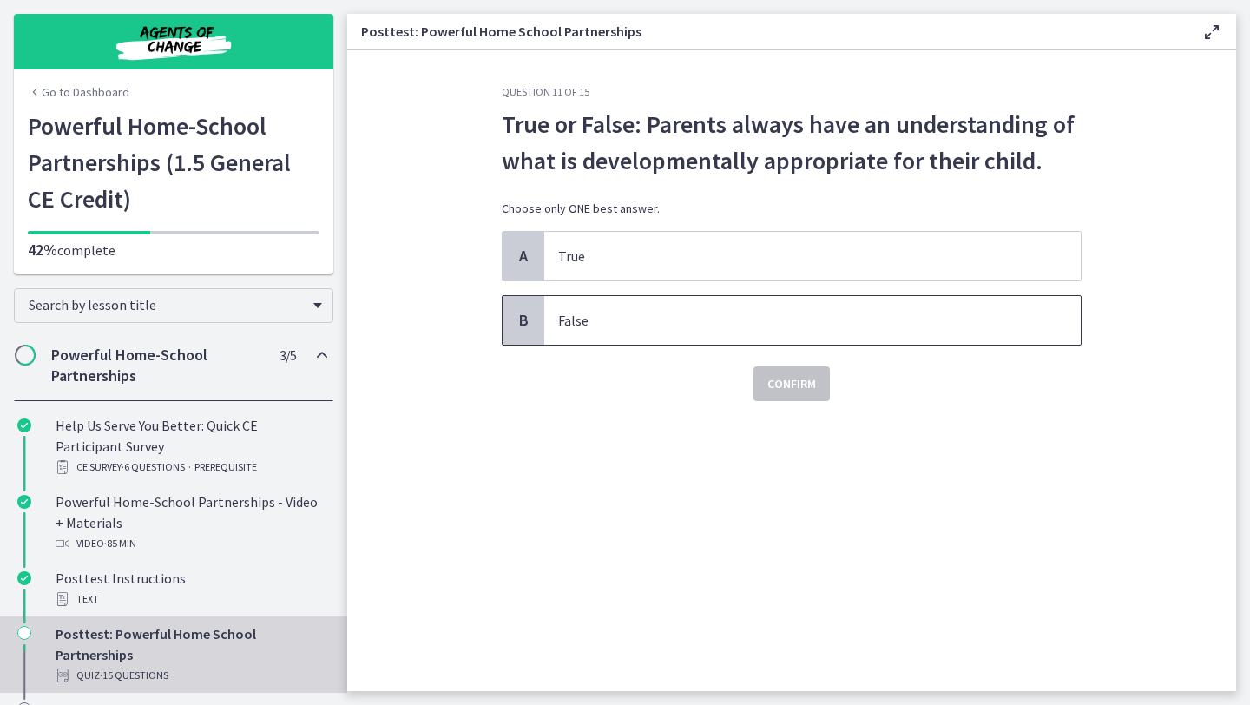
click at [748, 319] on p "False" at bounding box center [795, 320] width 474 height 21
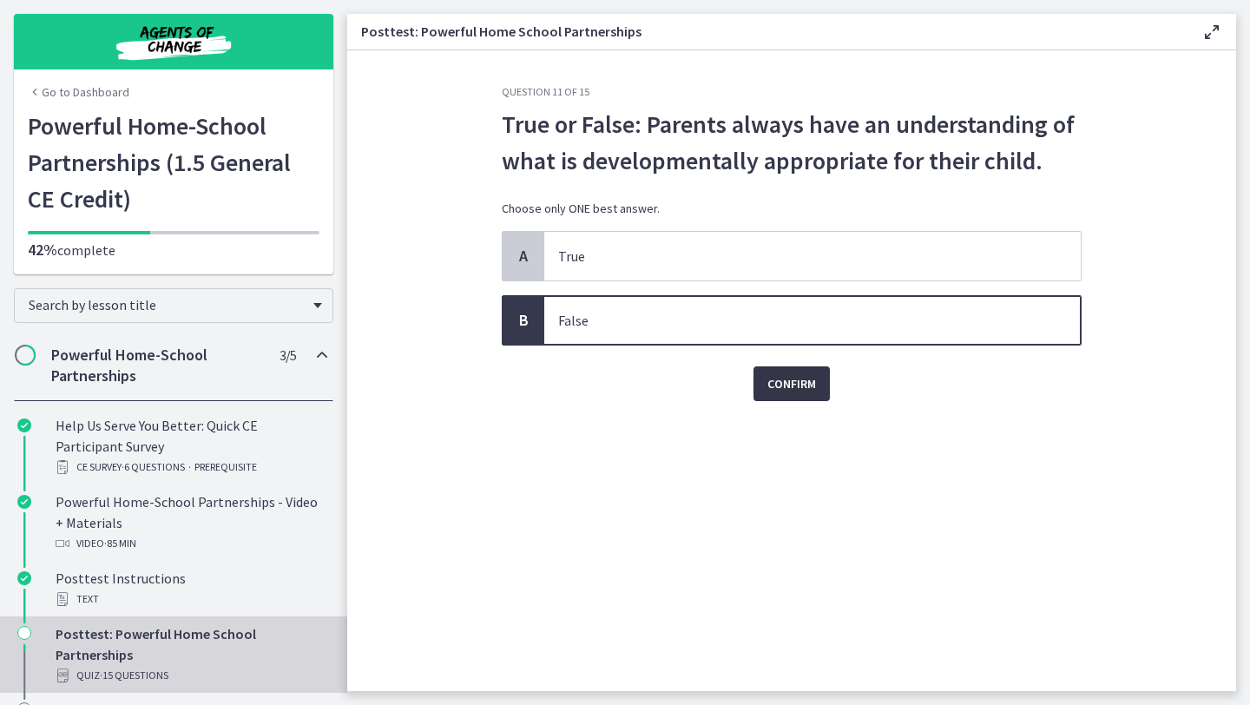
click at [780, 389] on span "Confirm" at bounding box center [791, 383] width 49 height 21
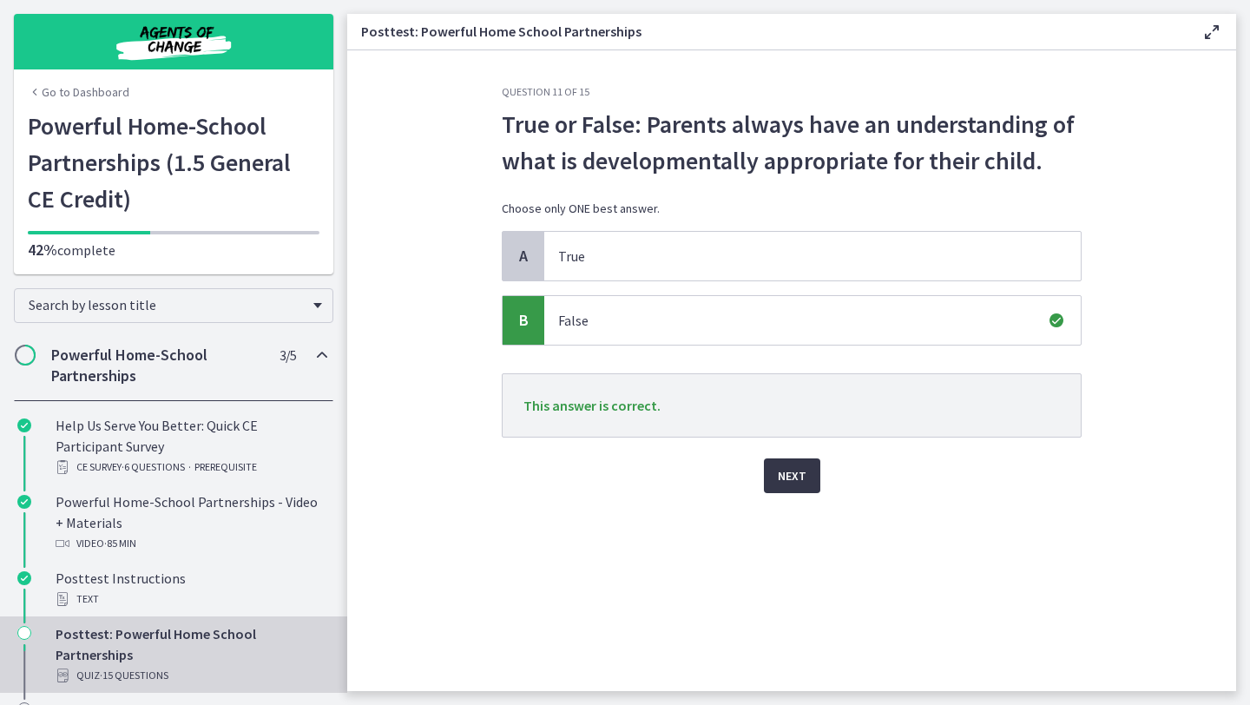
click at [790, 480] on span "Next" at bounding box center [792, 475] width 29 height 21
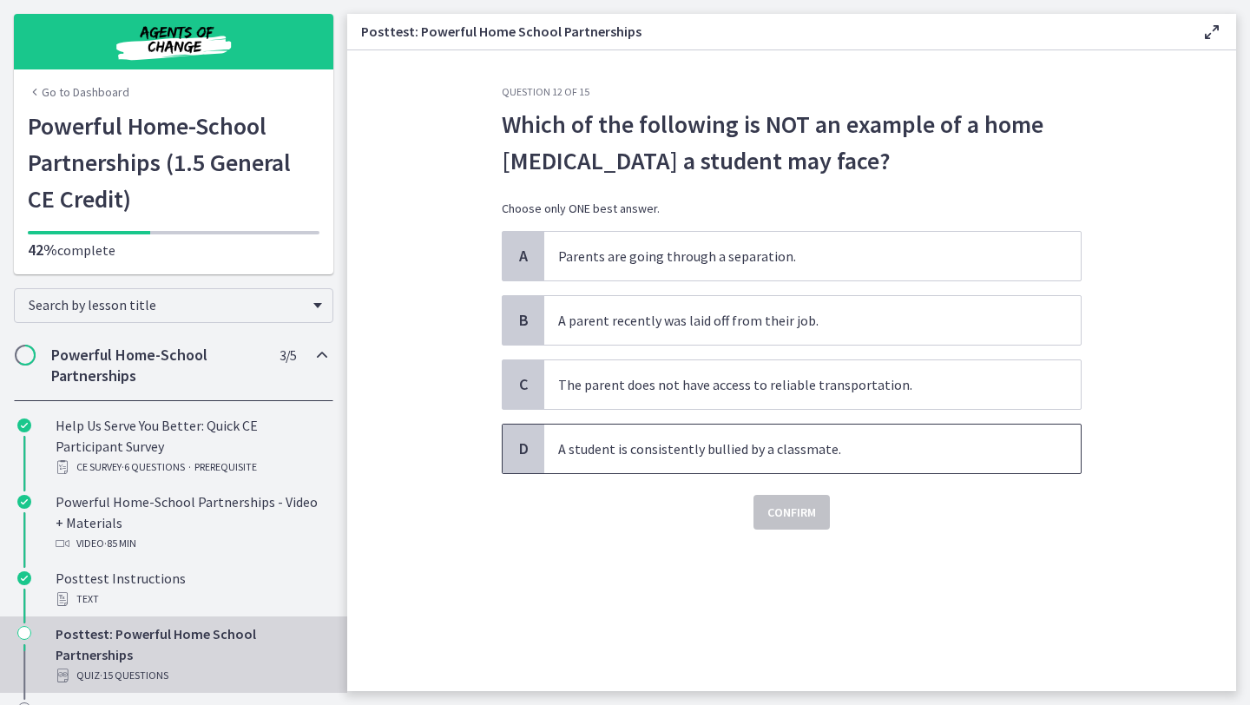
click at [796, 438] on p "A student is consistently bullied by a classmate." at bounding box center [795, 448] width 474 height 21
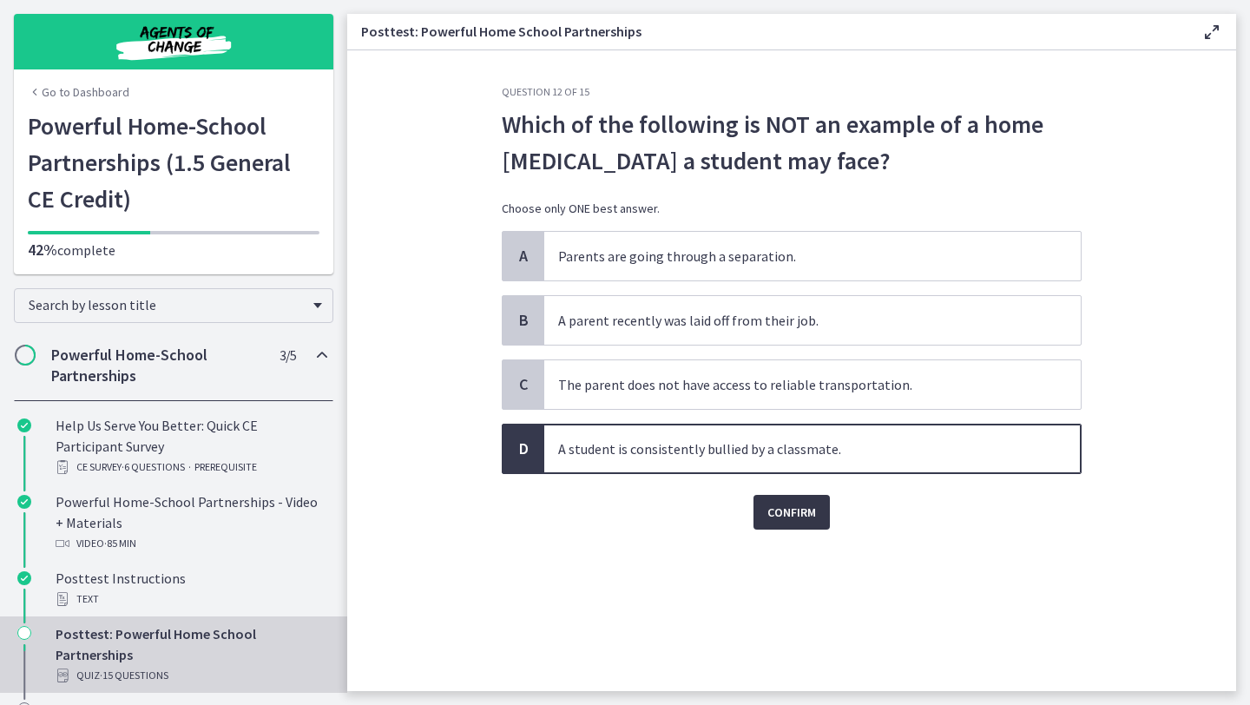
click at [785, 514] on span "Confirm" at bounding box center [791, 512] width 49 height 21
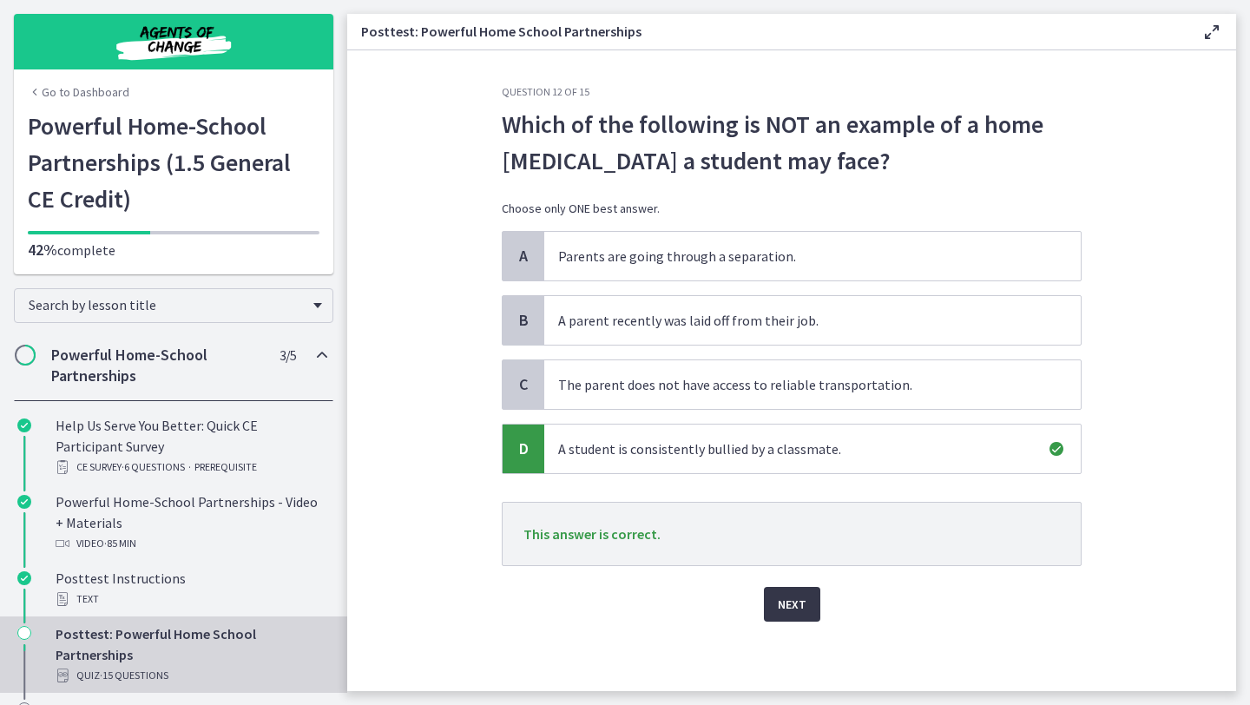
click at [782, 608] on span "Next" at bounding box center [792, 604] width 29 height 21
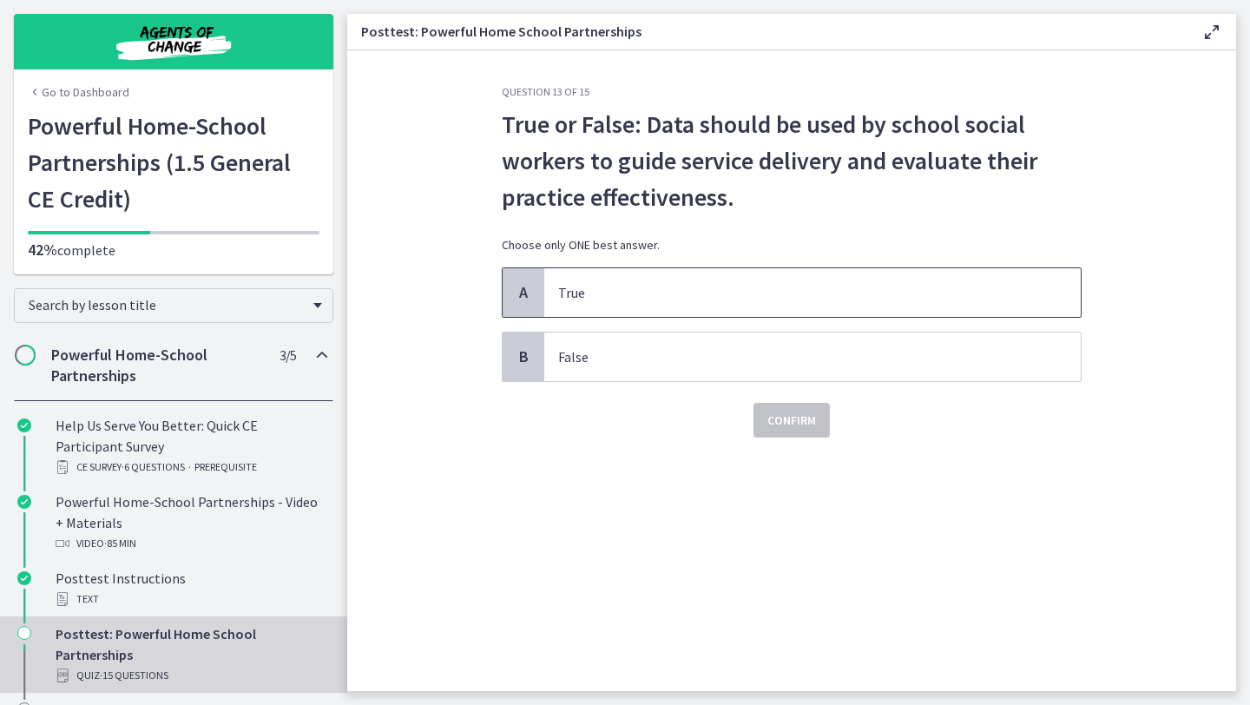
click at [831, 298] on p "True" at bounding box center [795, 292] width 474 height 21
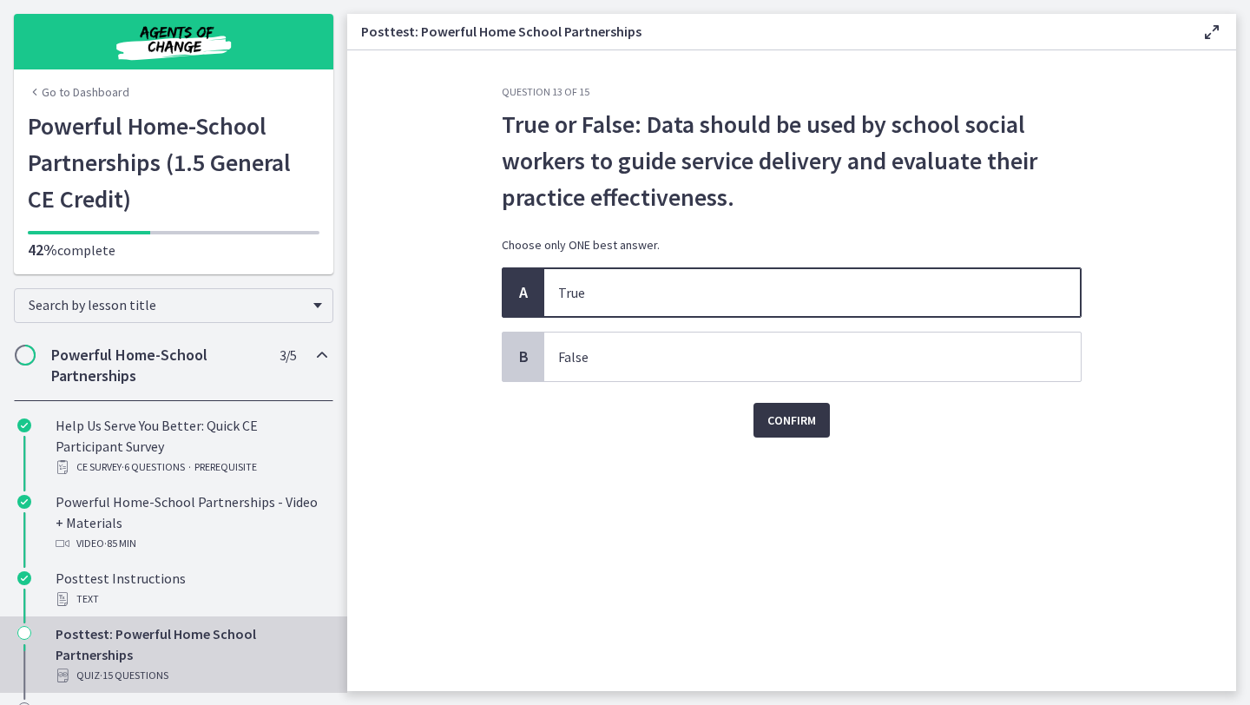
click at [805, 419] on span "Confirm" at bounding box center [791, 420] width 49 height 21
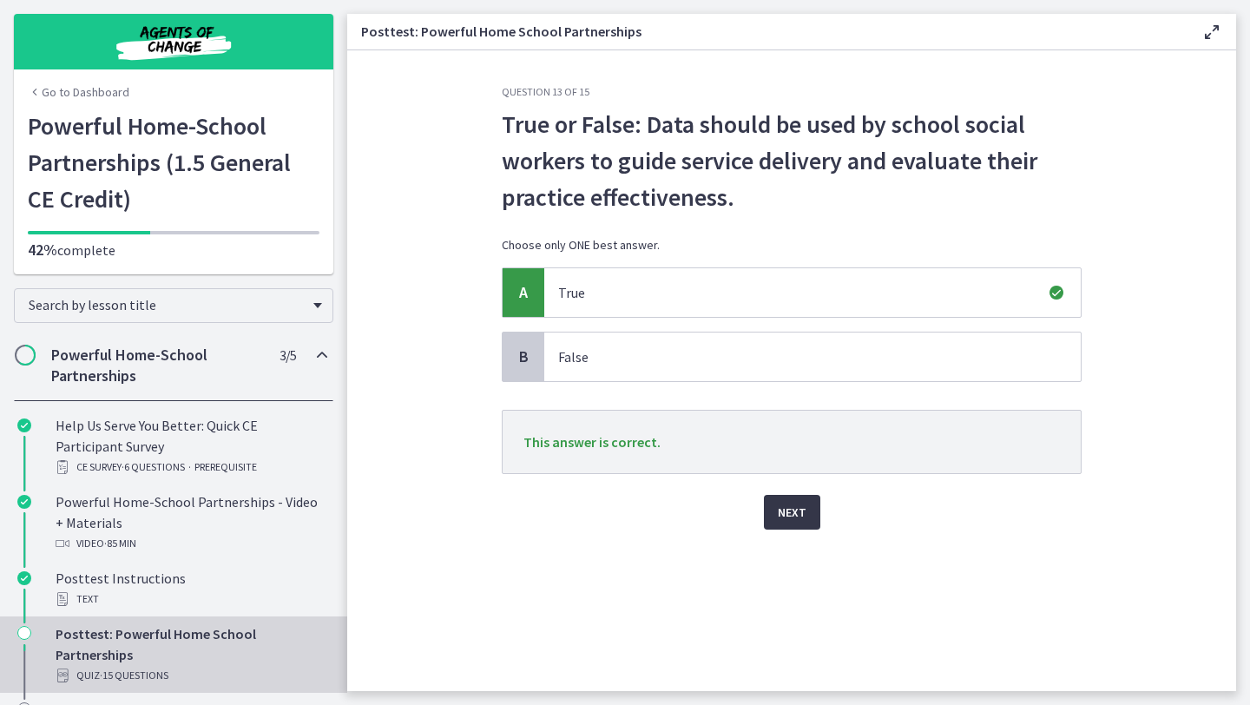
click at [800, 509] on span "Next" at bounding box center [792, 512] width 29 height 21
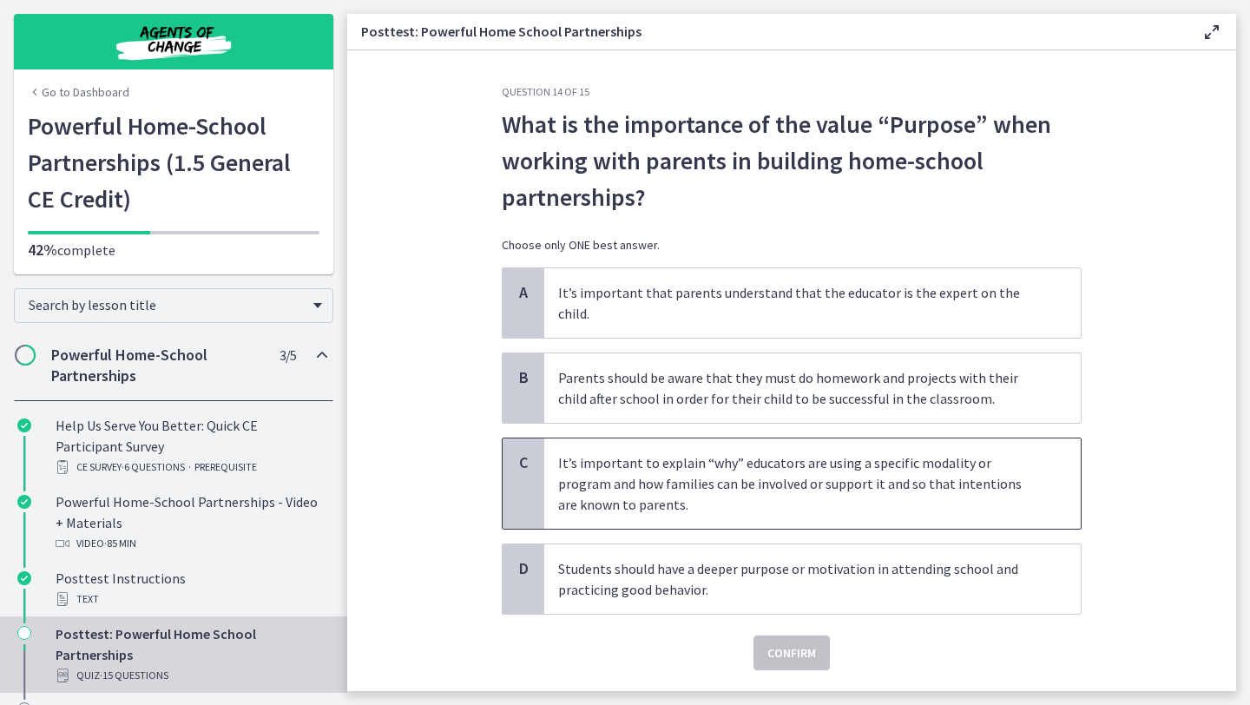
click at [805, 476] on p "It’s important to explain “why” educators are using a specific modality or prog…" at bounding box center [795, 483] width 474 height 62
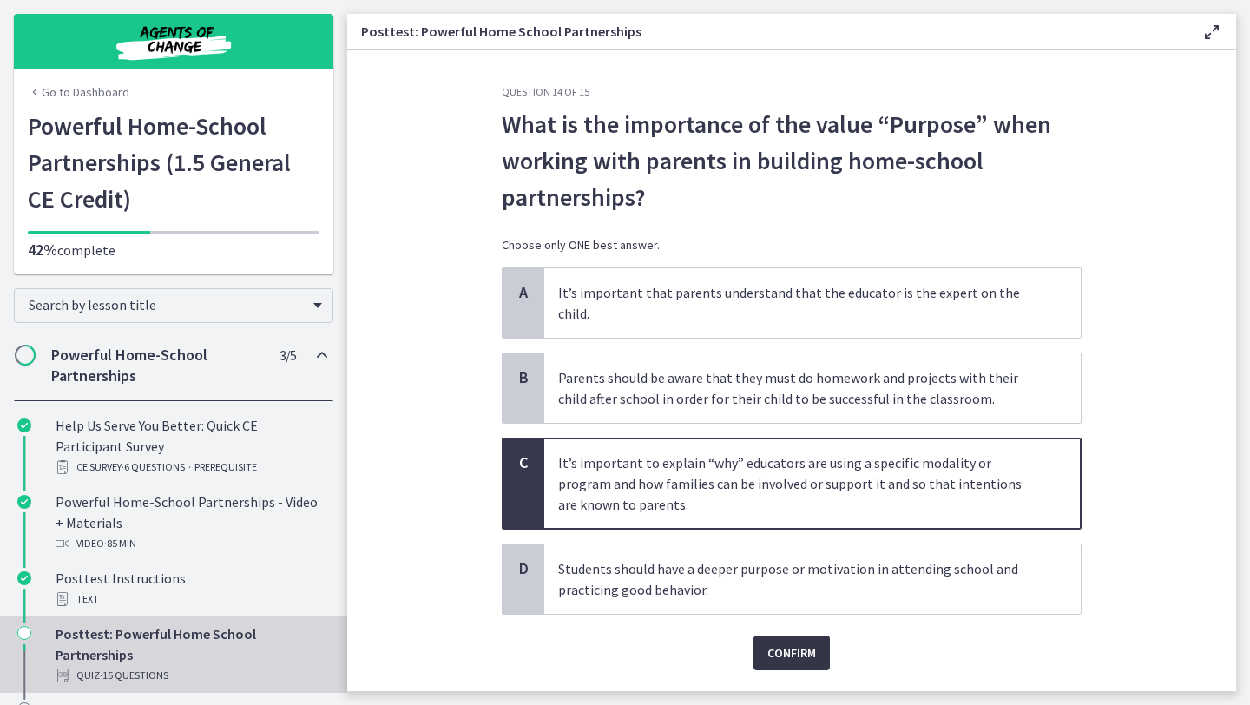
click at [793, 642] on span "Confirm" at bounding box center [791, 652] width 49 height 21
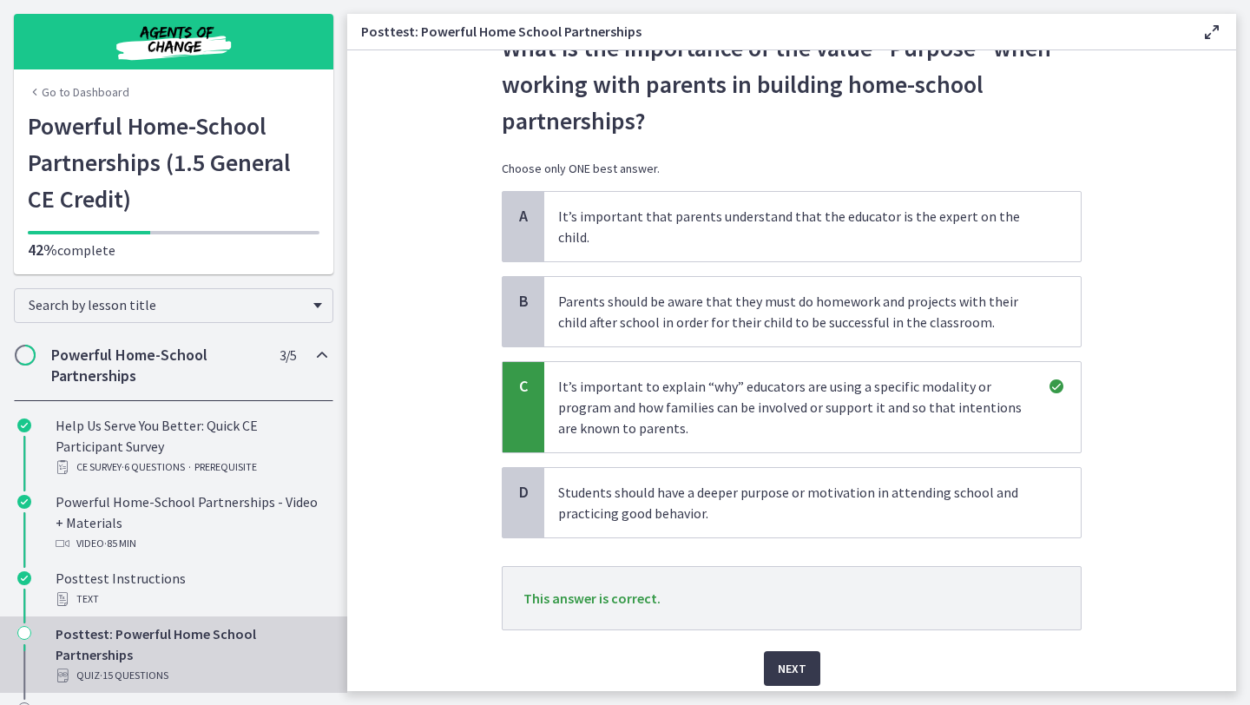
scroll to position [120, 0]
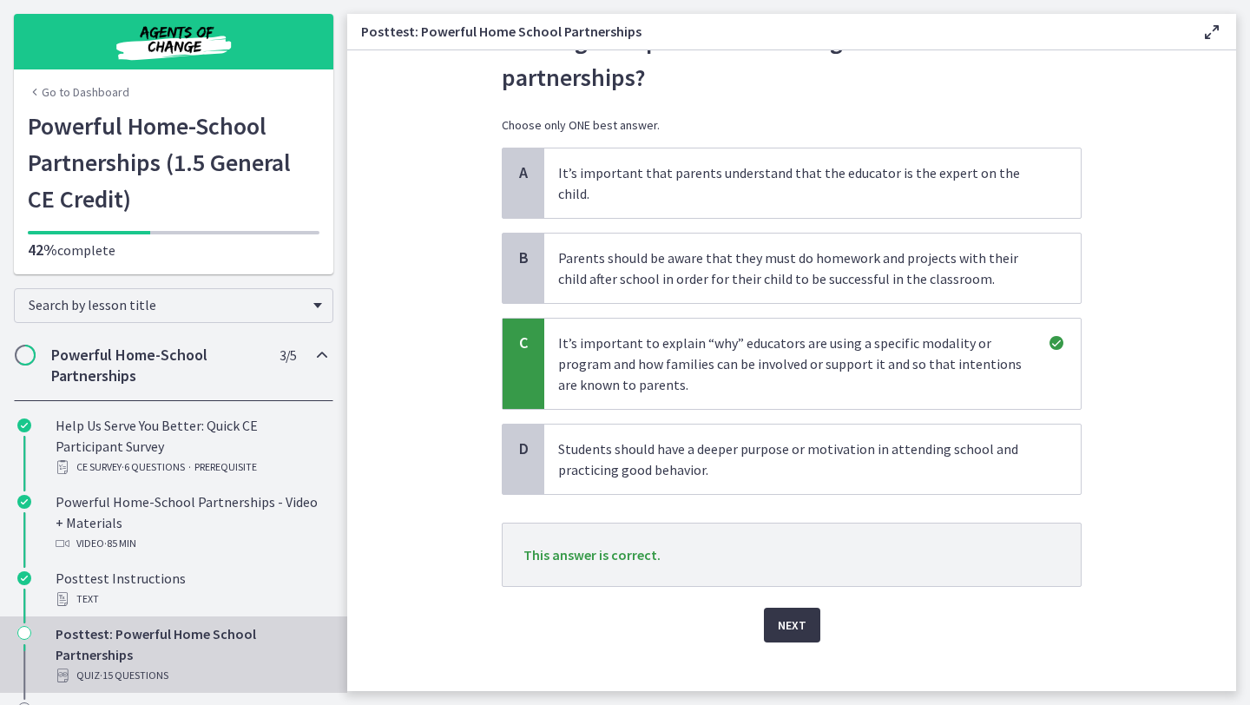
click at [792, 615] on span "Next" at bounding box center [792, 625] width 29 height 21
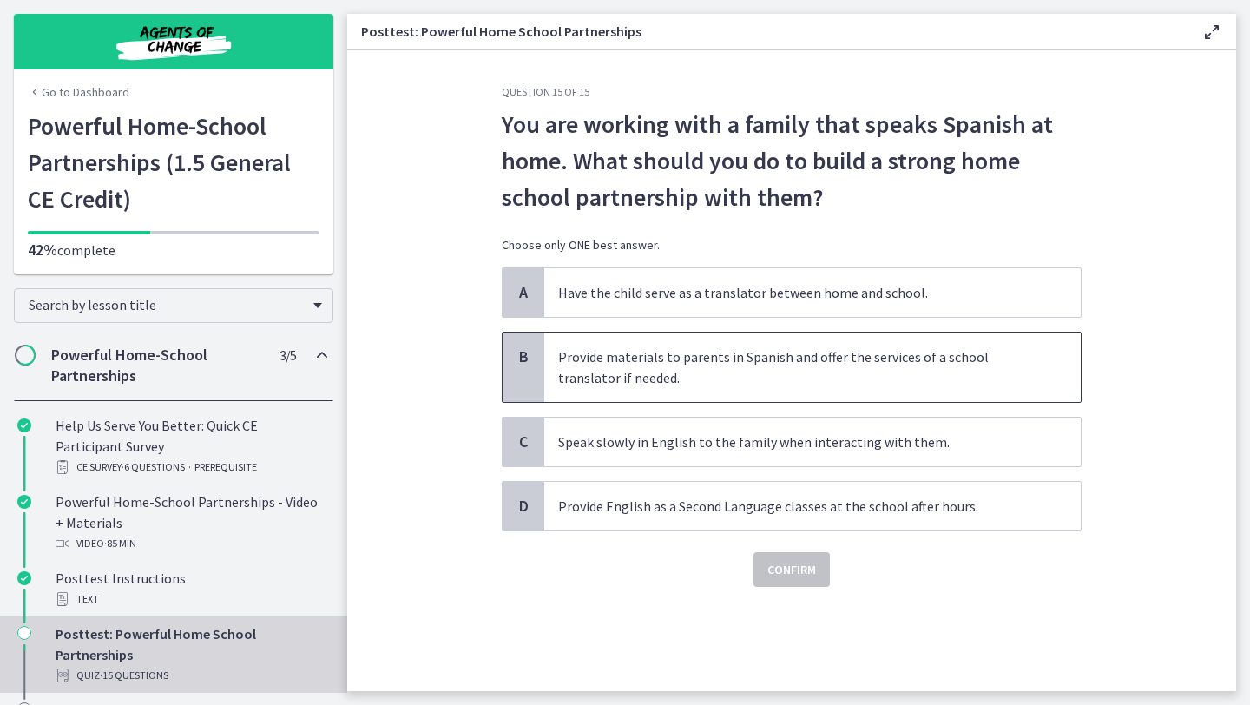
click at [874, 386] on p "Provide materials to parents in Spanish and offer the services of a school tran…" at bounding box center [795, 367] width 474 height 42
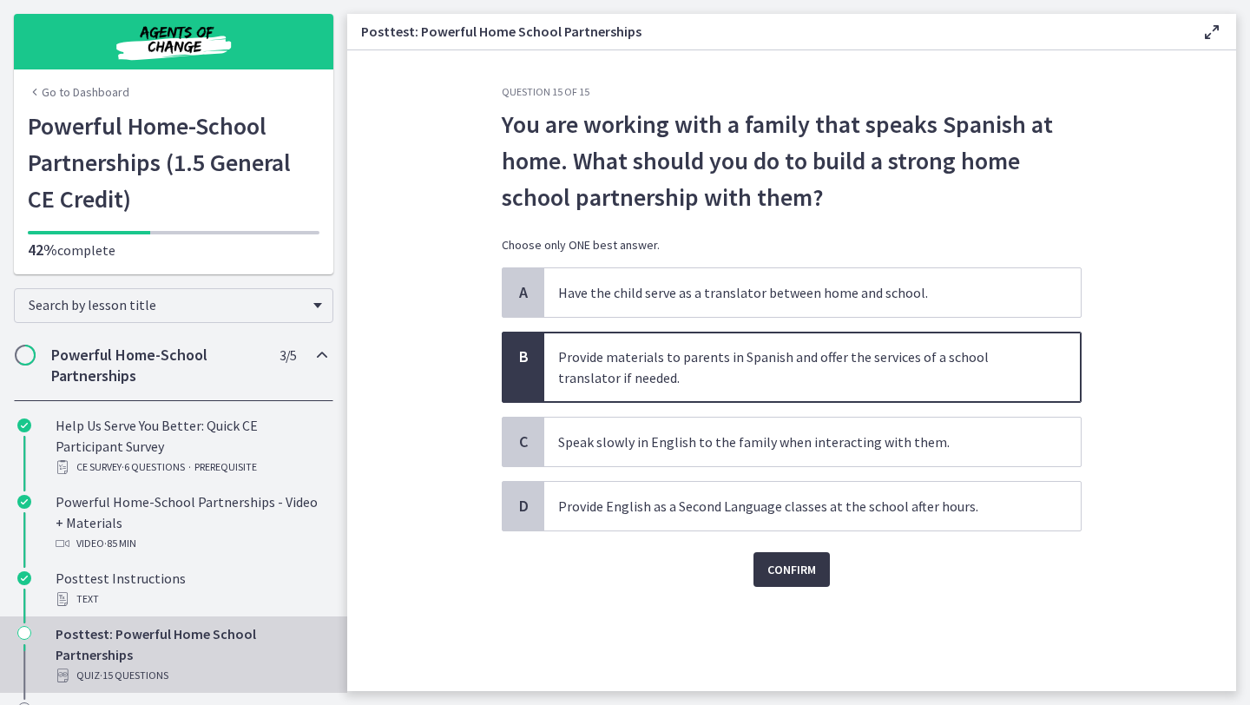
click at [812, 562] on span "Confirm" at bounding box center [791, 569] width 49 height 21
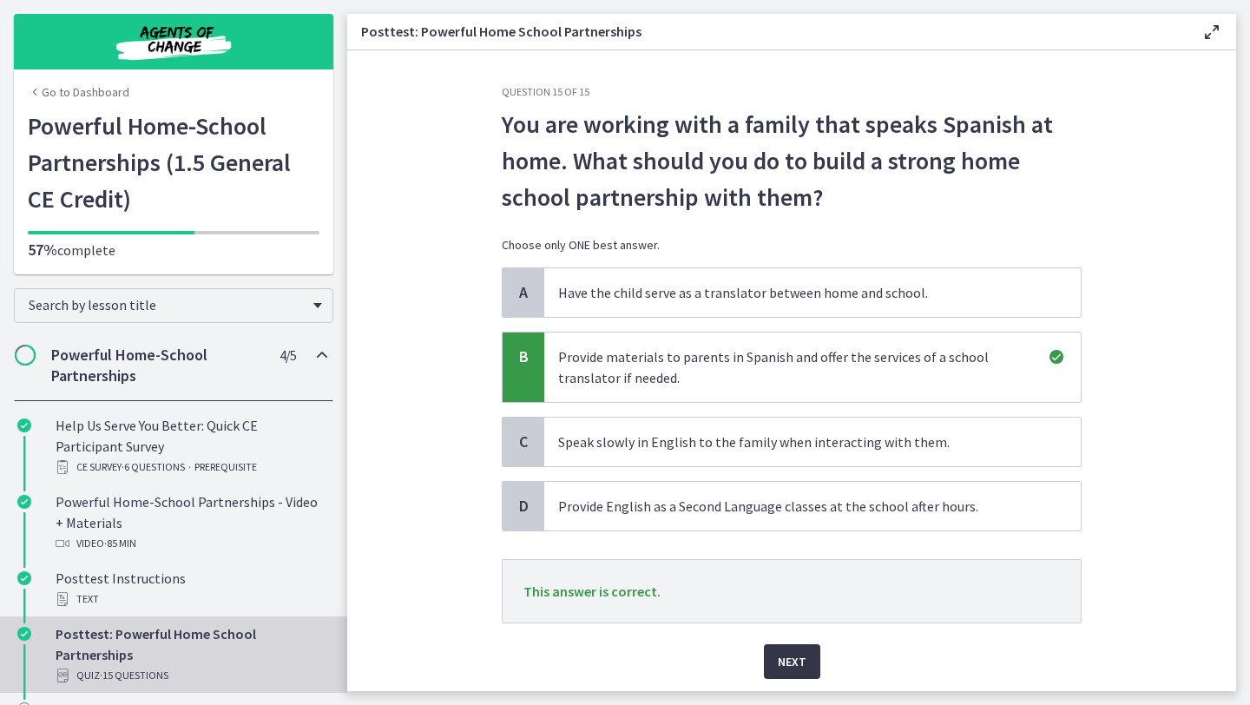
click at [805, 658] on span "Next" at bounding box center [792, 661] width 29 height 21
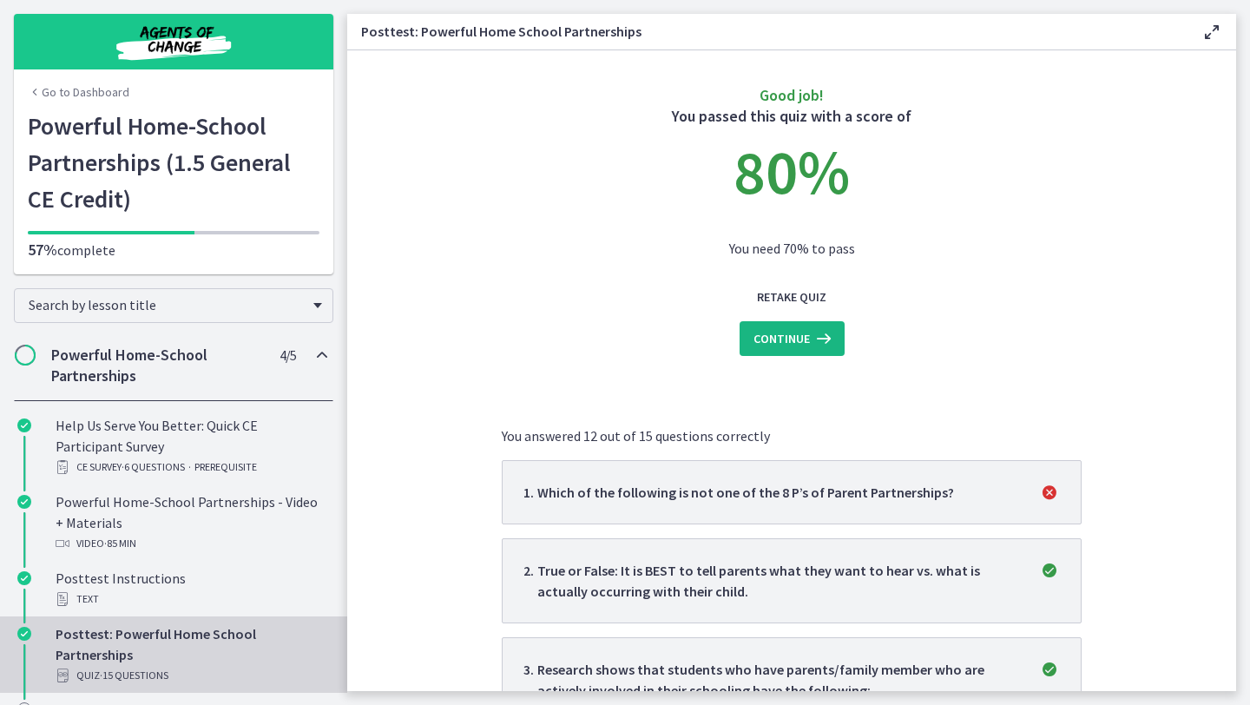
click at [813, 329] on icon at bounding box center [822, 338] width 24 height 21
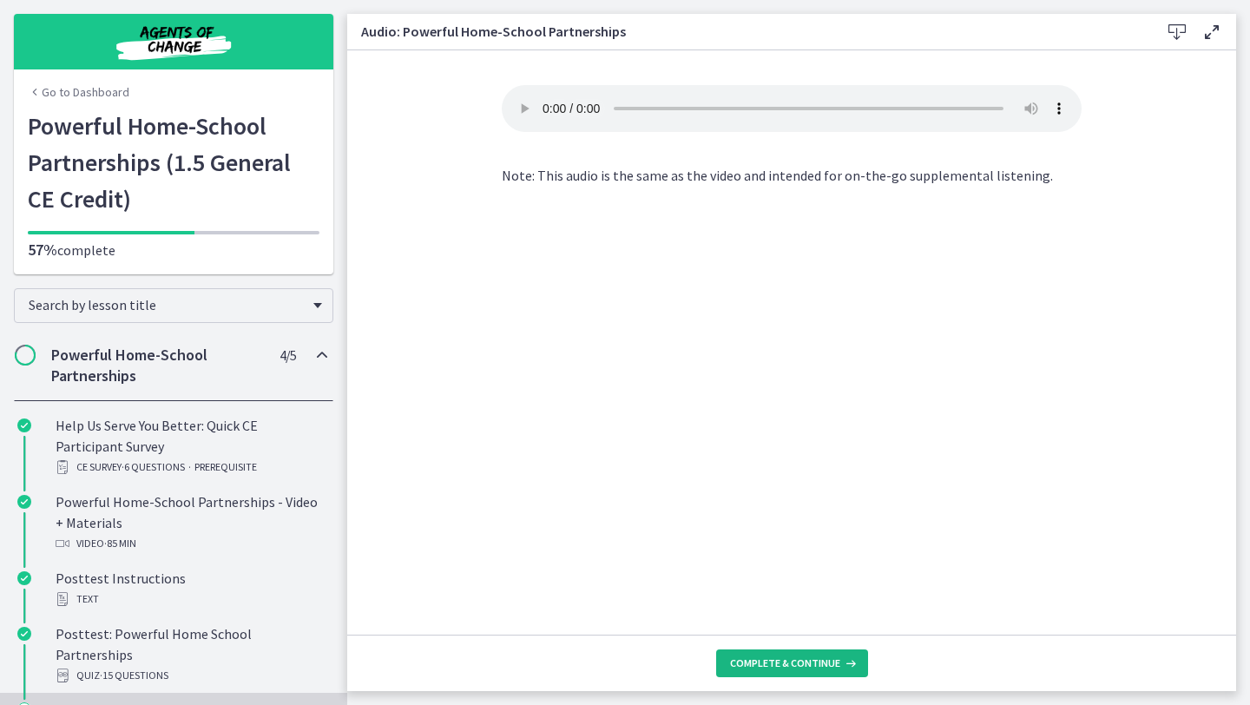
click at [798, 663] on span "Complete & continue" at bounding box center [785, 663] width 110 height 14
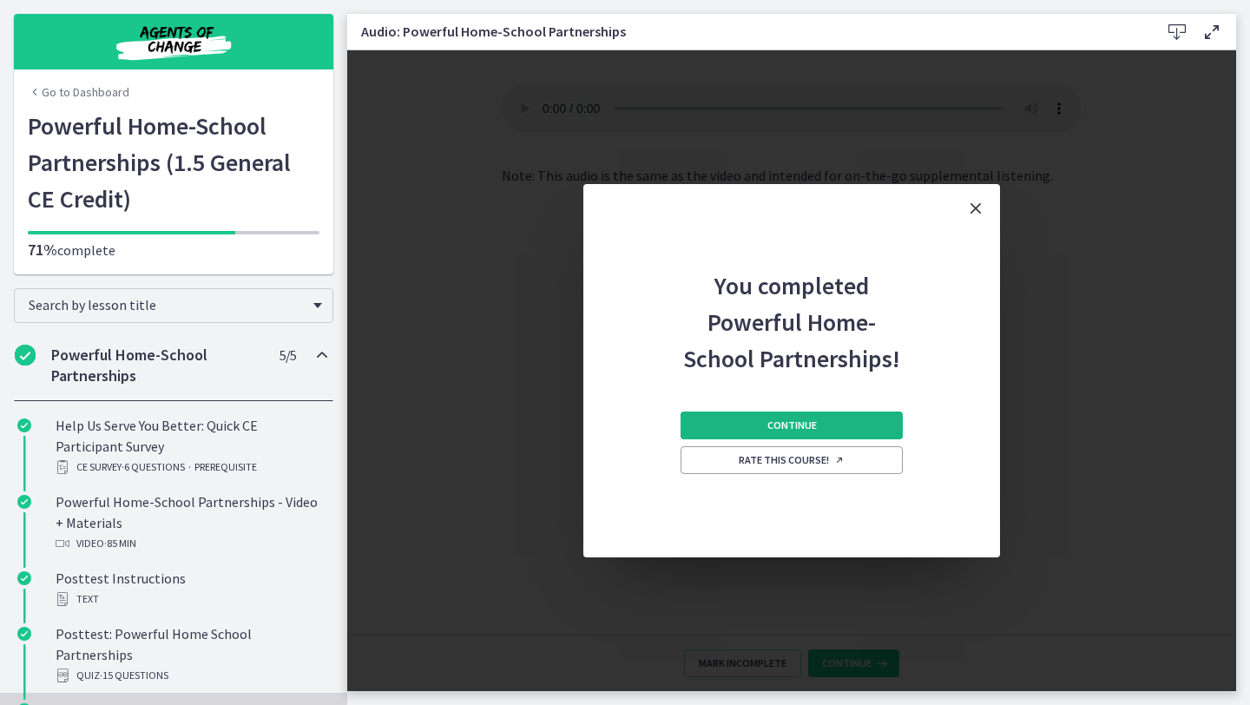
click at [794, 430] on span "Continue" at bounding box center [791, 425] width 49 height 14
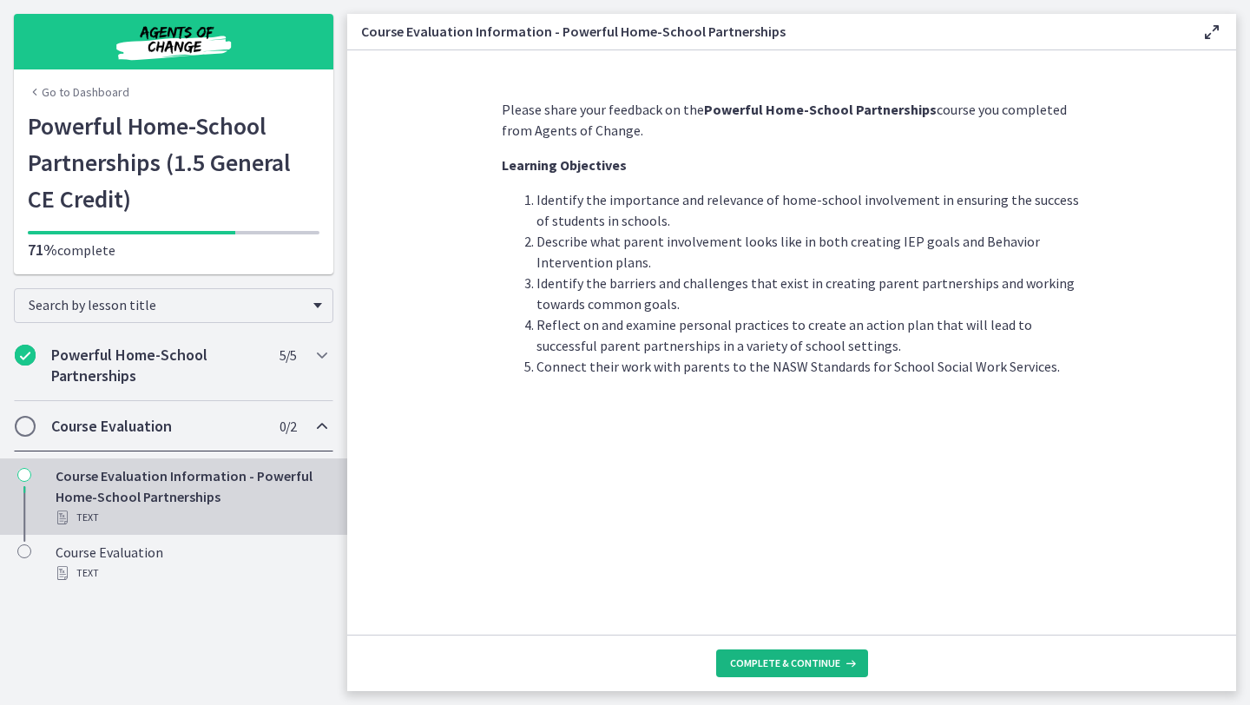
click at [790, 660] on span "Complete & continue" at bounding box center [785, 663] width 110 height 14
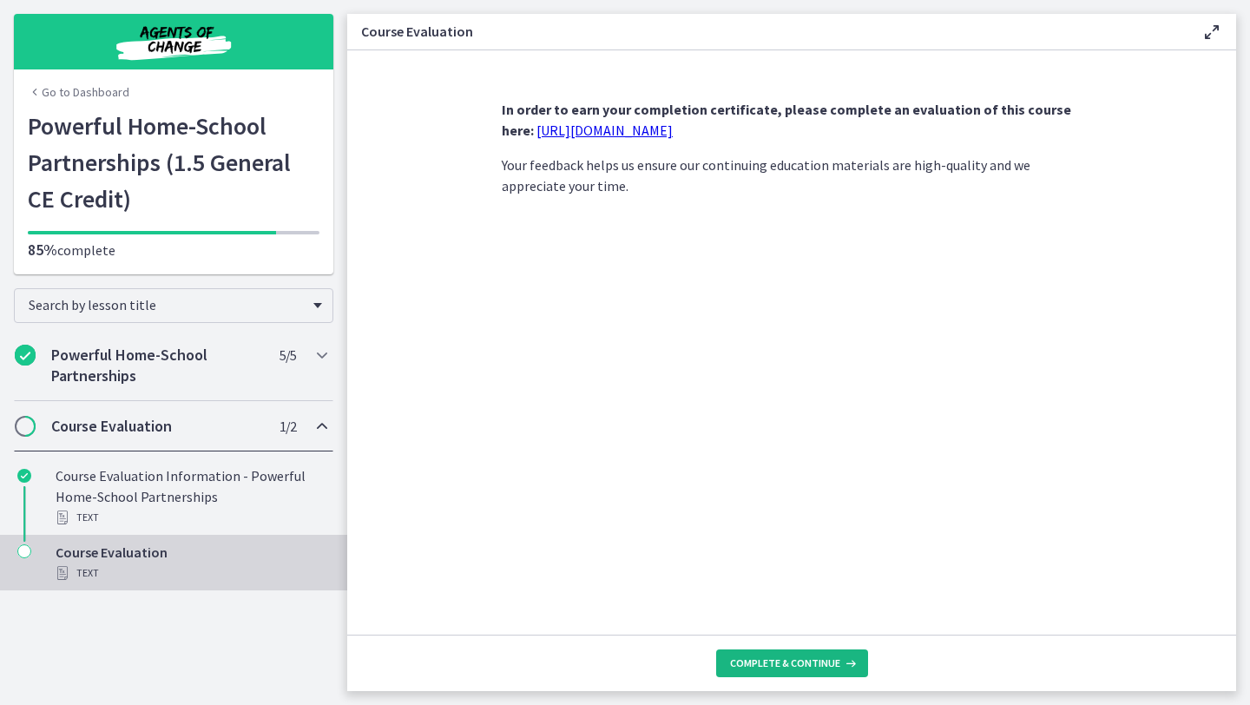
click at [790, 660] on span "Complete & continue" at bounding box center [785, 663] width 110 height 14
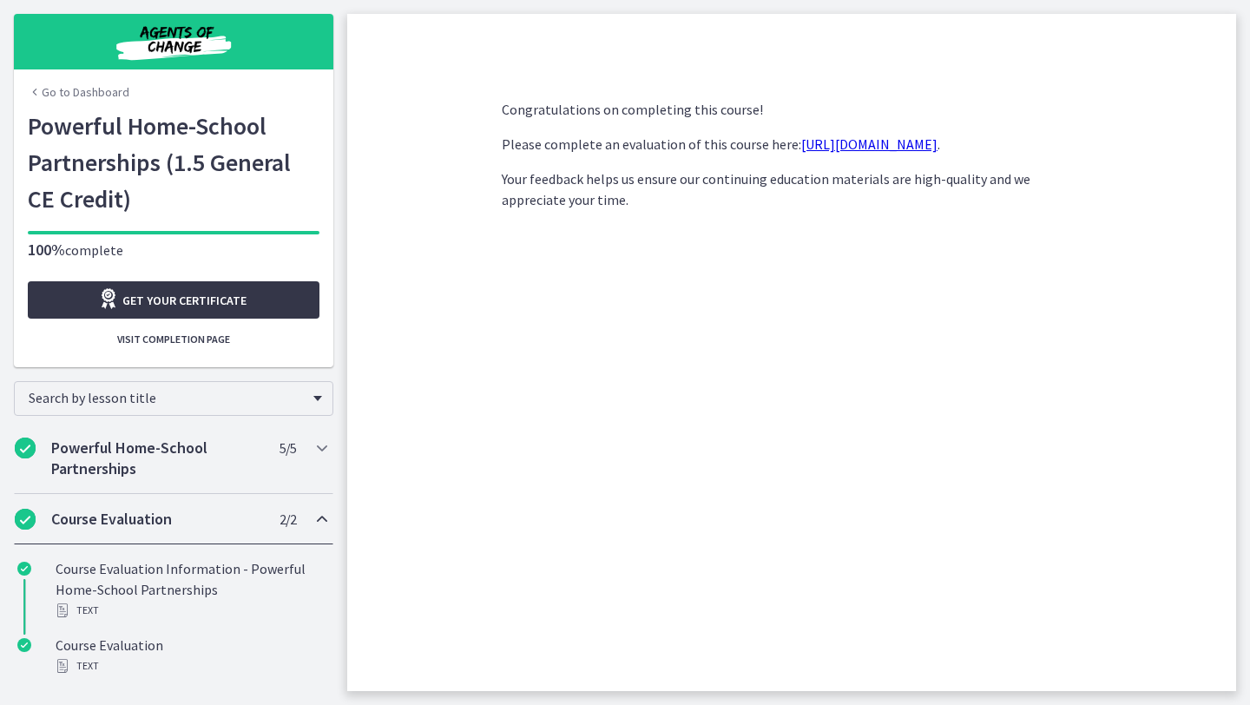
click at [240, 301] on span "Get your certificate" at bounding box center [184, 300] width 124 height 21
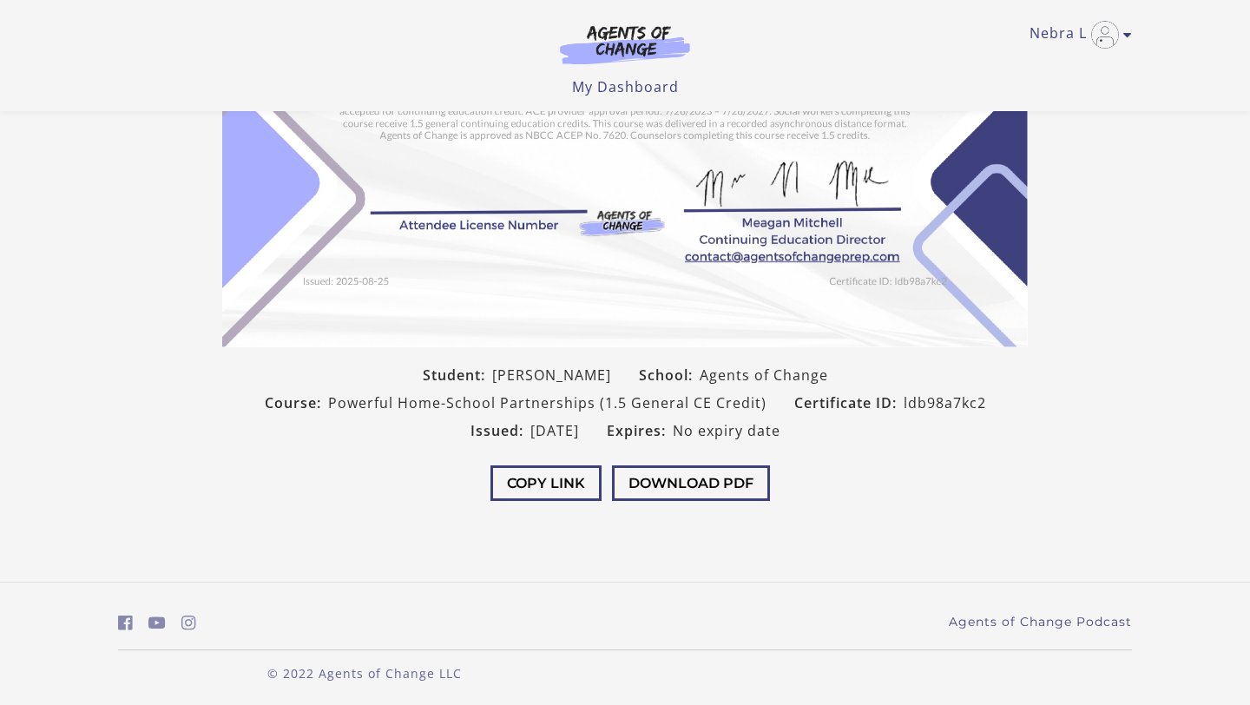
scroll to position [267, 0]
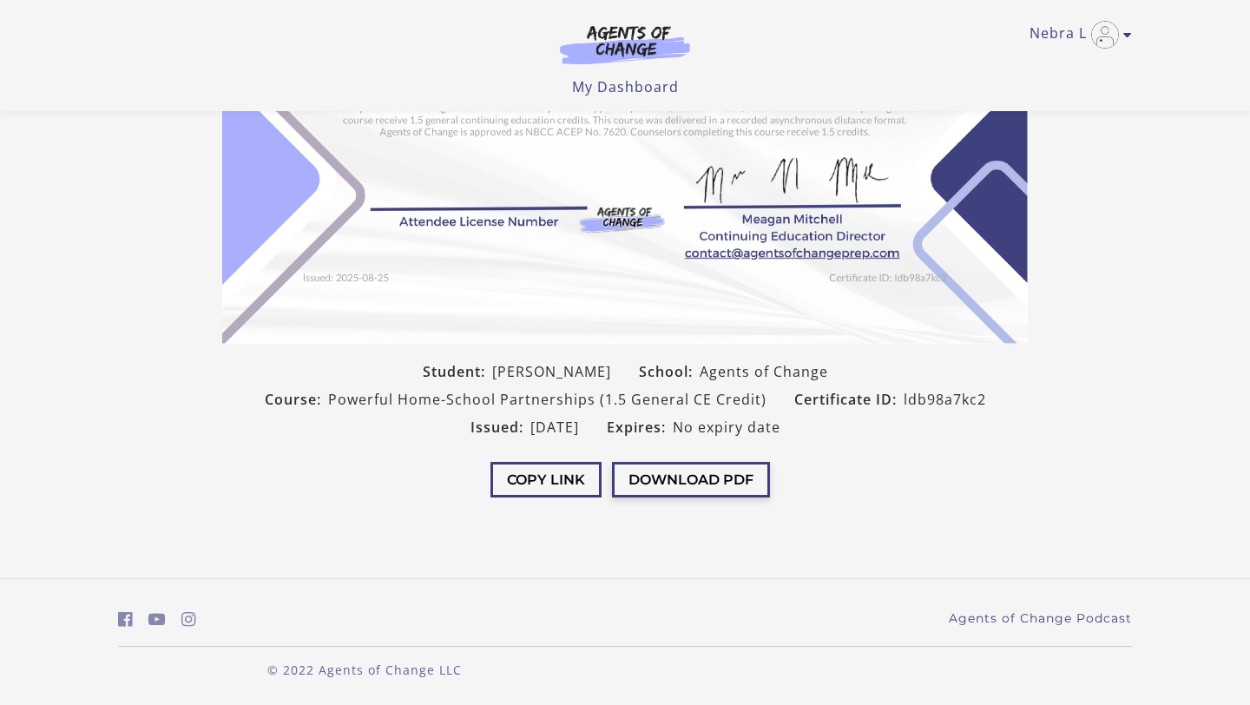
click at [656, 470] on button "Download PDF" at bounding box center [691, 480] width 158 height 36
